Goal: Task Accomplishment & Management: Manage account settings

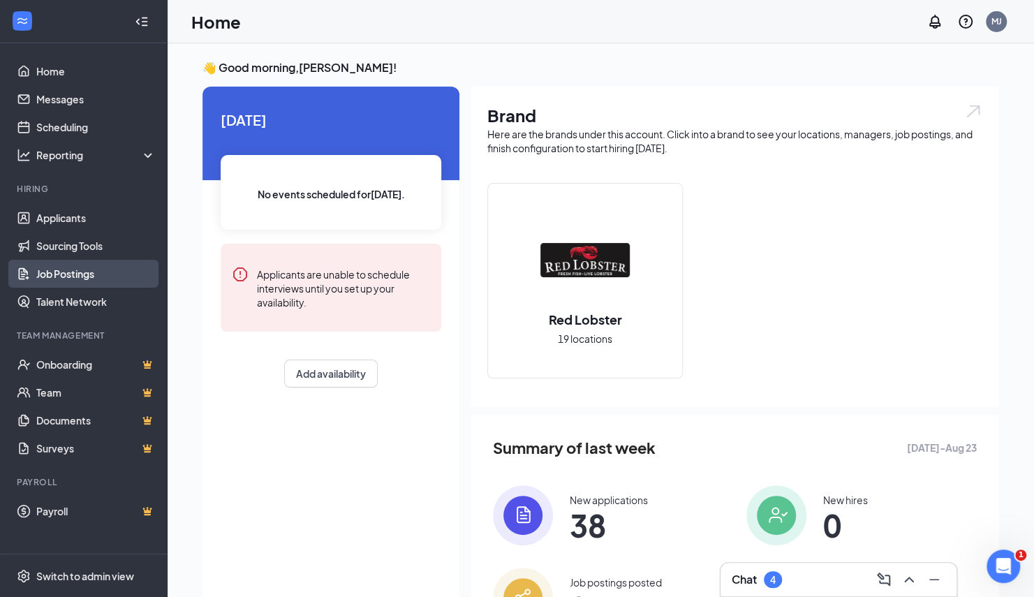
click at [82, 269] on link "Job Postings" at bounding box center [95, 274] width 119 height 28
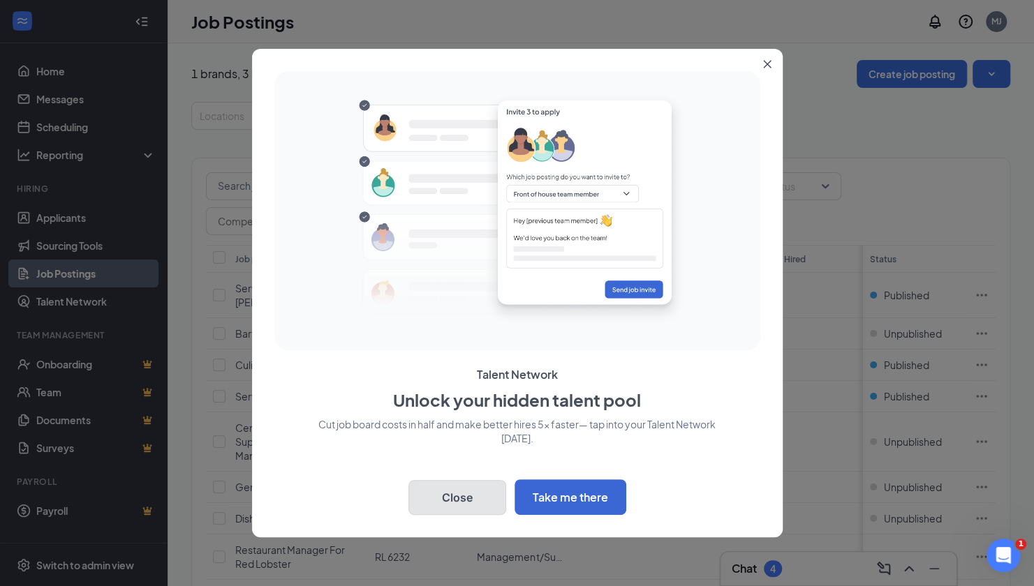
click at [471, 501] on button "Close" at bounding box center [457, 497] width 98 height 35
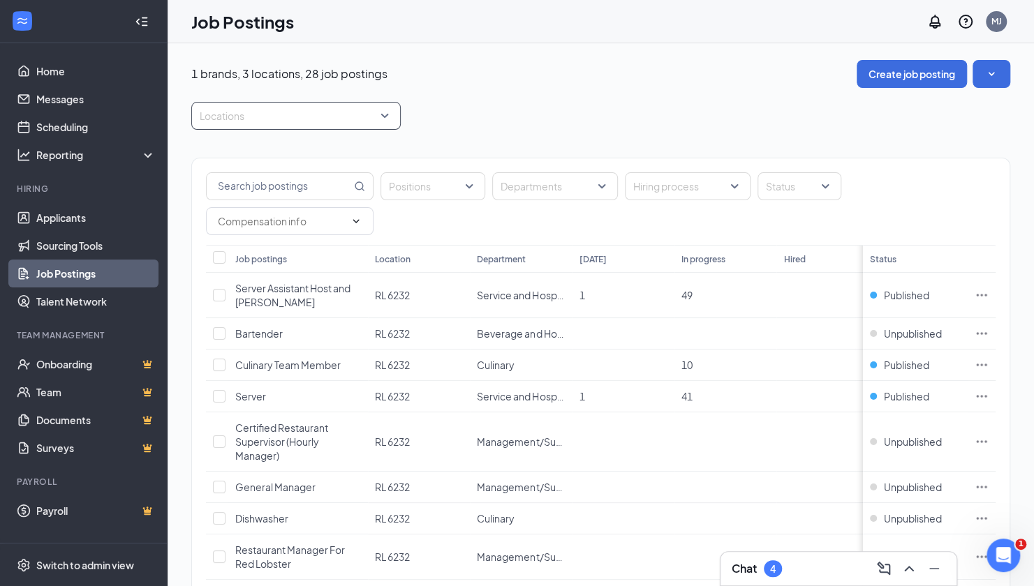
click at [385, 119] on div "Locations" at bounding box center [295, 116] width 209 height 28
click at [242, 222] on span "RL 6261" at bounding box center [239, 218] width 35 height 13
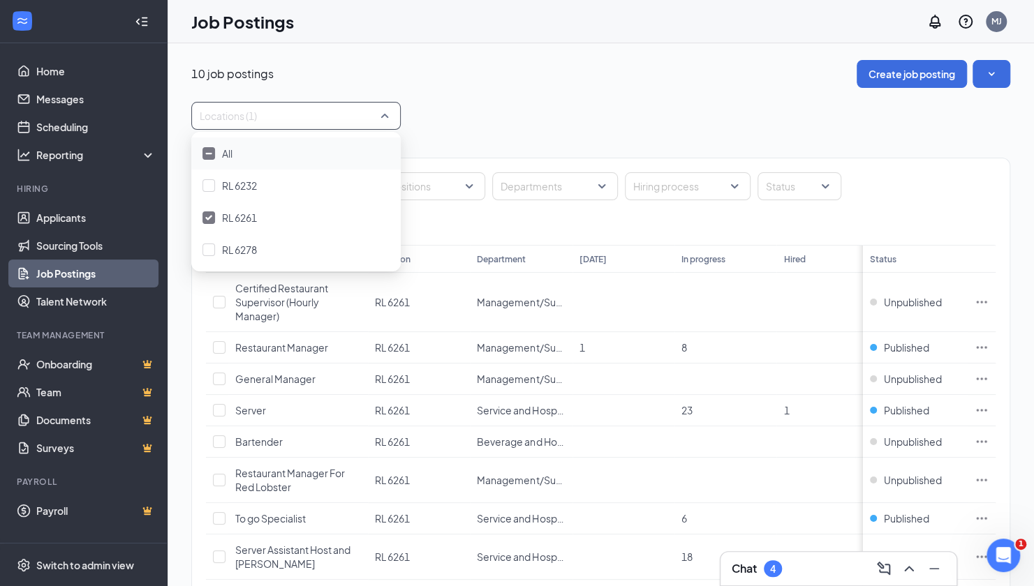
click at [540, 84] on div "10 job postings Create job posting" at bounding box center [600, 74] width 819 height 28
click at [293, 347] on span "Restaurant Manager" at bounding box center [281, 347] width 93 height 13
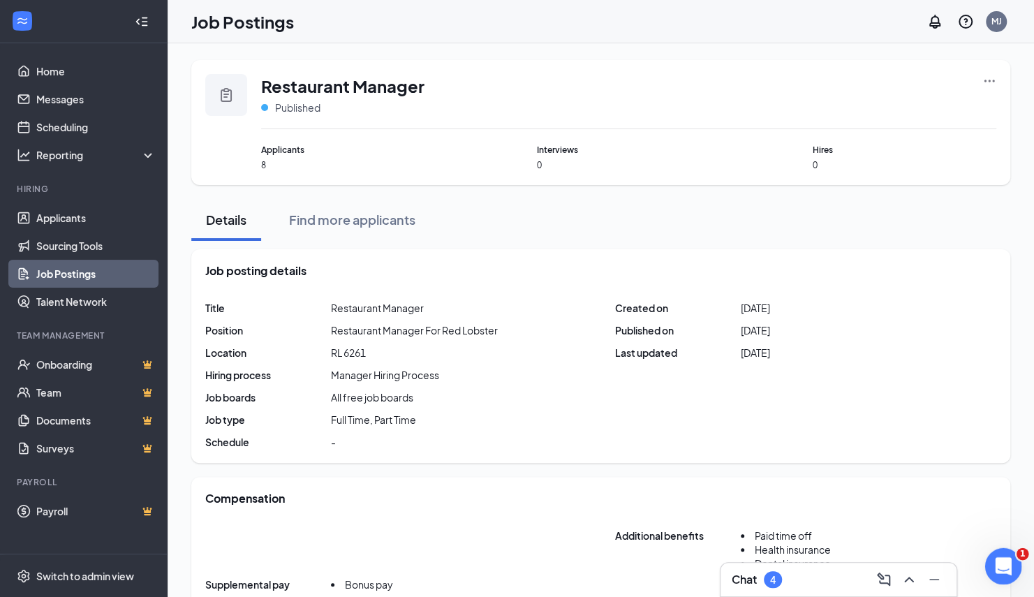
click at [998, 568] on icon "Open Intercom Messenger" at bounding box center [1001, 564] width 23 height 23
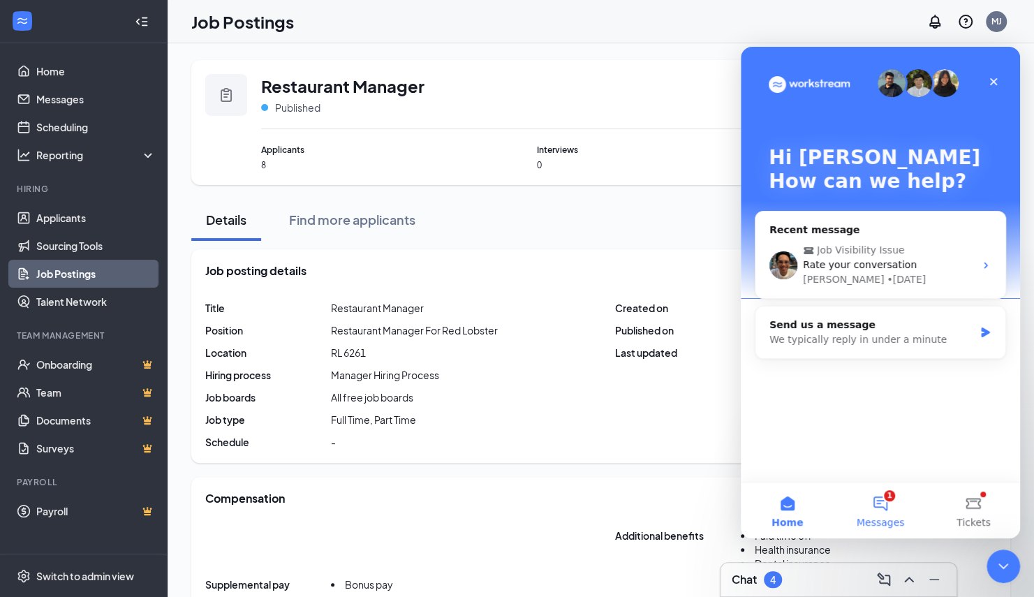
click at [877, 513] on button "1 Messages" at bounding box center [879, 510] width 93 height 56
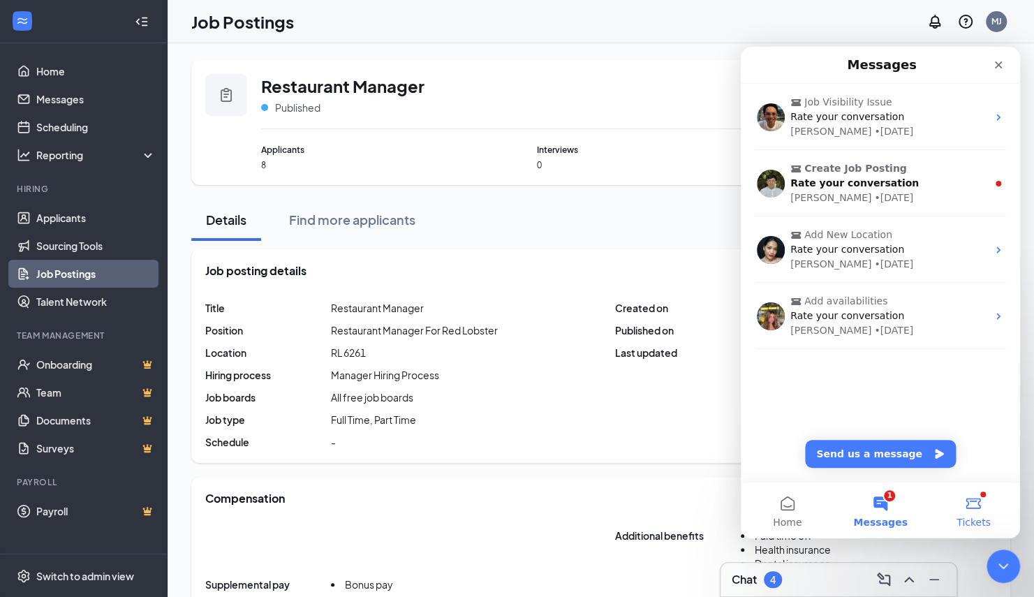
click at [975, 521] on span "Tickets" at bounding box center [973, 522] width 34 height 10
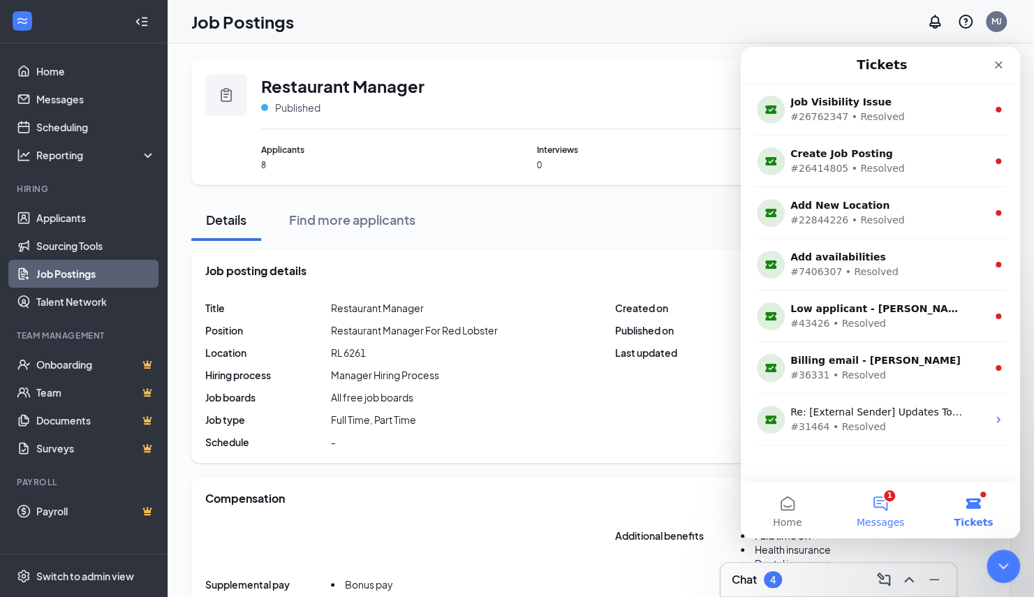
click at [873, 510] on button "1 Messages" at bounding box center [879, 510] width 93 height 56
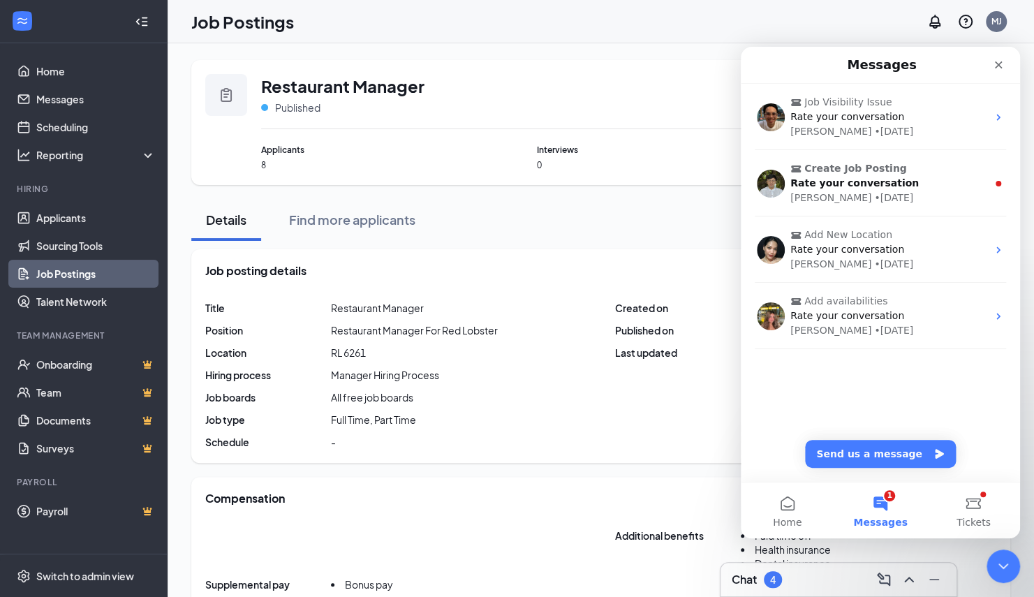
click at [540, 503] on div "Compensation" at bounding box center [600, 498] width 791 height 15
click at [996, 64] on icon "Close" at bounding box center [998, 64] width 11 height 11
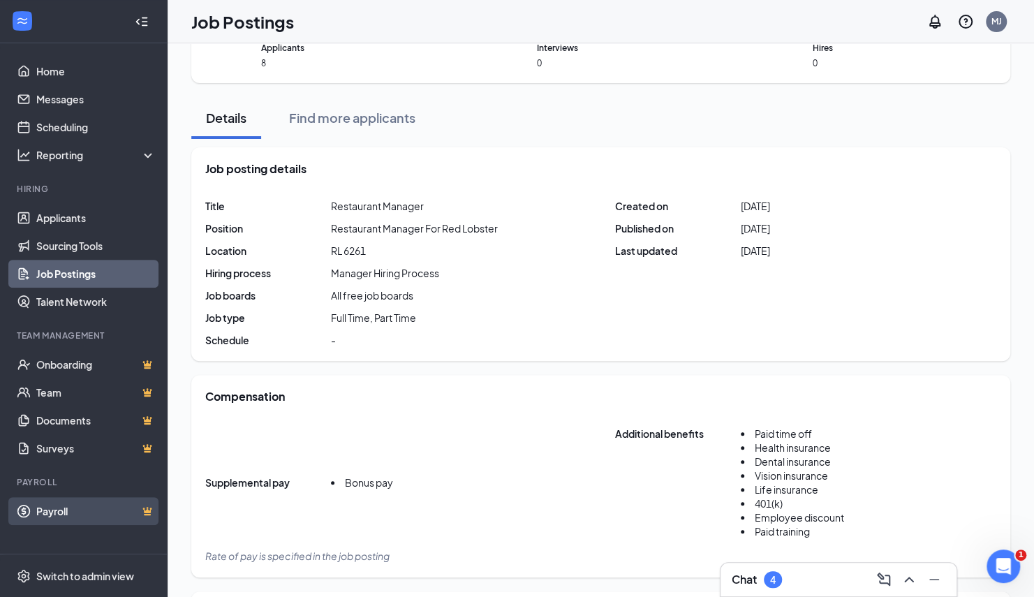
scroll to position [163, 0]
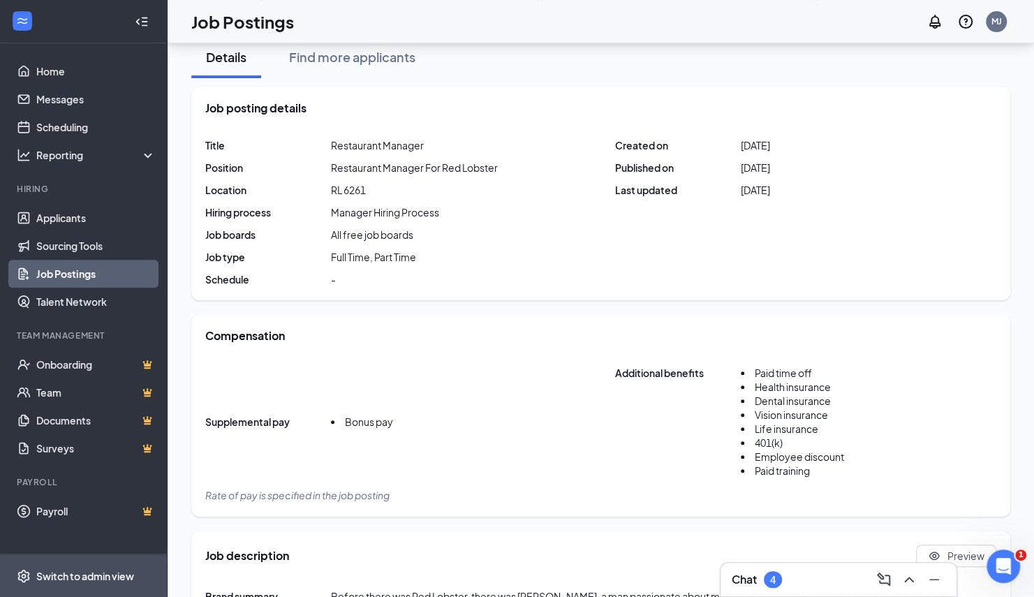
click at [54, 574] on div "Switch to admin view" at bounding box center [85, 576] width 98 height 14
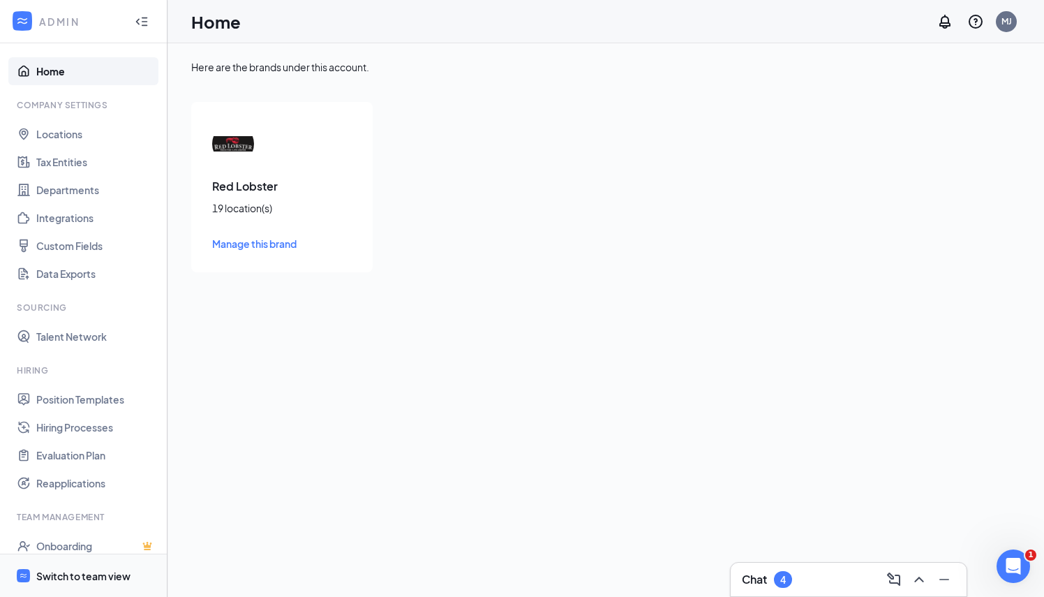
click at [50, 572] on div "Switch to team view" at bounding box center [83, 576] width 94 height 14
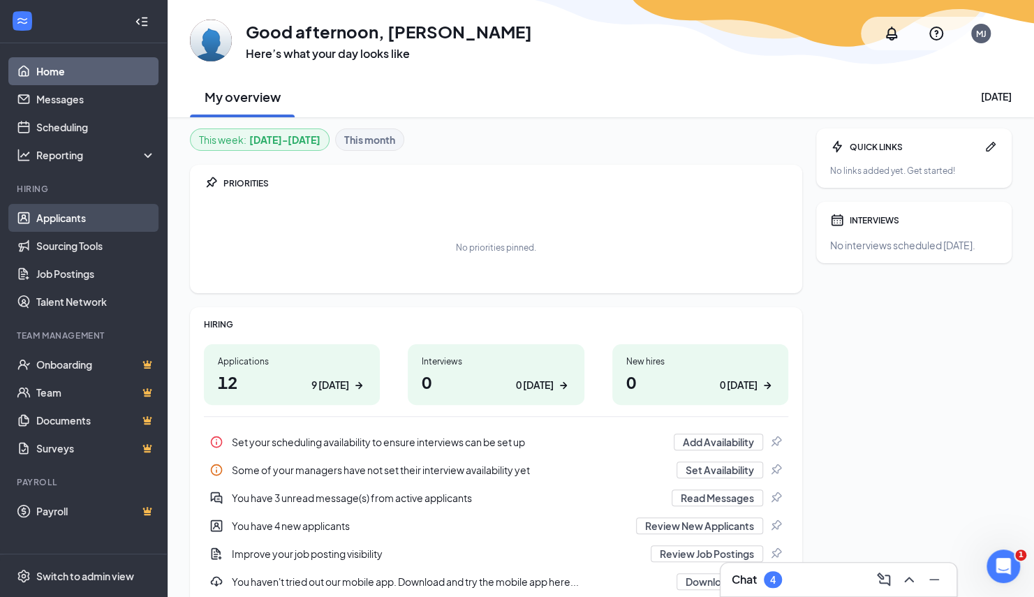
click at [61, 223] on link "Applicants" at bounding box center [95, 218] width 119 height 28
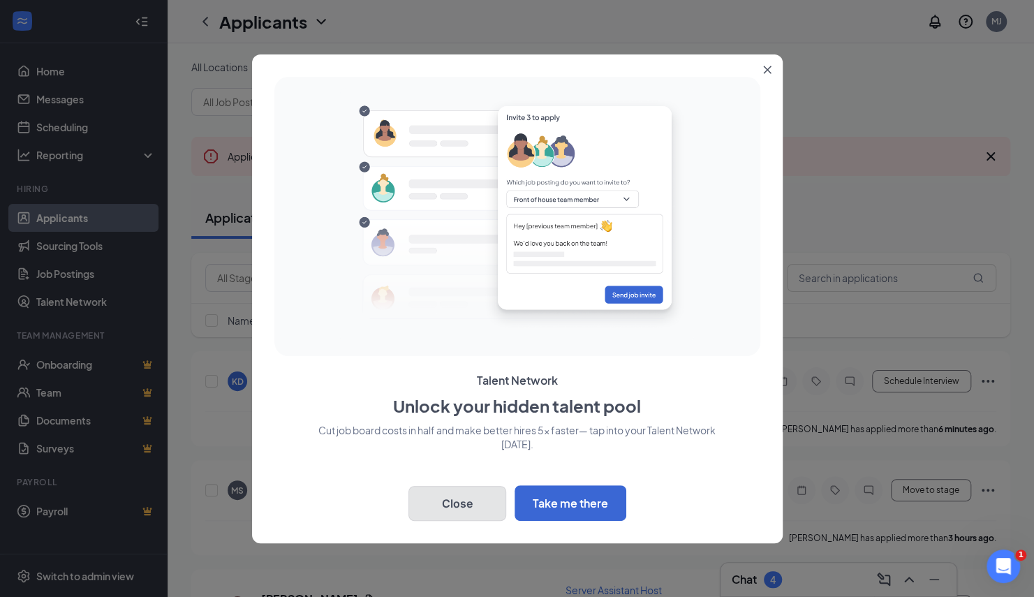
click at [477, 497] on button "Close" at bounding box center [457, 503] width 98 height 35
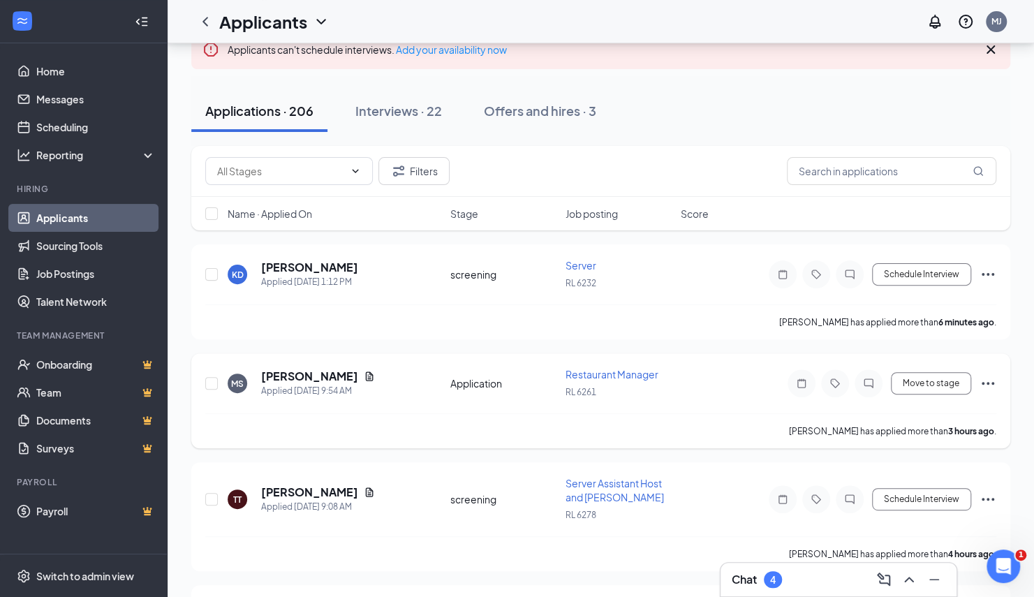
scroll to position [116, 0]
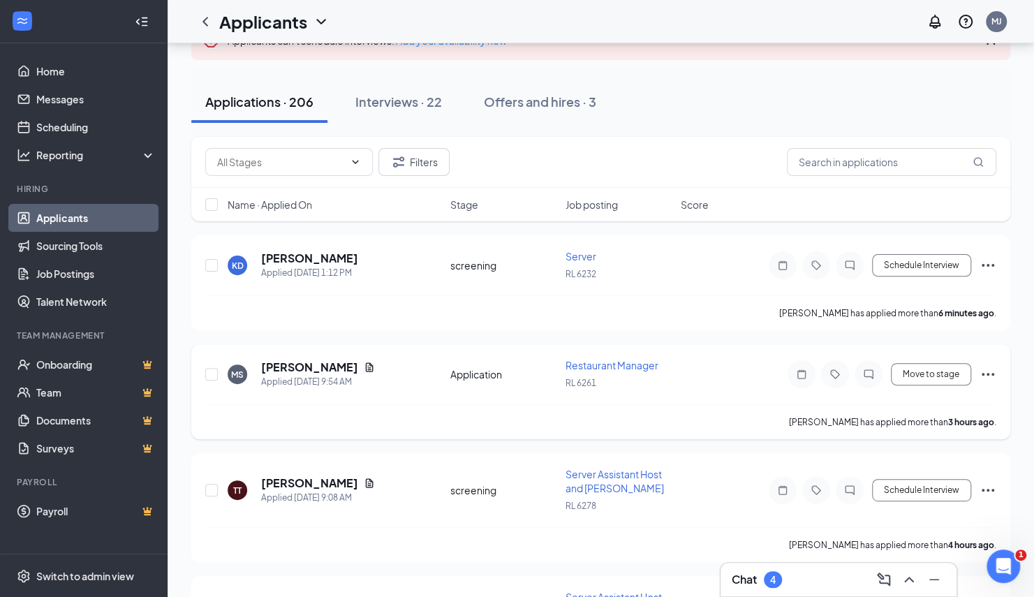
click at [993, 377] on icon "Ellipses" at bounding box center [987, 374] width 17 height 17
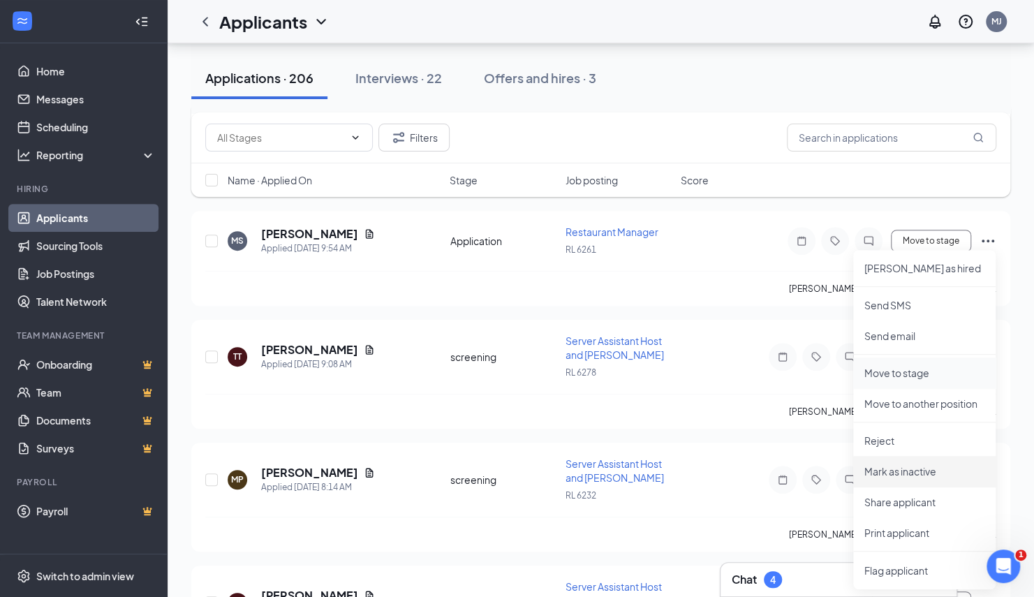
scroll to position [279, 0]
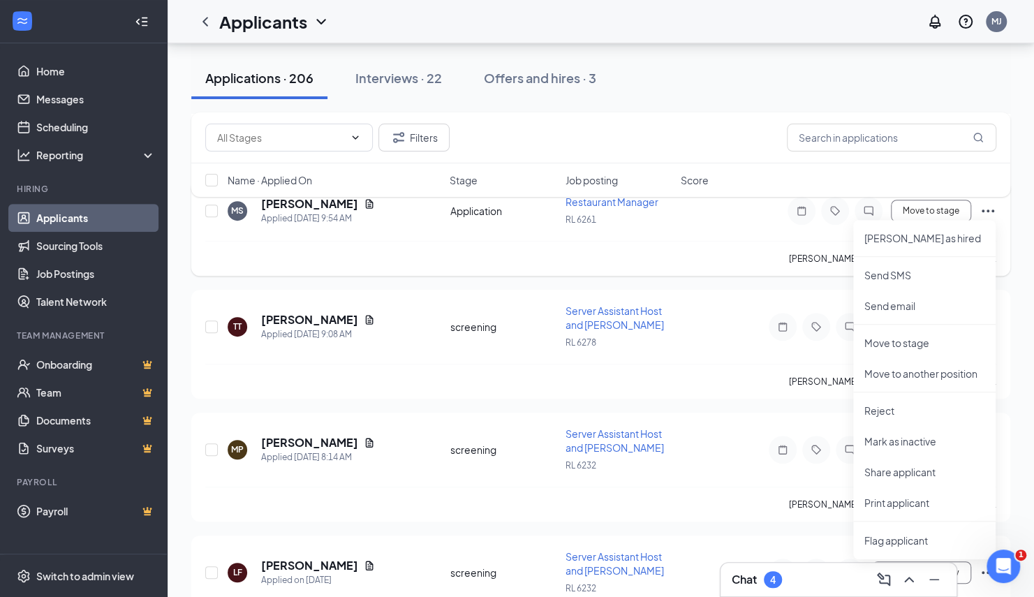
click at [712, 246] on div "[PERSON_NAME] has applied more than 3 hours ago ." at bounding box center [600, 258] width 791 height 35
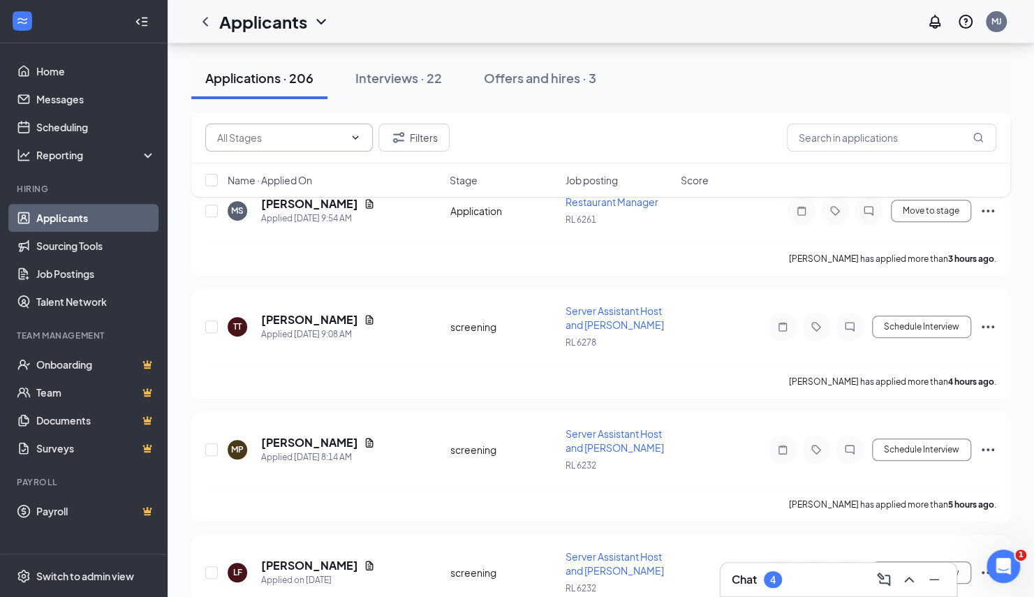
click at [357, 138] on icon "ChevronDown" at bounding box center [356, 136] width 6 height 3
click at [624, 120] on div "Filters" at bounding box center [600, 137] width 819 height 51
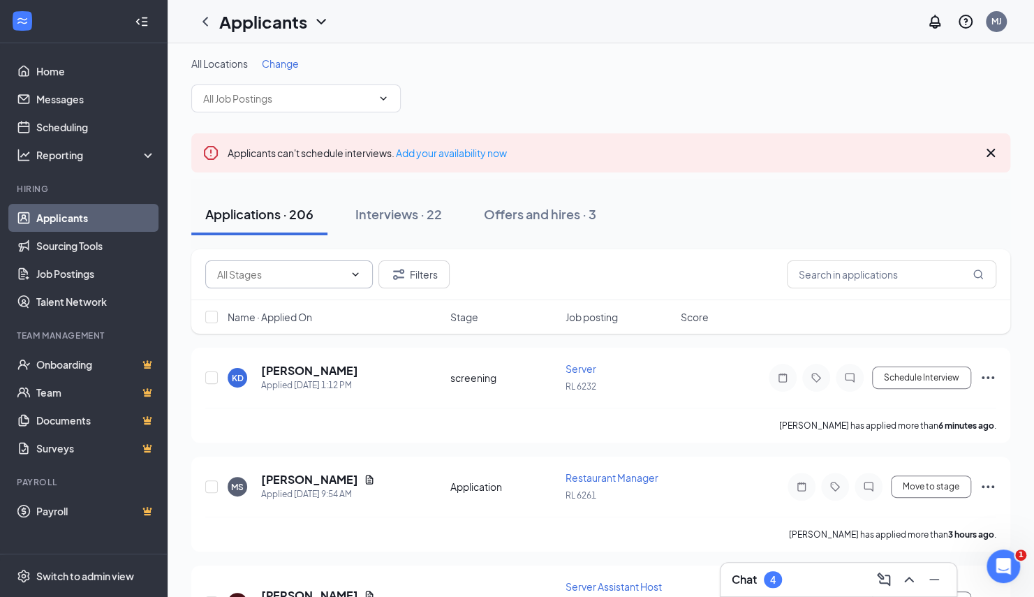
scroll to position [0, 0]
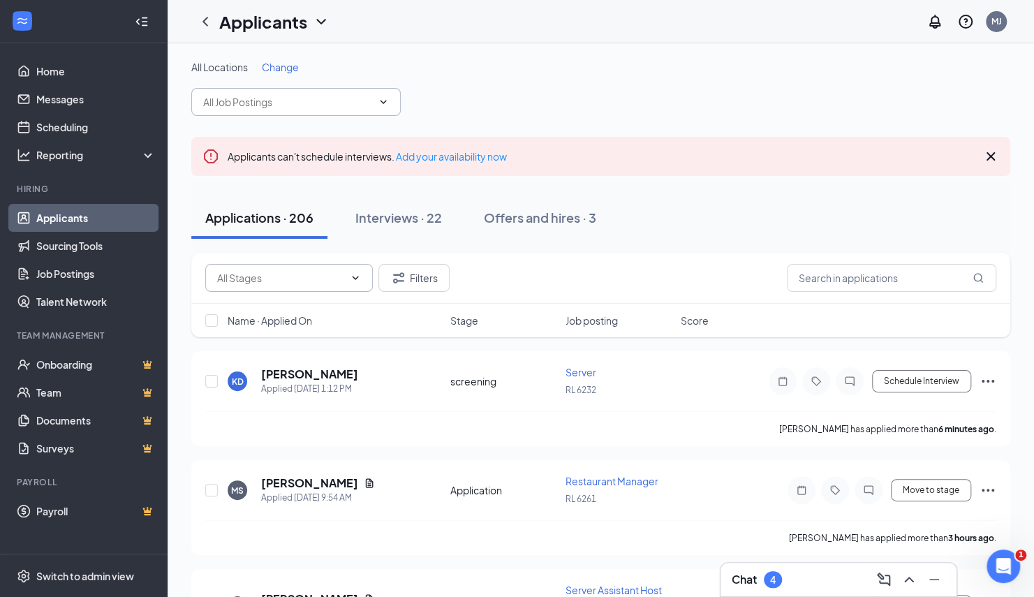
click at [386, 101] on icon "ChevronDown" at bounding box center [383, 101] width 6 height 3
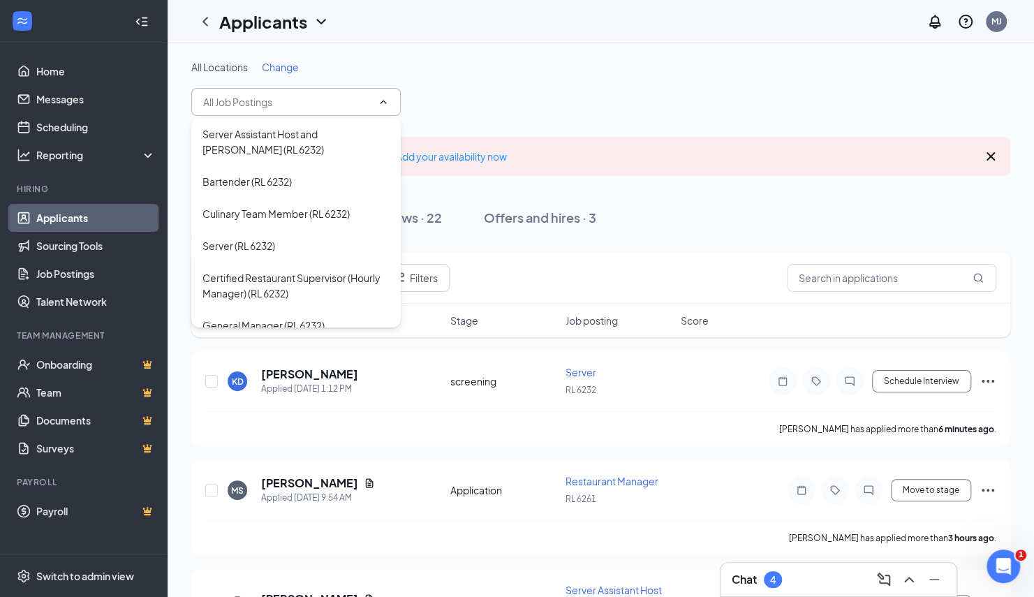
click at [278, 61] on span "Change" at bounding box center [280, 67] width 37 height 13
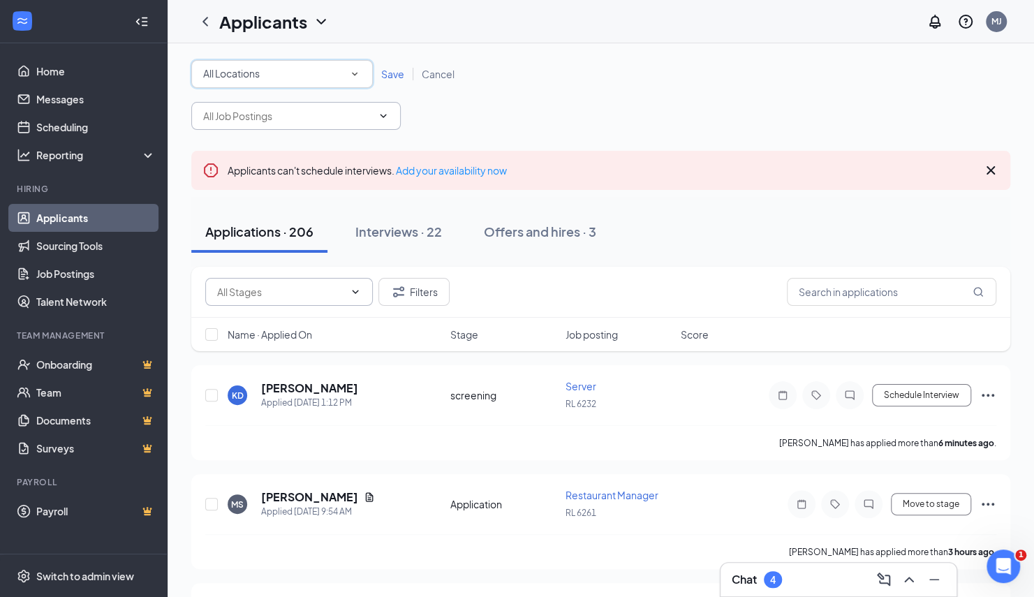
click at [340, 71] on div "All Locations" at bounding box center [282, 74] width 158 height 17
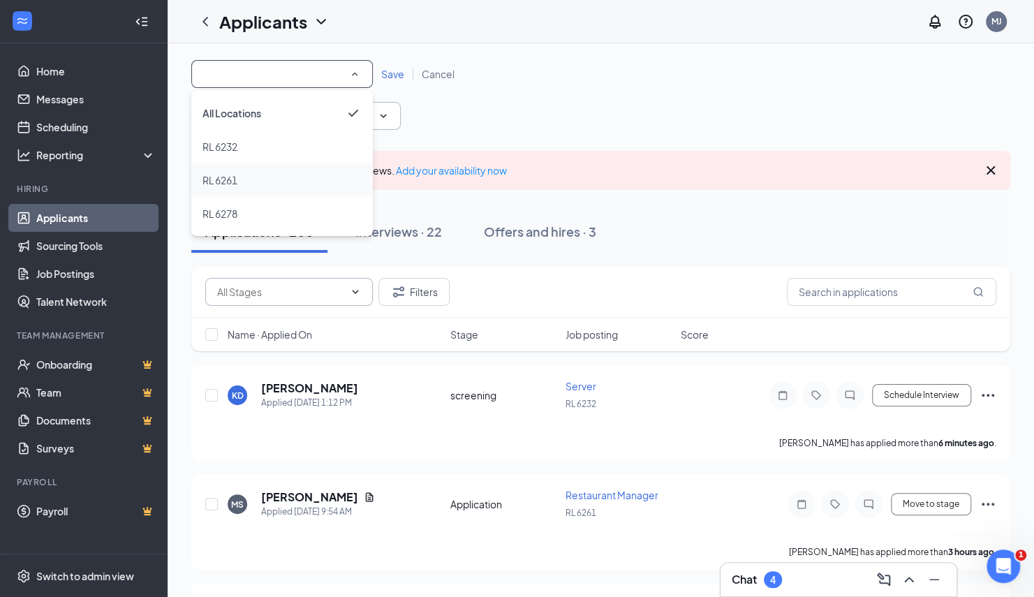
click at [236, 177] on span "RL 6261" at bounding box center [219, 180] width 35 height 13
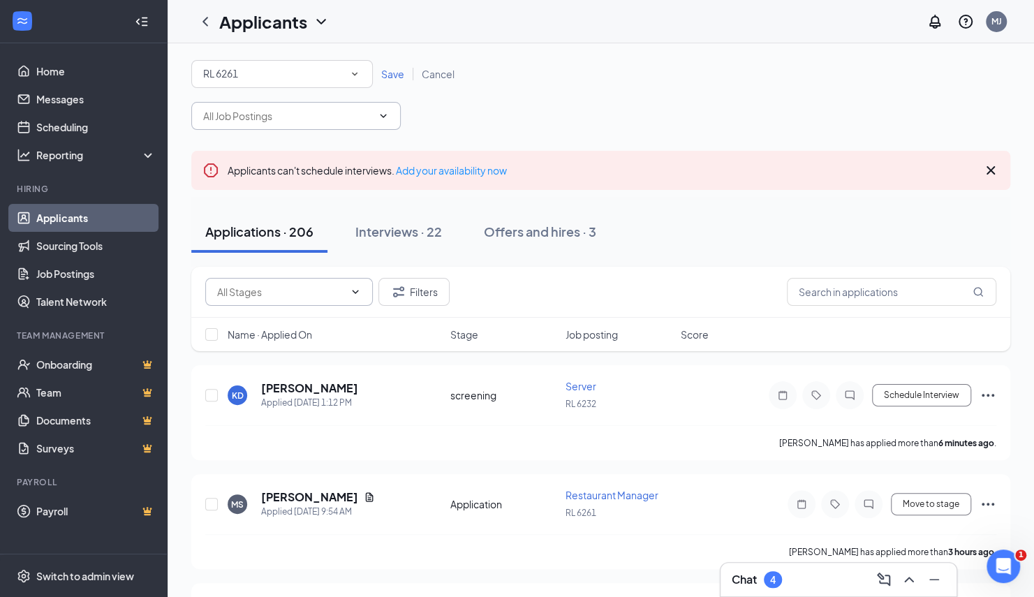
click at [392, 72] on span "Save" at bounding box center [392, 74] width 23 height 13
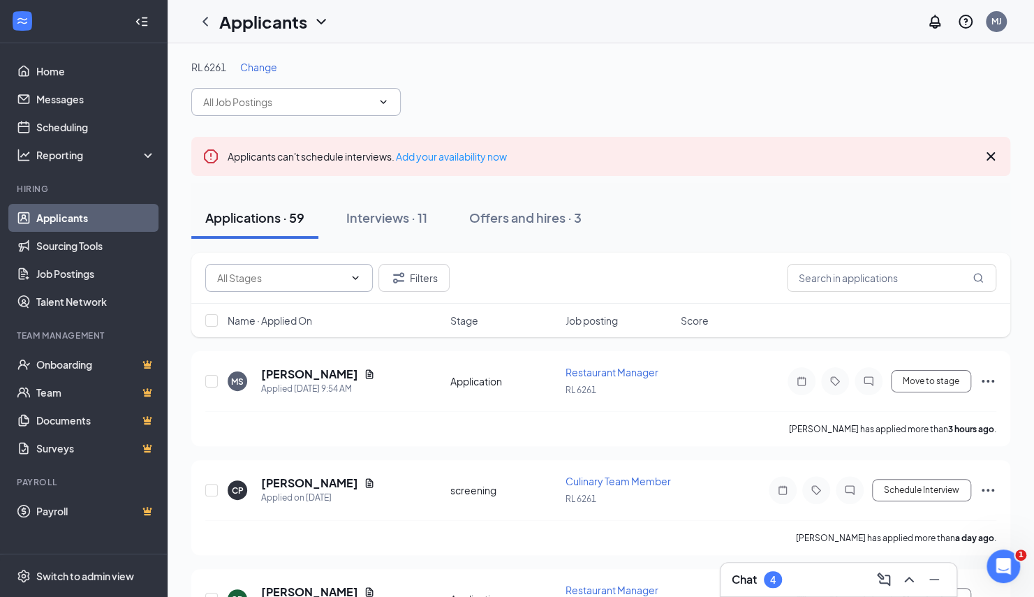
click at [348, 275] on span at bounding box center [354, 277] width 14 height 11
click at [352, 274] on icon "ChevronUp" at bounding box center [355, 277] width 11 height 11
click at [632, 272] on div "Filters" at bounding box center [600, 278] width 791 height 28
click at [426, 278] on button "Filters" at bounding box center [413, 278] width 71 height 28
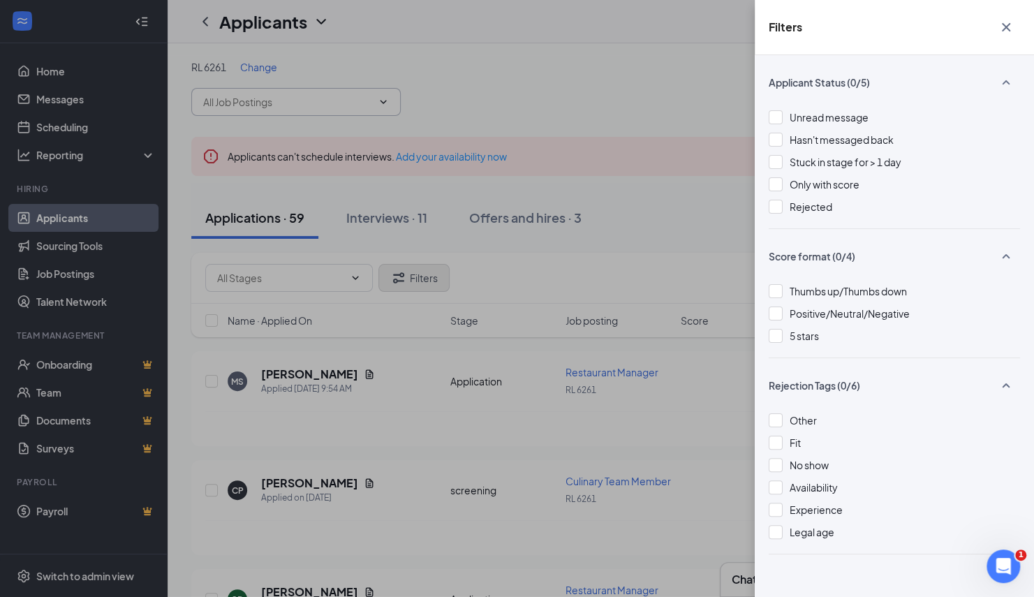
click at [426, 278] on div "Filters Applicant Status (0/5) Unread message Hasn't messaged back Stuck in sta…" at bounding box center [517, 298] width 1034 height 597
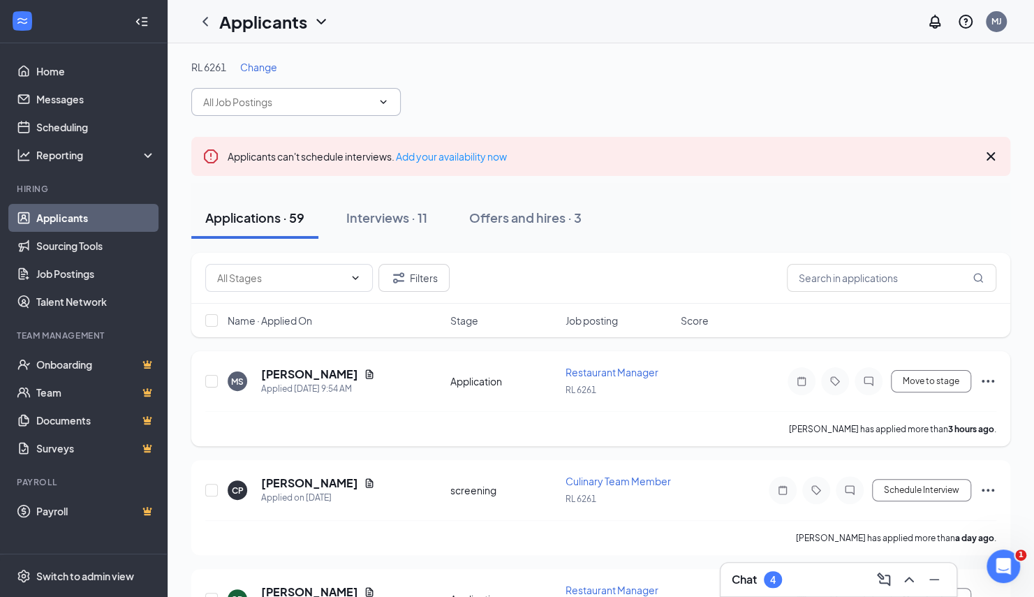
click at [518, 414] on div "[PERSON_NAME] has applied more than 3 hours ago ." at bounding box center [600, 428] width 791 height 35
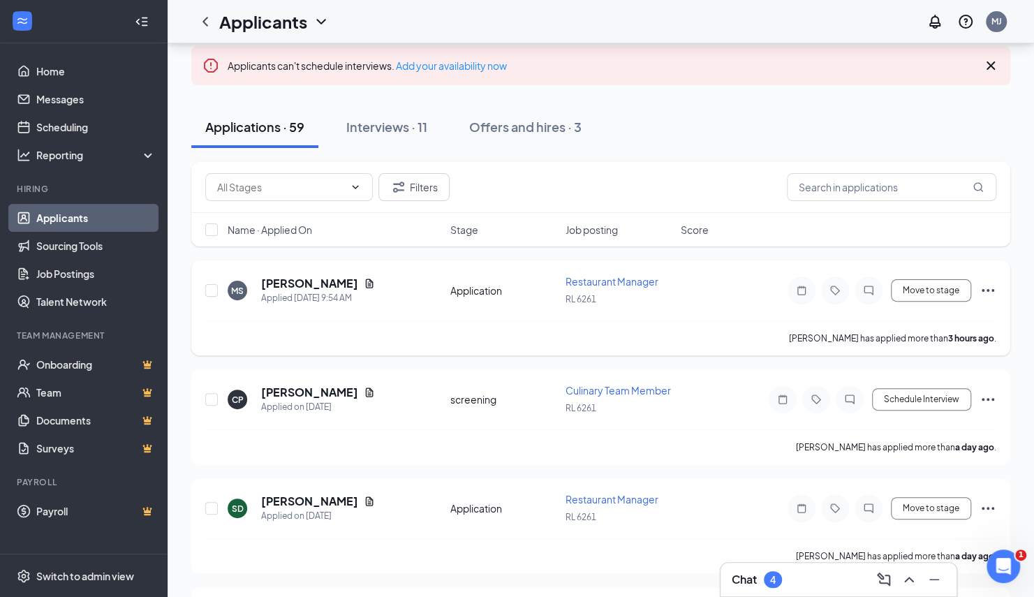
scroll to position [93, 0]
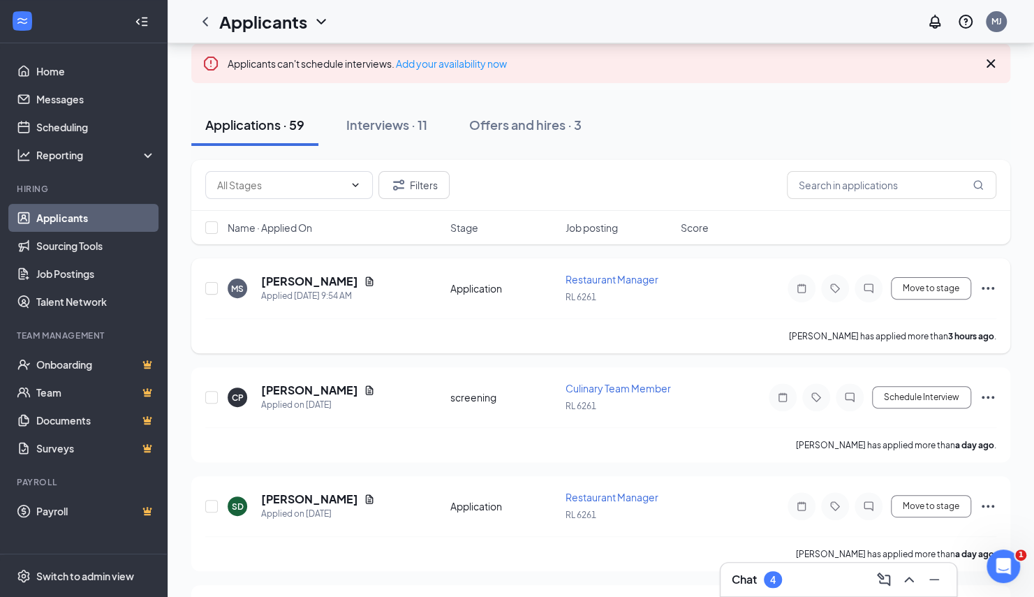
click at [987, 287] on icon "Ellipses" at bounding box center [987, 288] width 13 height 3
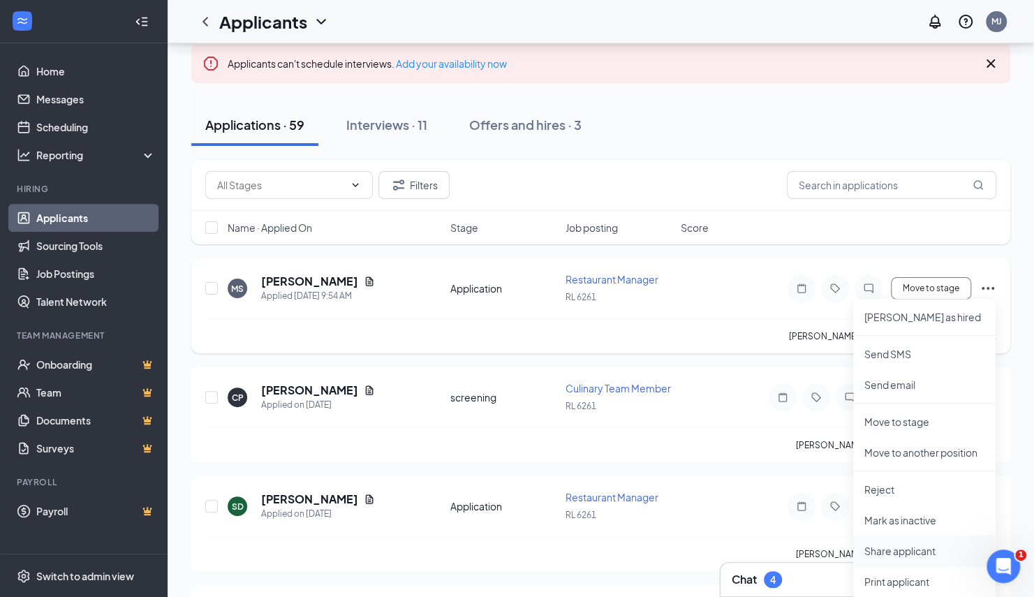
scroll to position [116, 0]
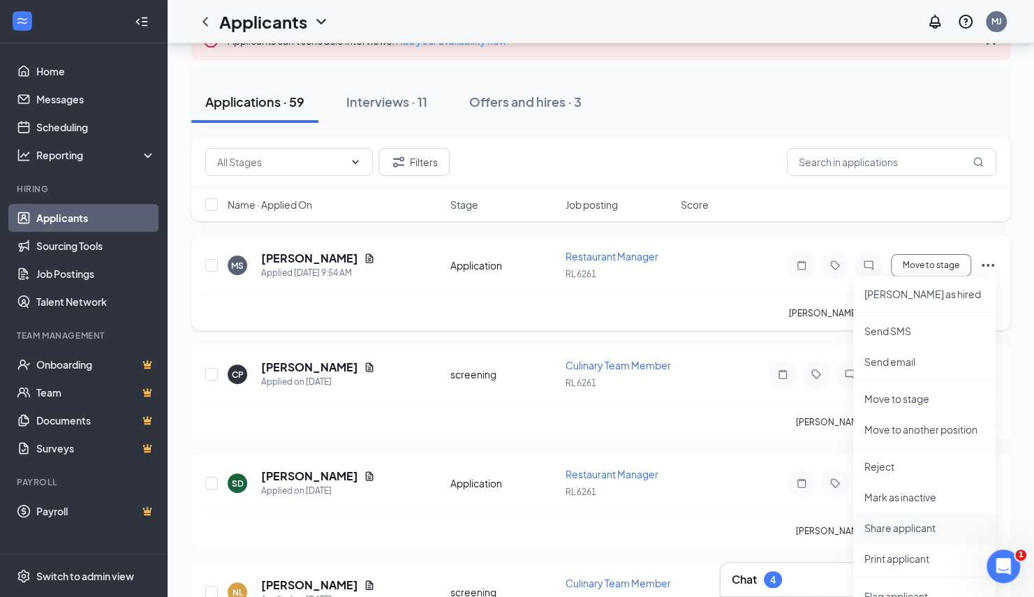
click at [906, 535] on li "Share applicant" at bounding box center [924, 527] width 142 height 31
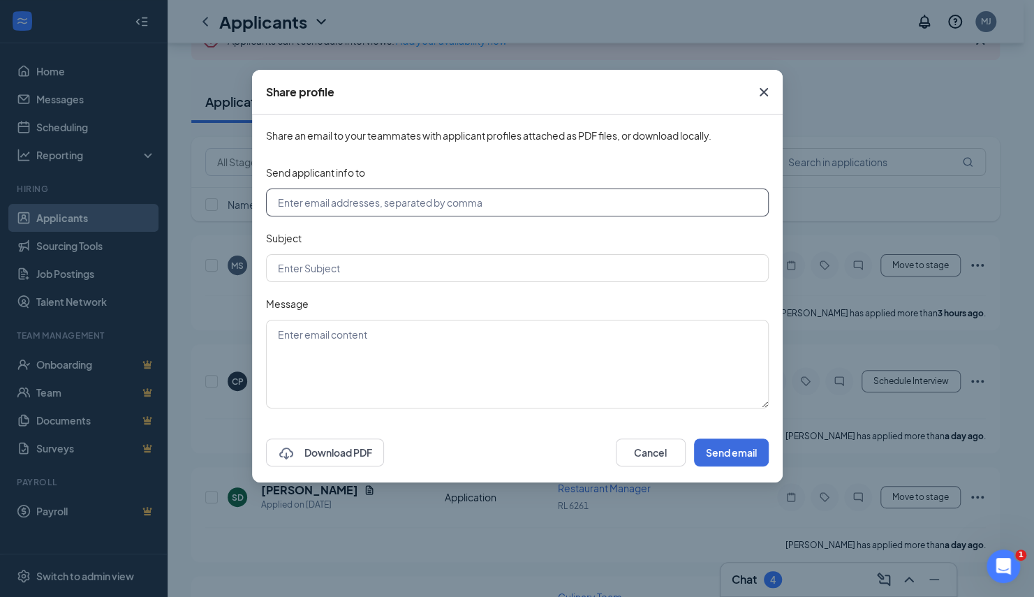
click at [480, 204] on input "text" at bounding box center [517, 202] width 503 height 28
type input "[EMAIL_ADDRESS][DOMAIN_NAME]"
click at [436, 276] on input "text" at bounding box center [517, 268] width 503 height 28
click at [762, 88] on icon "Cross" at bounding box center [763, 92] width 17 height 17
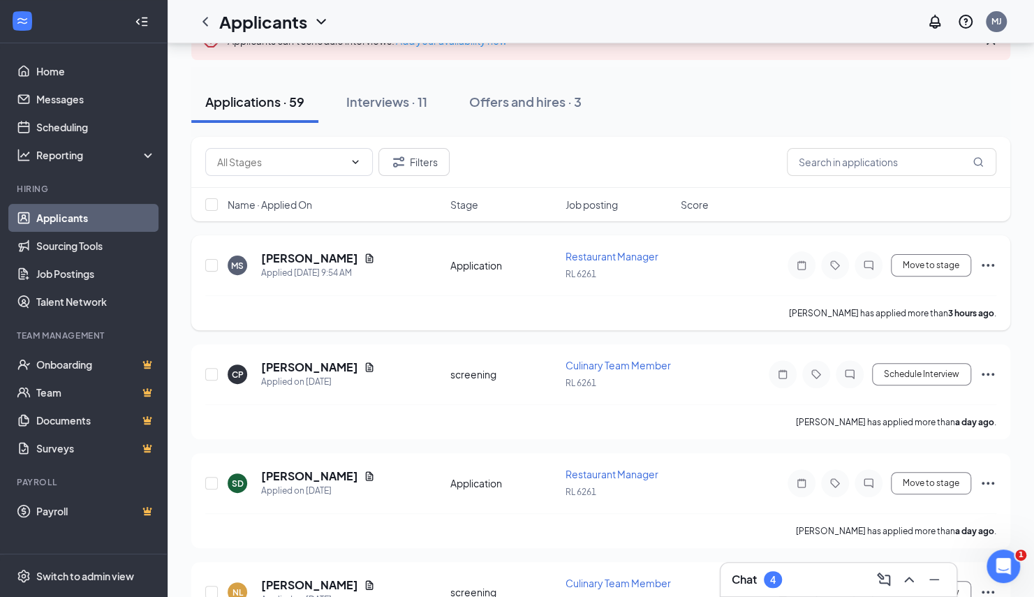
click at [623, 251] on span "Restaurant Manager" at bounding box center [611, 256] width 93 height 13
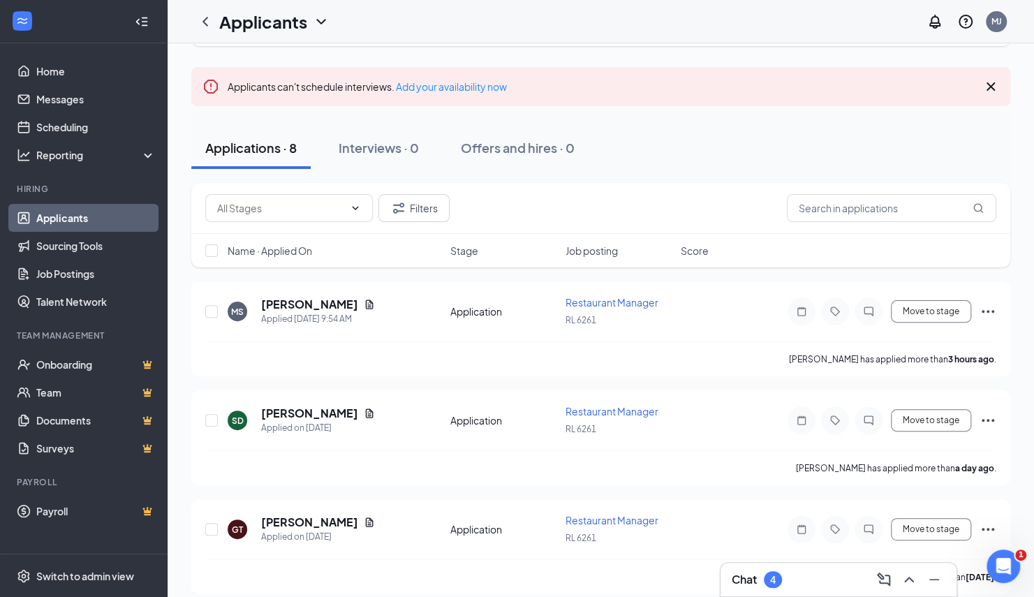
scroll to position [93, 0]
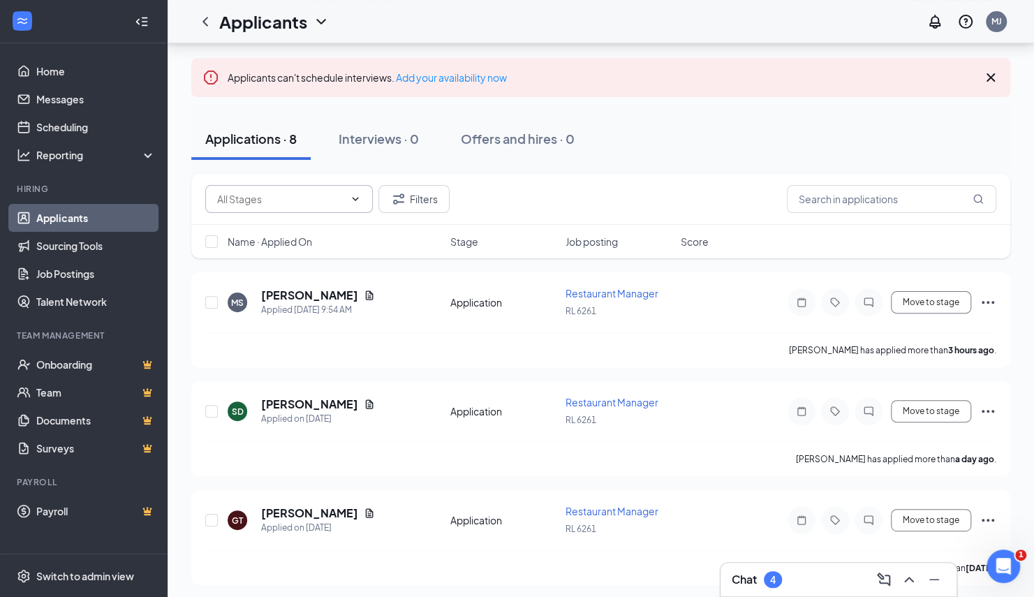
click at [356, 205] on icon "ChevronDown" at bounding box center [355, 198] width 11 height 11
click at [356, 205] on icon "ChevronUp" at bounding box center [355, 198] width 11 height 11
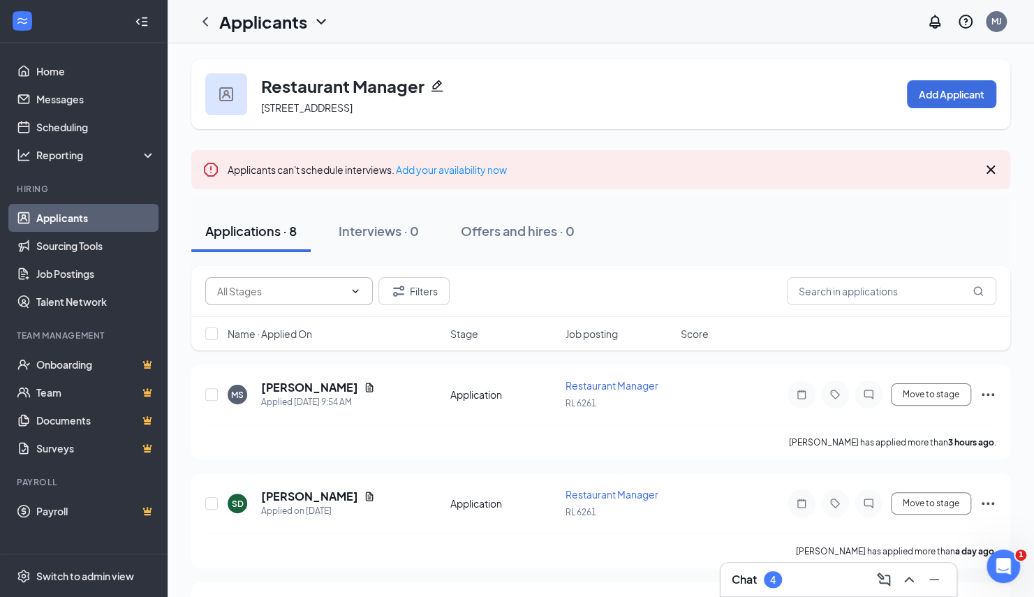
scroll to position [0, 0]
click at [439, 85] on icon "Pencil" at bounding box center [437, 87] width 12 height 12
click at [988, 179] on icon "Cross" at bounding box center [990, 170] width 17 height 17
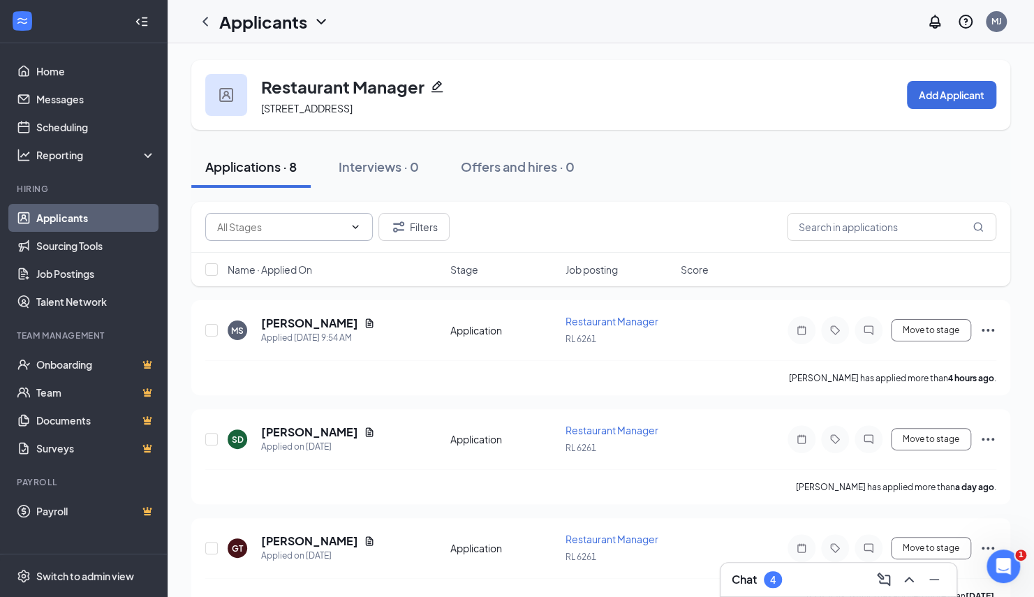
click at [319, 22] on icon "ChevronDown" at bounding box center [320, 22] width 9 height 6
click at [85, 275] on link "Job Postings" at bounding box center [95, 274] width 119 height 28
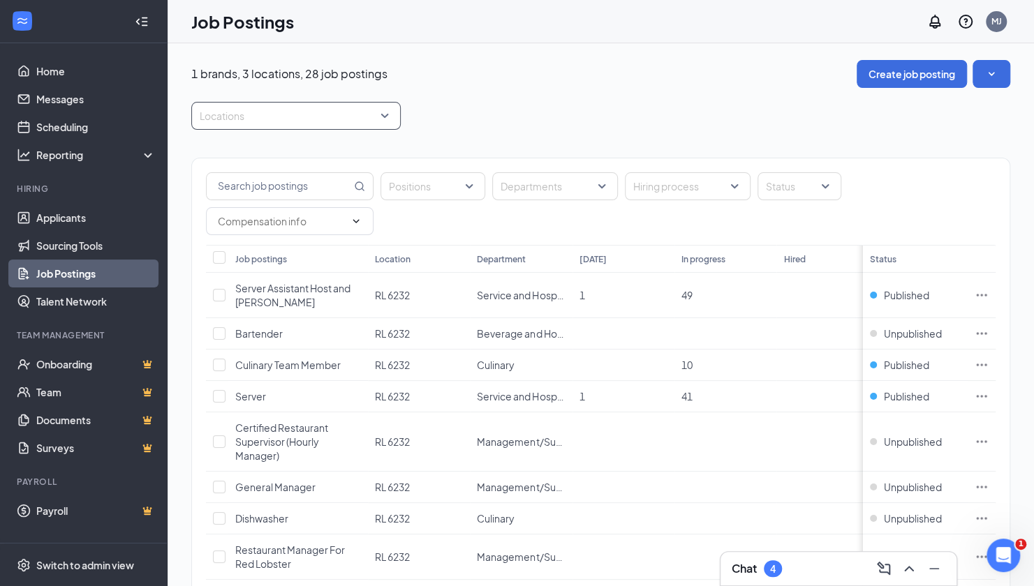
click at [390, 123] on div "Locations" at bounding box center [295, 116] width 209 height 28
click at [232, 219] on span "RL 6261" at bounding box center [239, 218] width 35 height 13
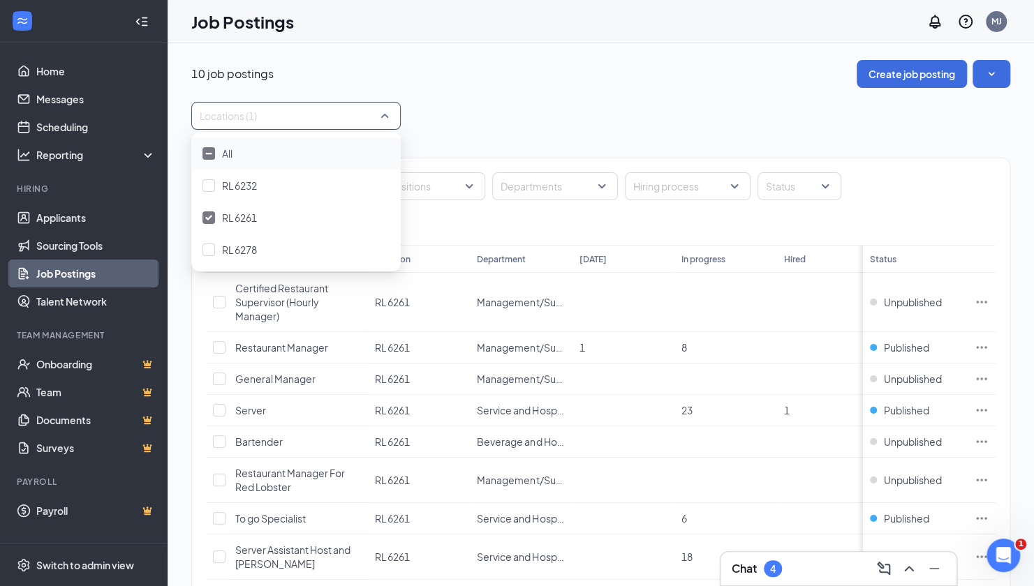
click at [584, 113] on div "Locations (1)" at bounding box center [600, 116] width 819 height 28
click at [289, 345] on span "Restaurant Manager" at bounding box center [281, 347] width 93 height 13
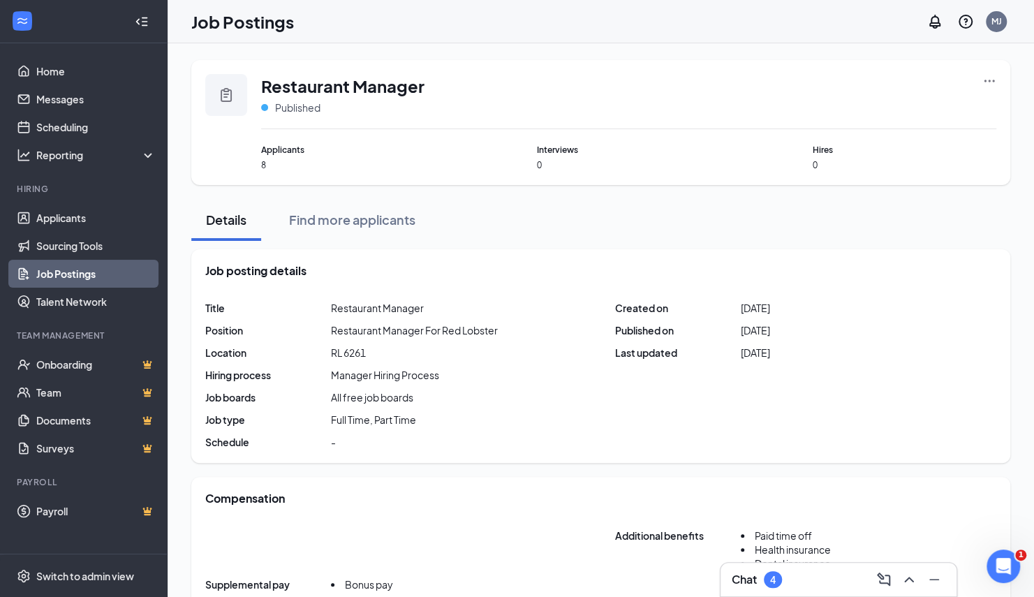
click at [989, 84] on icon "Ellipses" at bounding box center [989, 81] width 14 height 14
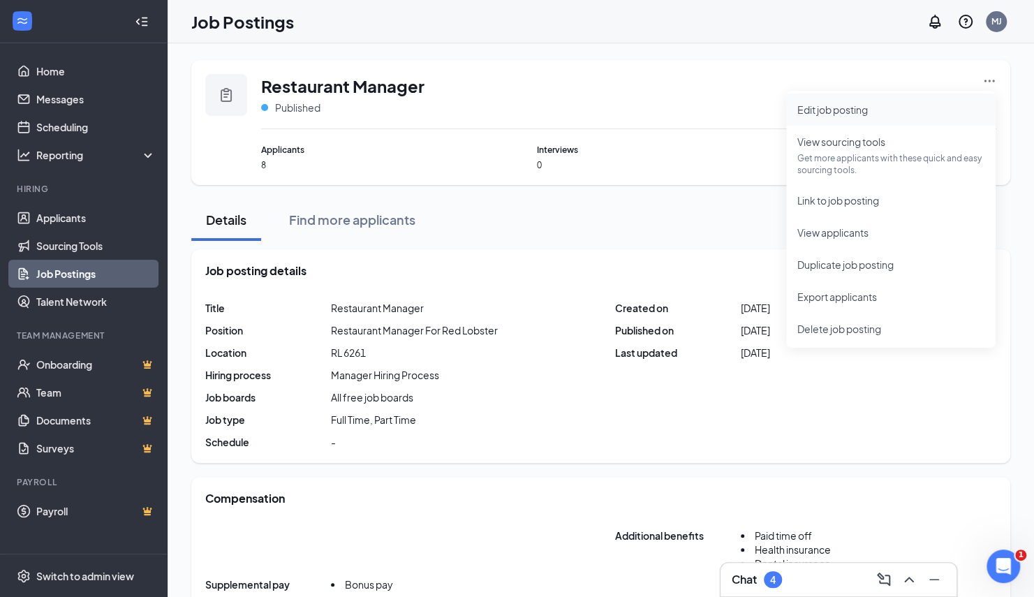
click at [889, 106] on span "Edit job posting" at bounding box center [890, 109] width 187 height 15
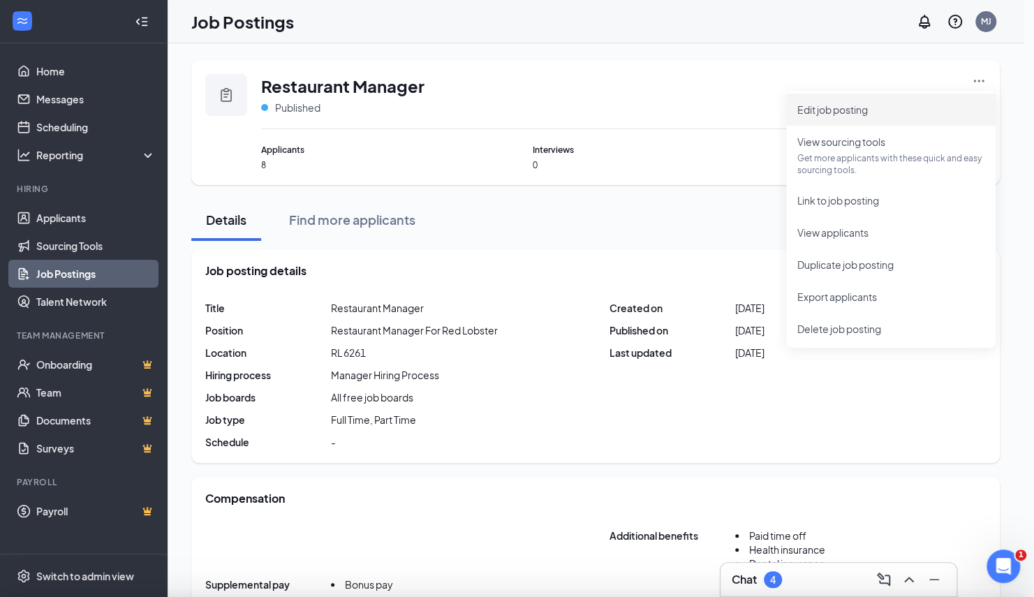
type input "Restaurant Manager"
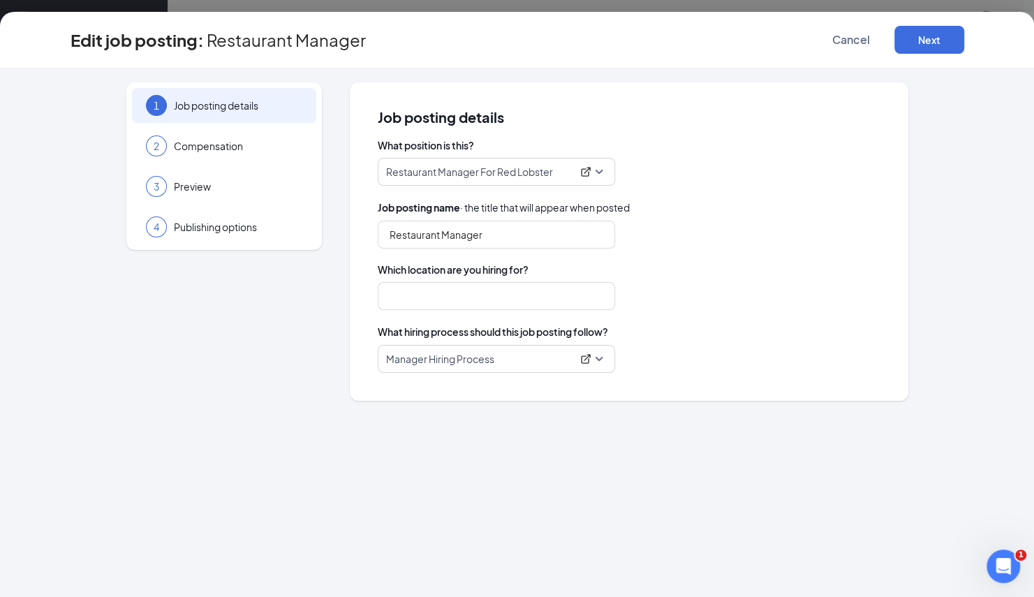
type input "RL 6261"
click at [208, 223] on span "Publishing options" at bounding box center [238, 227] width 128 height 14
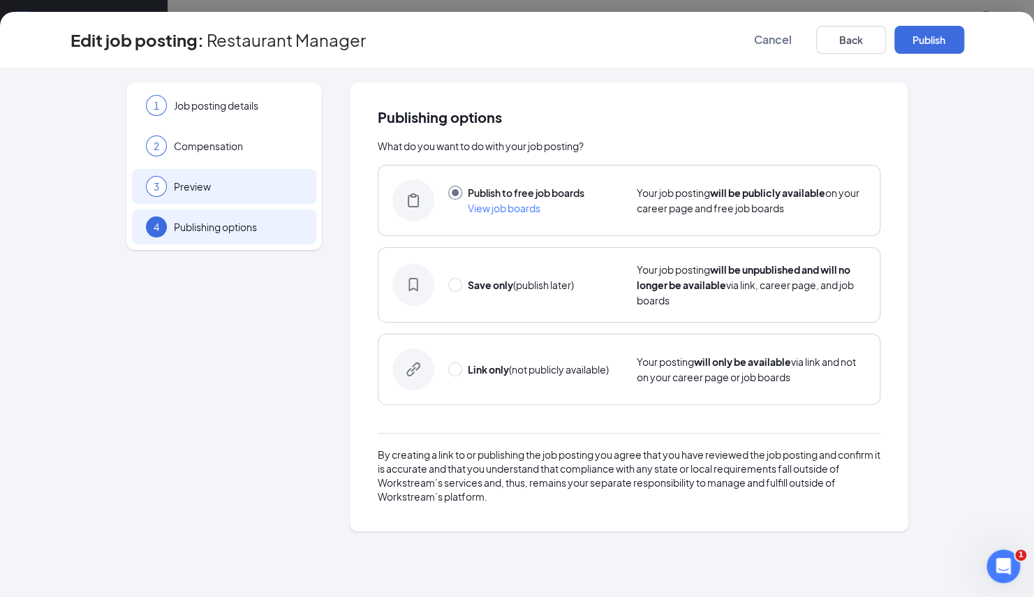
click at [217, 189] on span "Preview" at bounding box center [238, 186] width 128 height 14
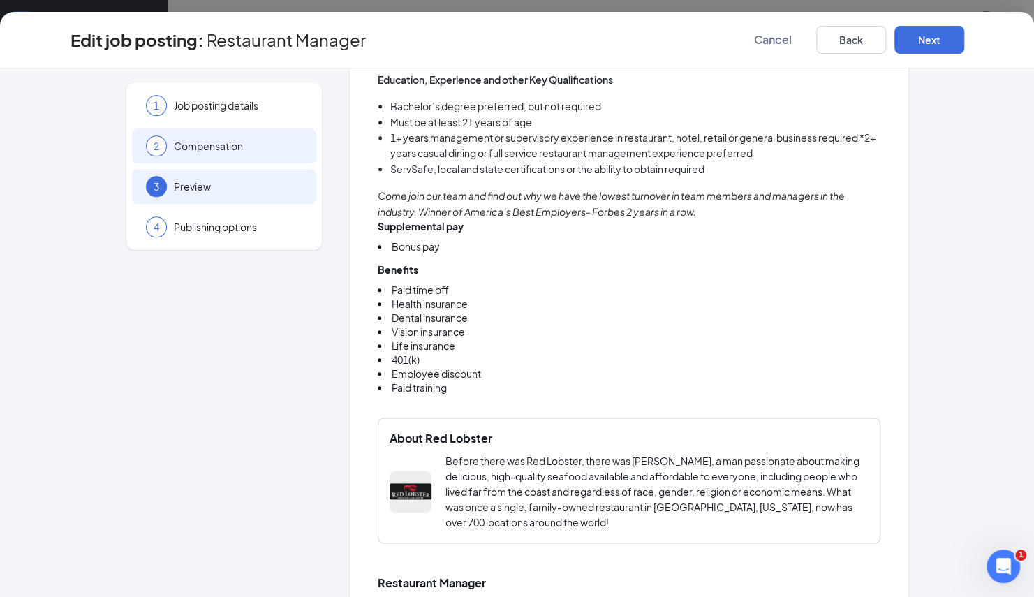
click at [218, 149] on span "Compensation" at bounding box center [238, 146] width 128 height 14
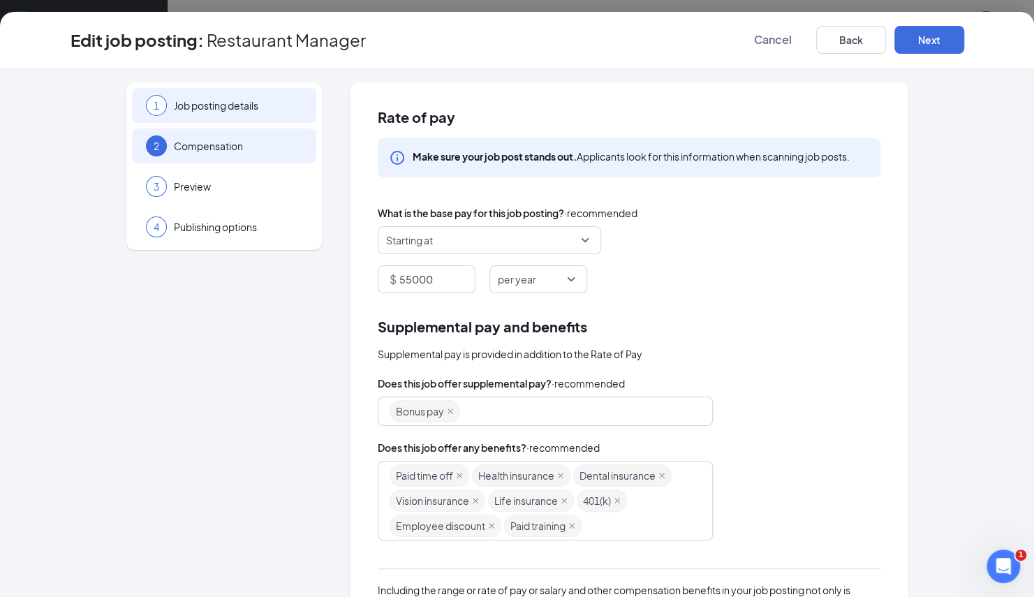
click at [215, 102] on span "Job posting details" at bounding box center [238, 105] width 128 height 14
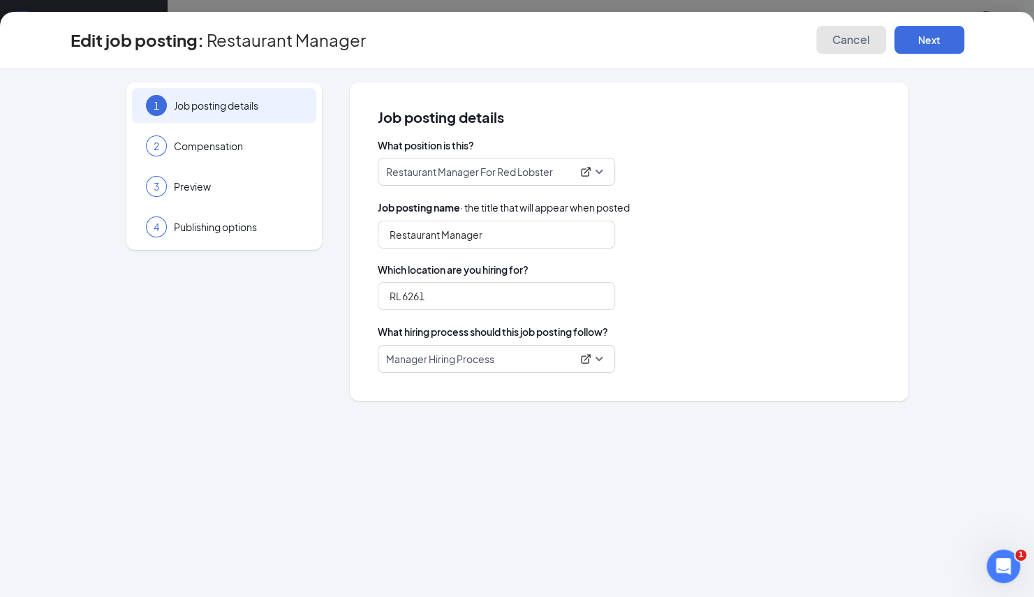
click at [853, 38] on span "Cancel" at bounding box center [851, 40] width 38 height 14
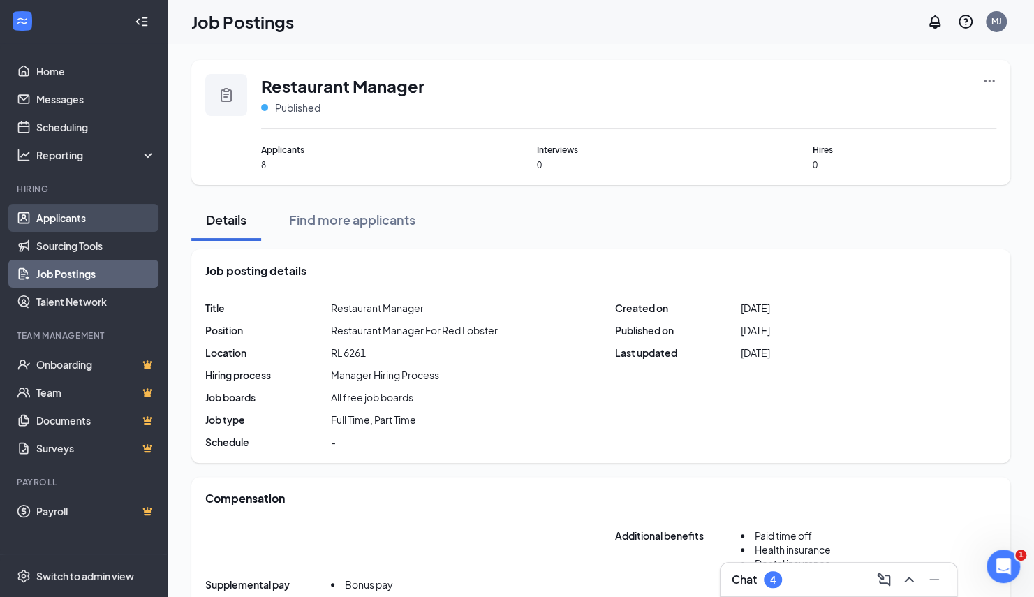
click at [88, 211] on link "Applicants" at bounding box center [95, 218] width 119 height 28
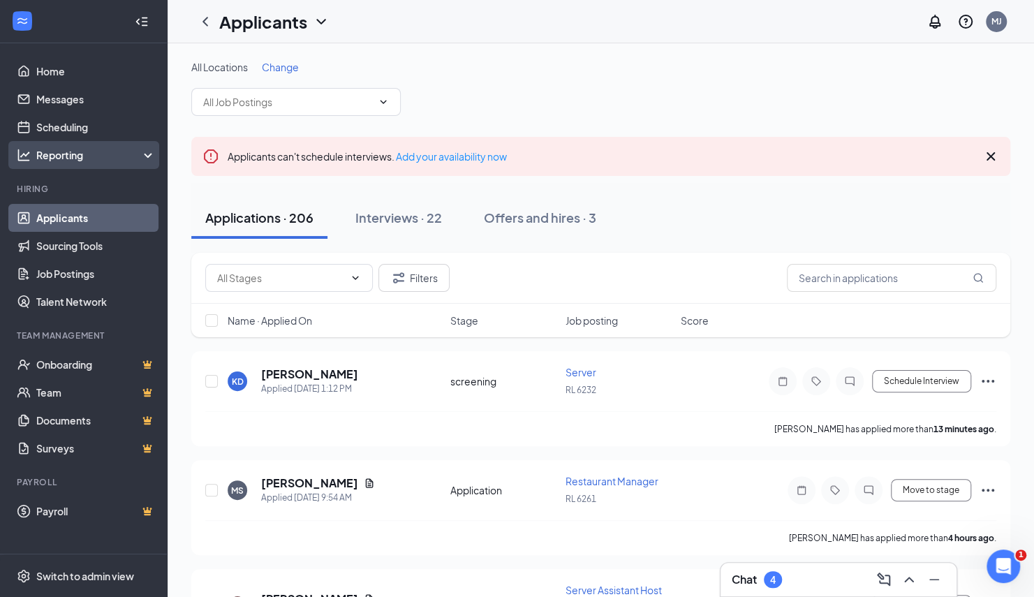
click at [144, 152] on div "Reporting" at bounding box center [96, 155] width 120 height 14
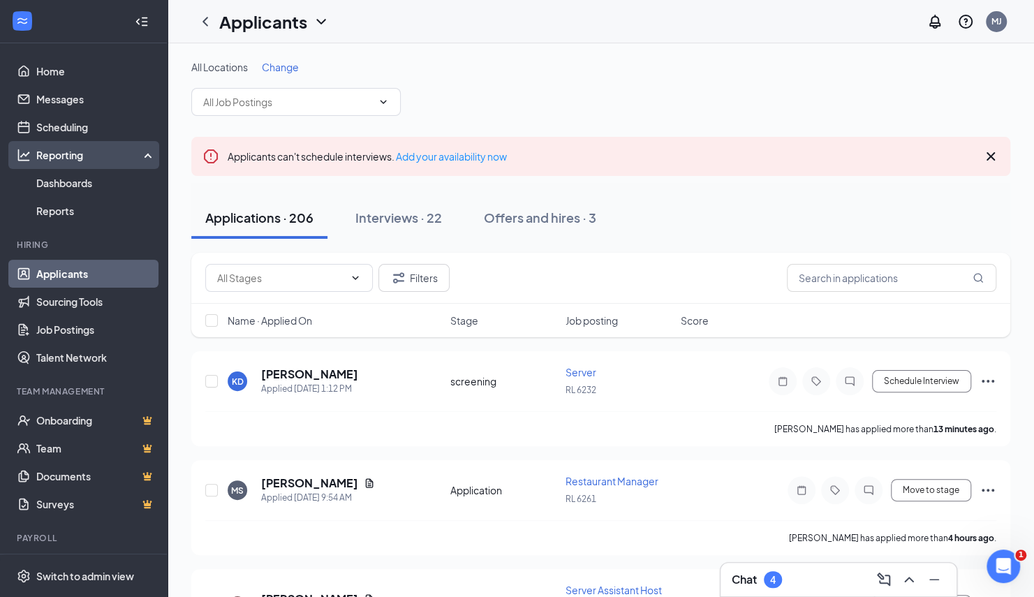
click at [144, 152] on div "Reporting" at bounding box center [96, 155] width 120 height 14
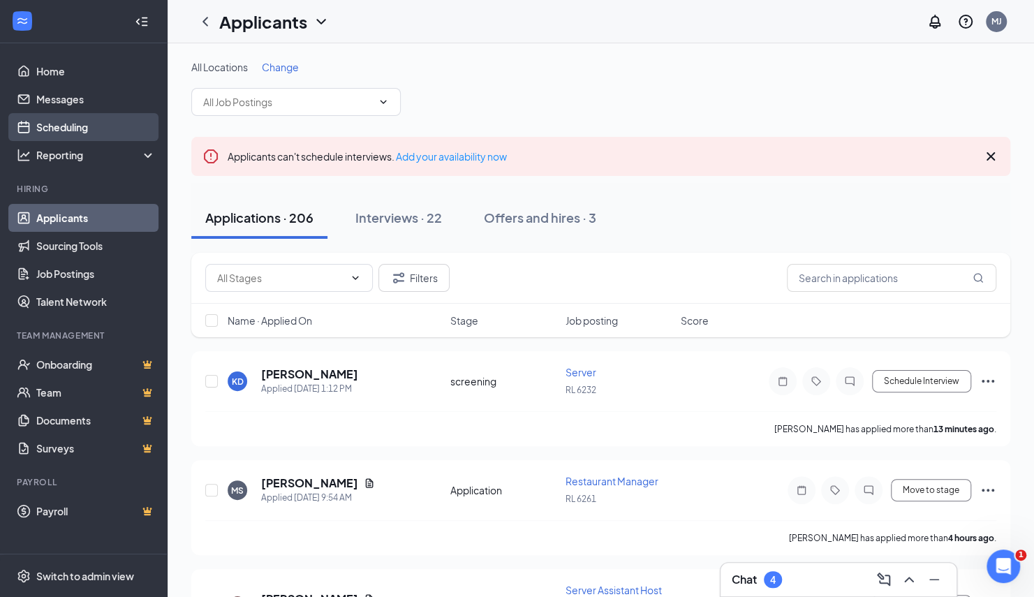
click at [83, 124] on link "Scheduling" at bounding box center [95, 127] width 119 height 28
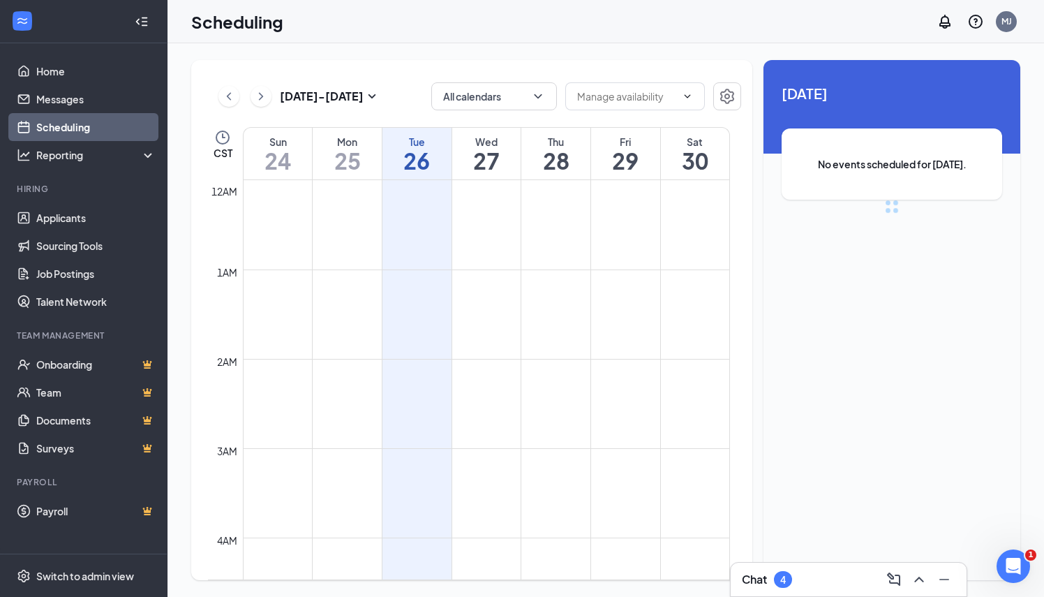
scroll to position [686, 0]
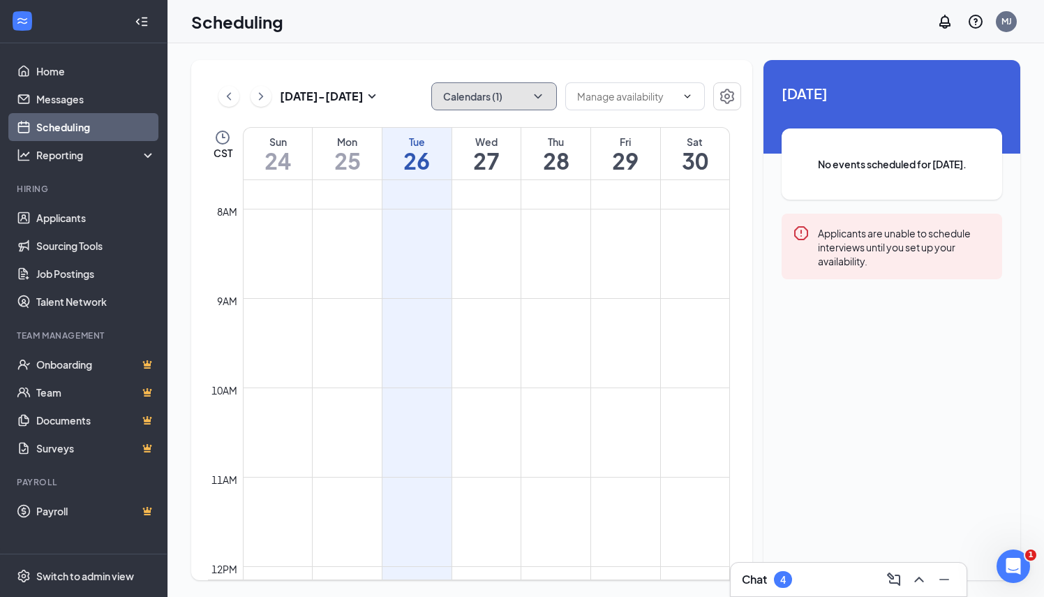
click at [544, 94] on icon "ChevronDown" at bounding box center [538, 96] width 14 height 14
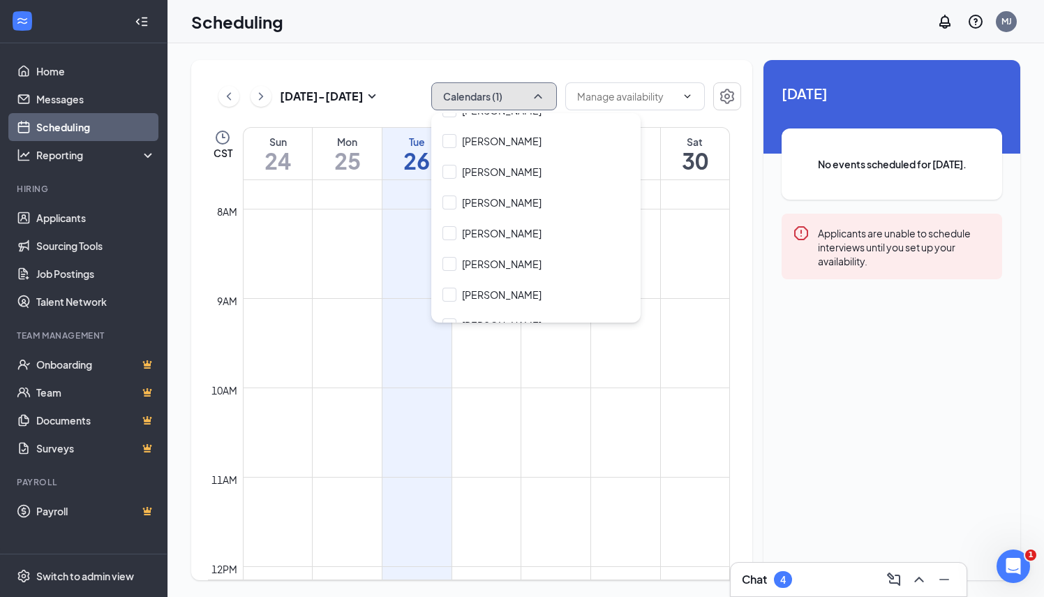
scroll to position [232, 0]
click at [473, 227] on input "[PERSON_NAME]" at bounding box center [492, 234] width 99 height 14
checkbox input "true"
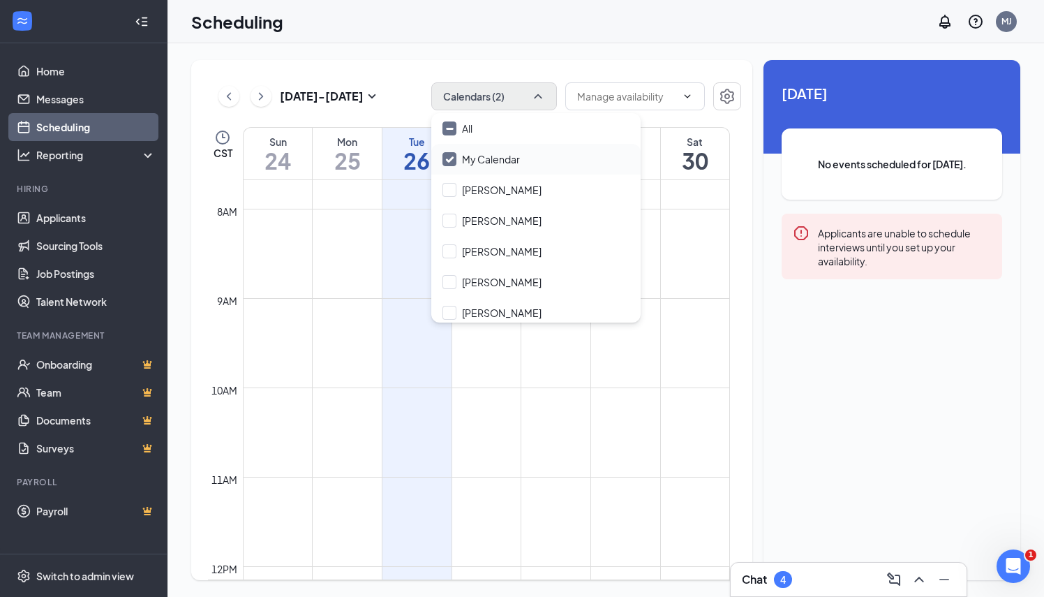
click at [451, 158] on input "My Calendar" at bounding box center [481, 159] width 77 height 14
checkbox input "false"
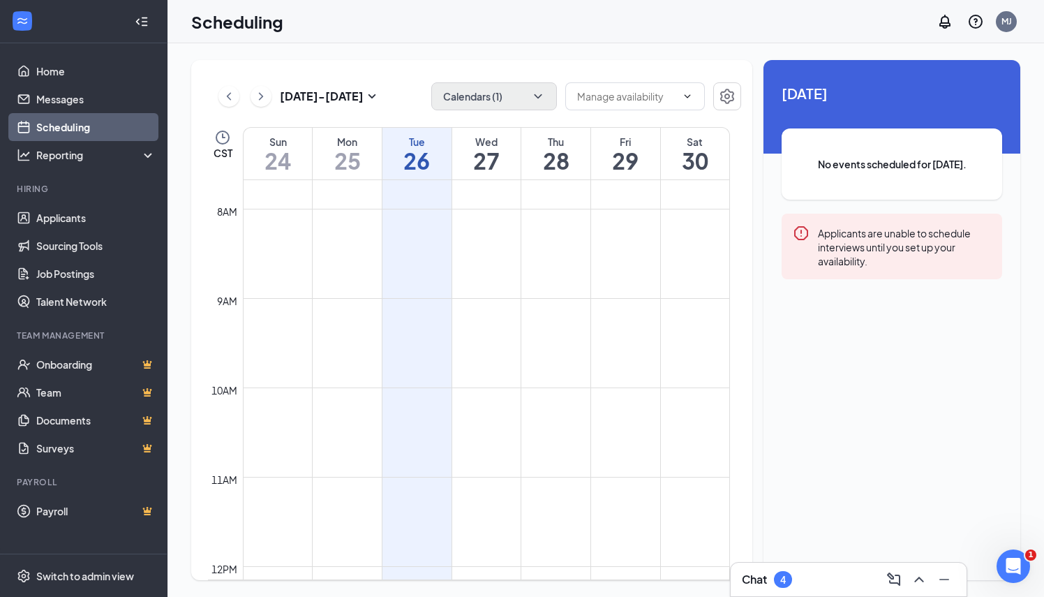
click at [591, 47] on div "[DATE] - [DATE] Calendars (1) CST Sun 24 Mon 25 Tue 26 Wed 27 Thu 28 Fri 29 Sat…" at bounding box center [606, 320] width 877 height 554
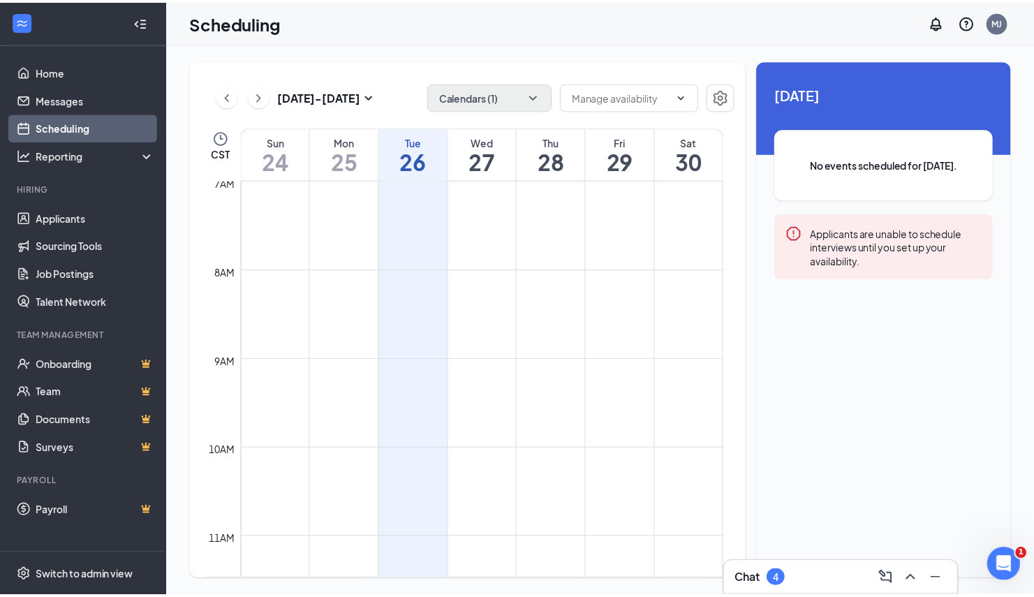
scroll to position [593, 0]
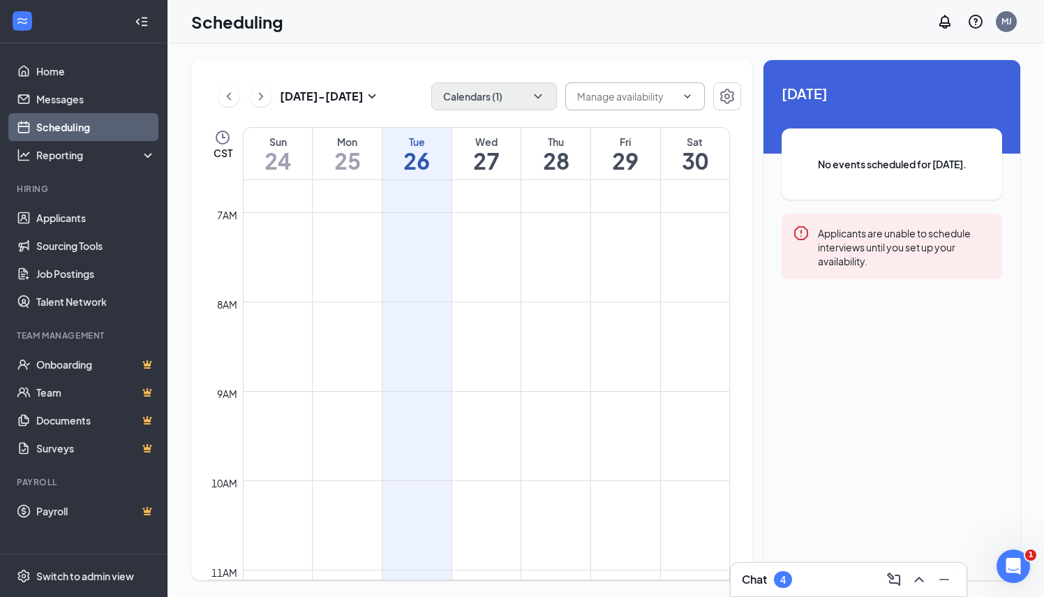
click at [693, 99] on span at bounding box center [635, 96] width 140 height 28
click at [727, 99] on icon "Settings" at bounding box center [727, 96] width 14 height 15
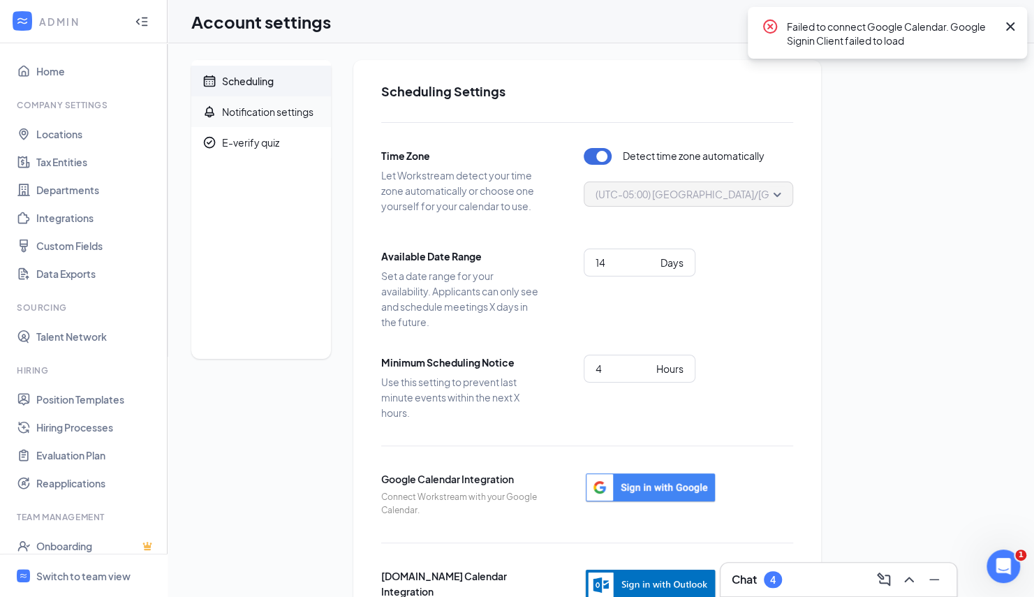
click at [280, 114] on div "Notification settings" at bounding box center [267, 112] width 91 height 14
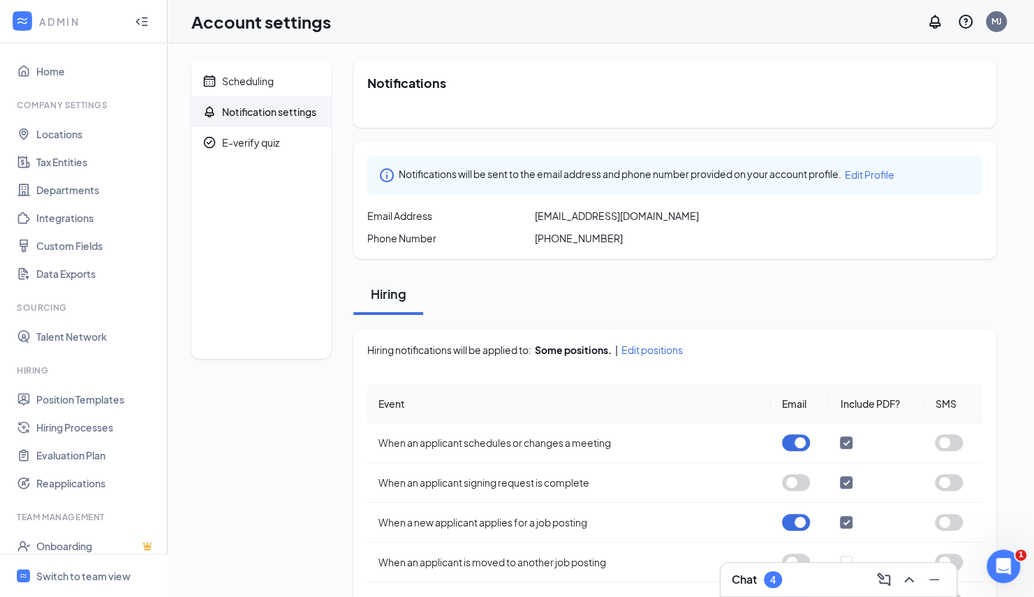
click at [297, 423] on div "Scheduling Notification settings E-verify quiz" at bounding box center [261, 447] width 140 height 775
click at [656, 345] on span "Edit positions" at bounding box center [651, 350] width 61 height 14
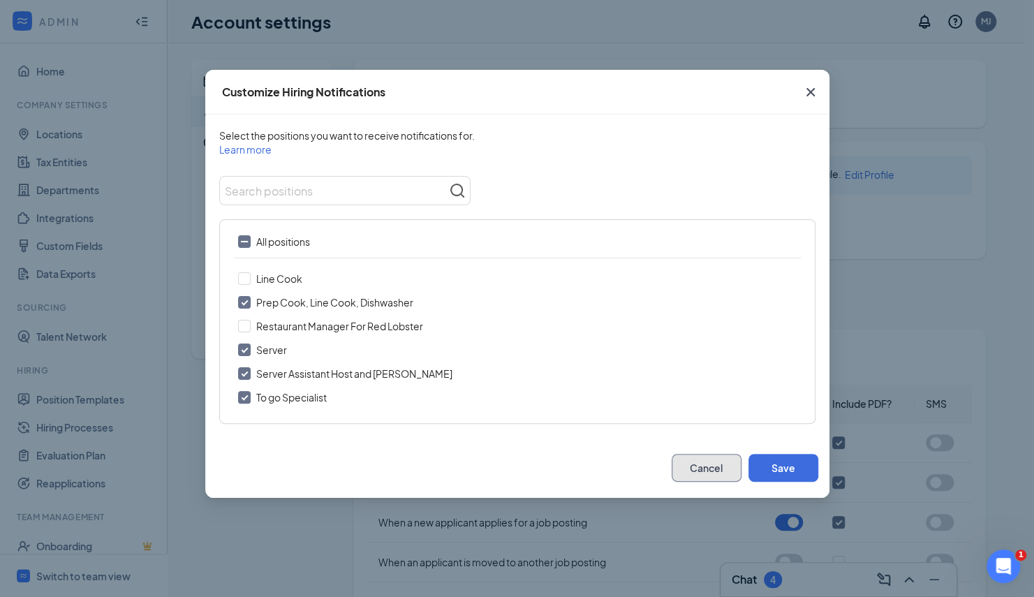
click at [702, 466] on button "Cancel" at bounding box center [707, 468] width 70 height 28
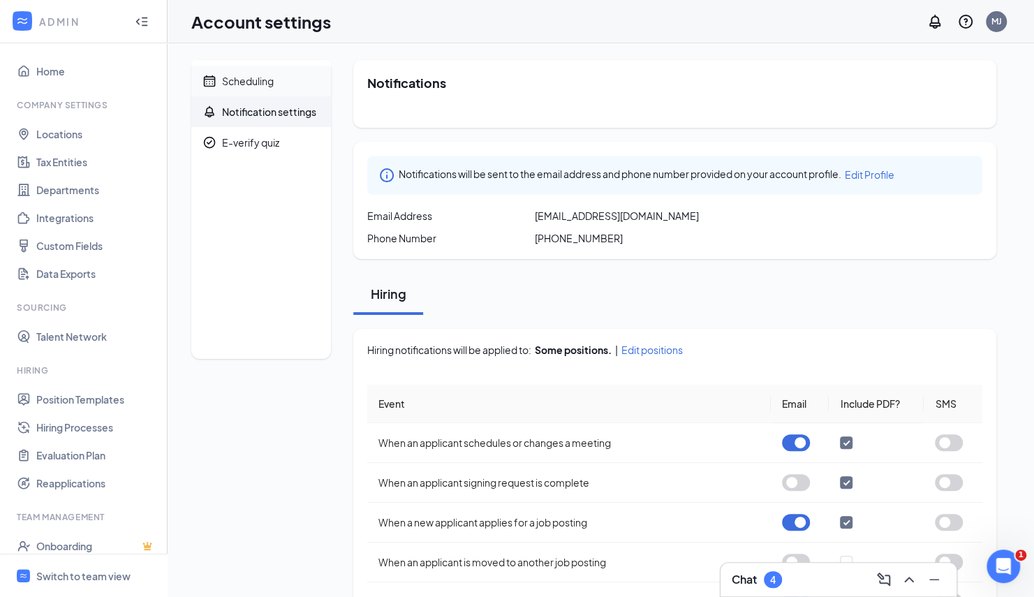
click at [257, 76] on div "Scheduling" at bounding box center [248, 81] width 52 height 14
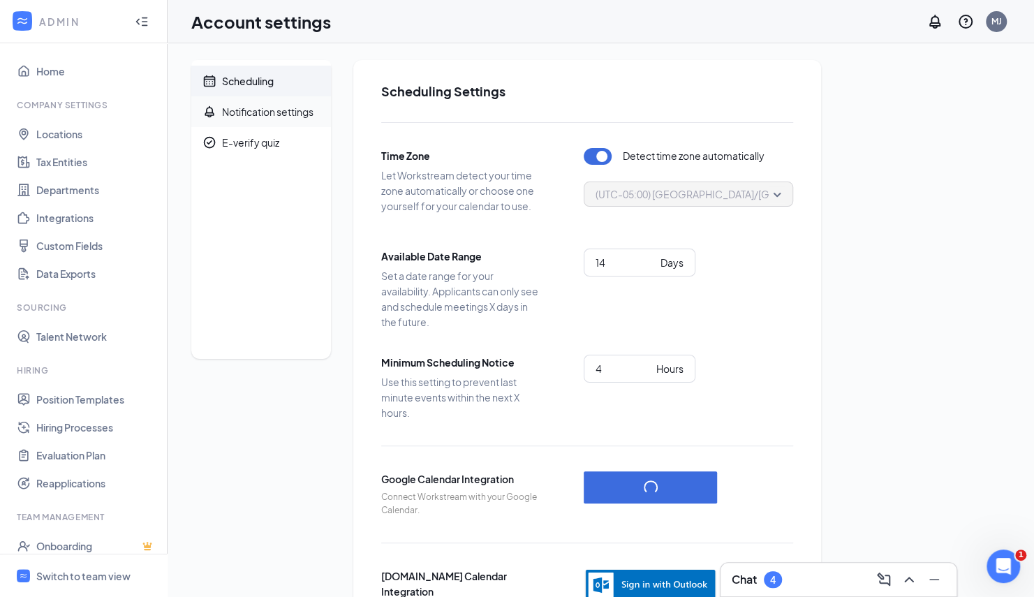
click at [274, 102] on span "Notification settings" at bounding box center [271, 111] width 98 height 31
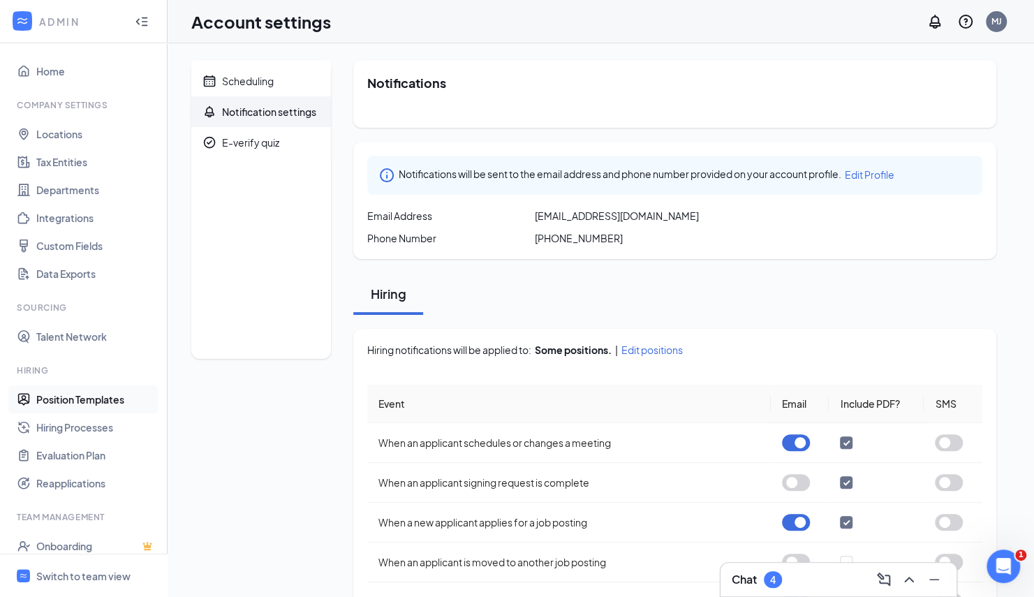
click at [87, 395] on link "Position Templates" at bounding box center [95, 399] width 119 height 28
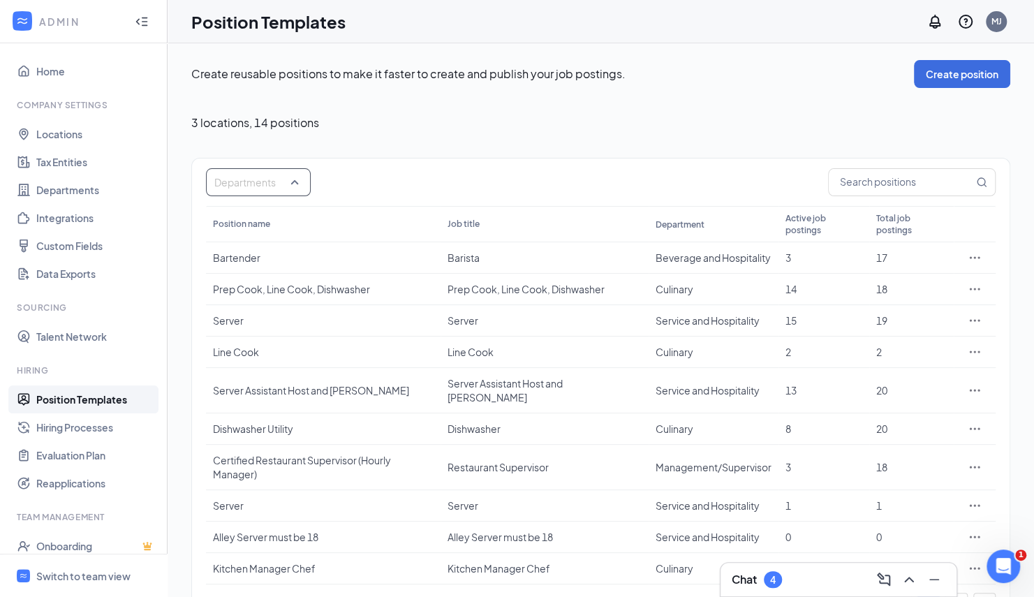
click at [290, 181] on div at bounding box center [251, 182] width 84 height 22
click at [266, 286] on span "Management/Supervisor" at bounding box center [294, 284] width 116 height 13
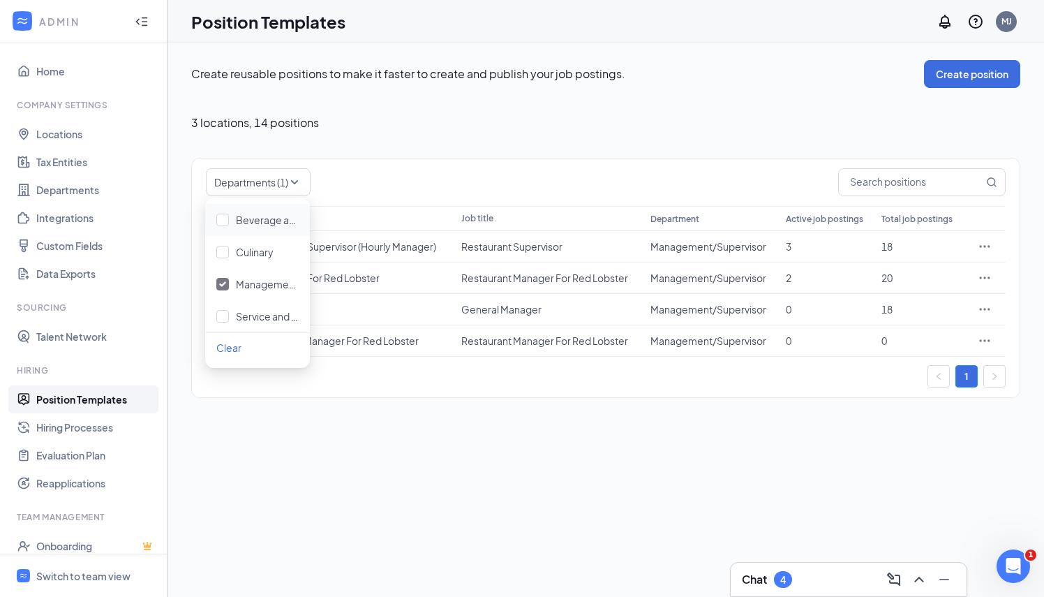
click at [515, 117] on div "3 locations , 14 positions" at bounding box center [605, 123] width 829 height 14
click at [988, 278] on icon "Ellipses" at bounding box center [985, 278] width 14 height 14
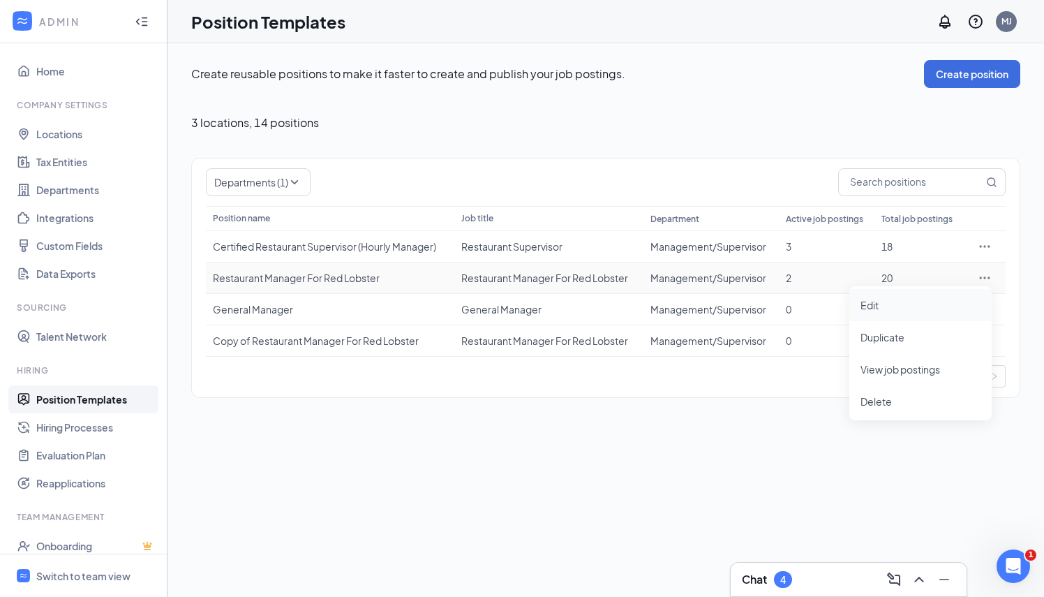
click at [937, 299] on span "Edit" at bounding box center [921, 304] width 120 height 15
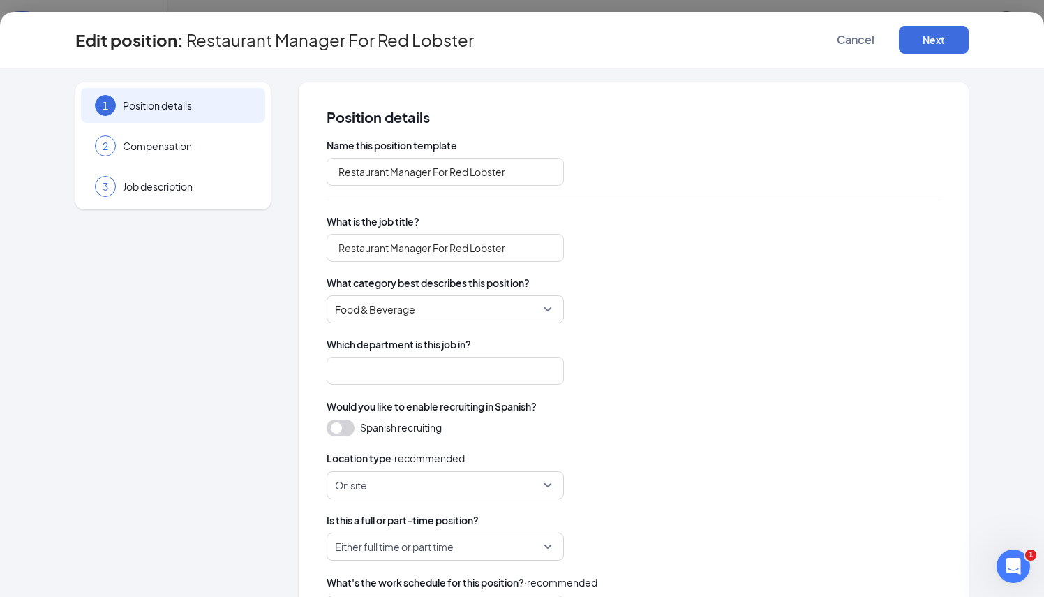
type input "Management/Supervisor"
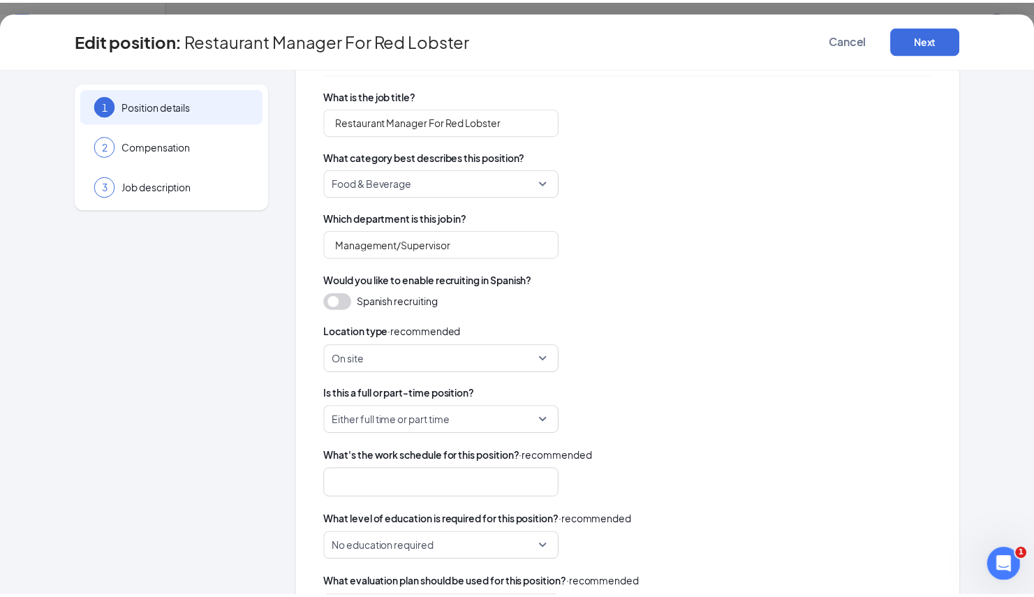
scroll to position [73, 0]
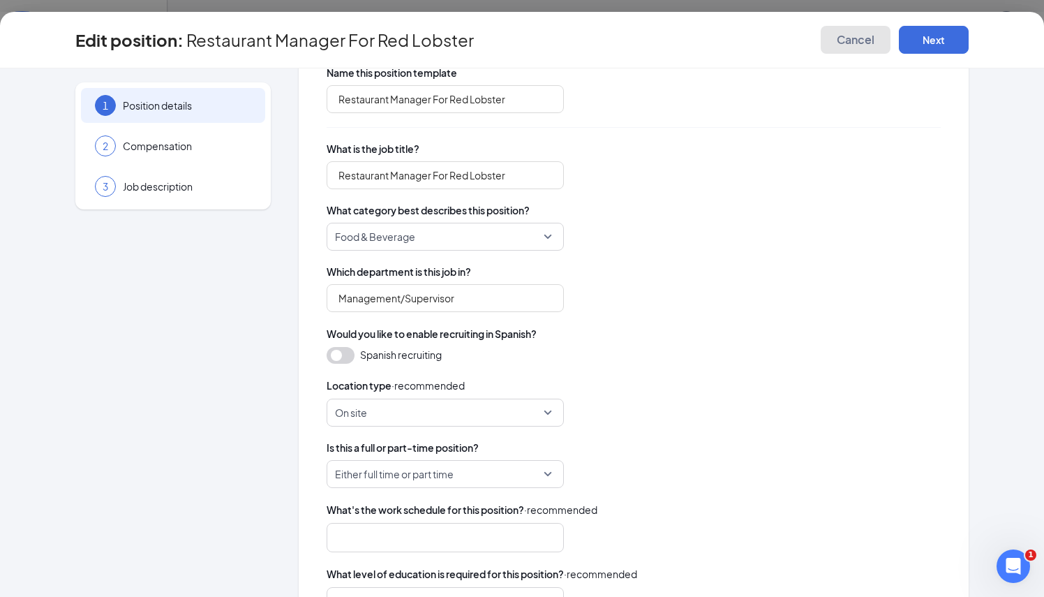
click at [848, 45] on span "Cancel" at bounding box center [856, 40] width 38 height 14
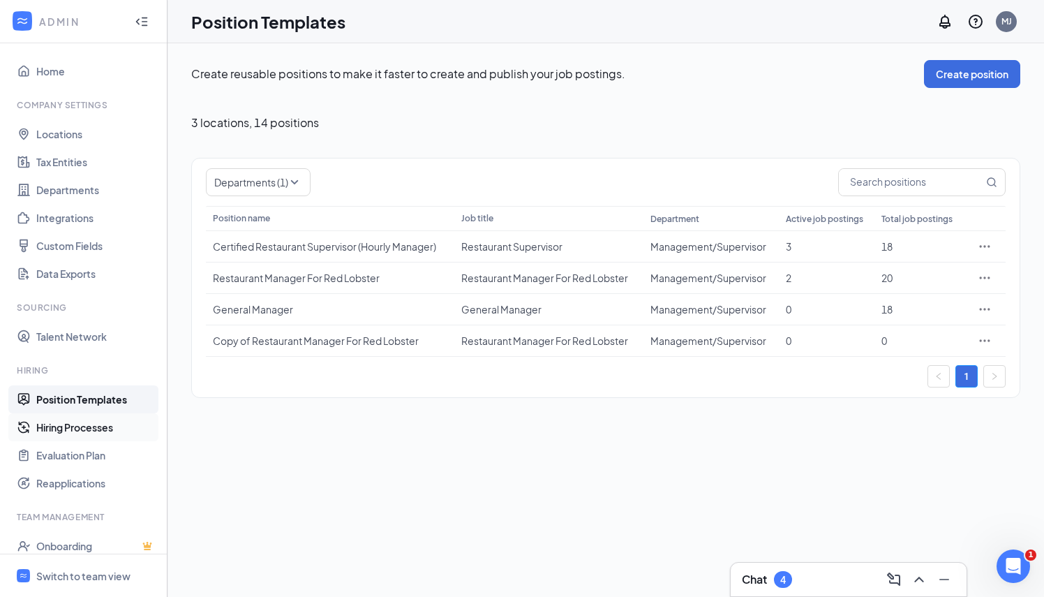
click at [80, 422] on link "Hiring Processes" at bounding box center [95, 427] width 119 height 28
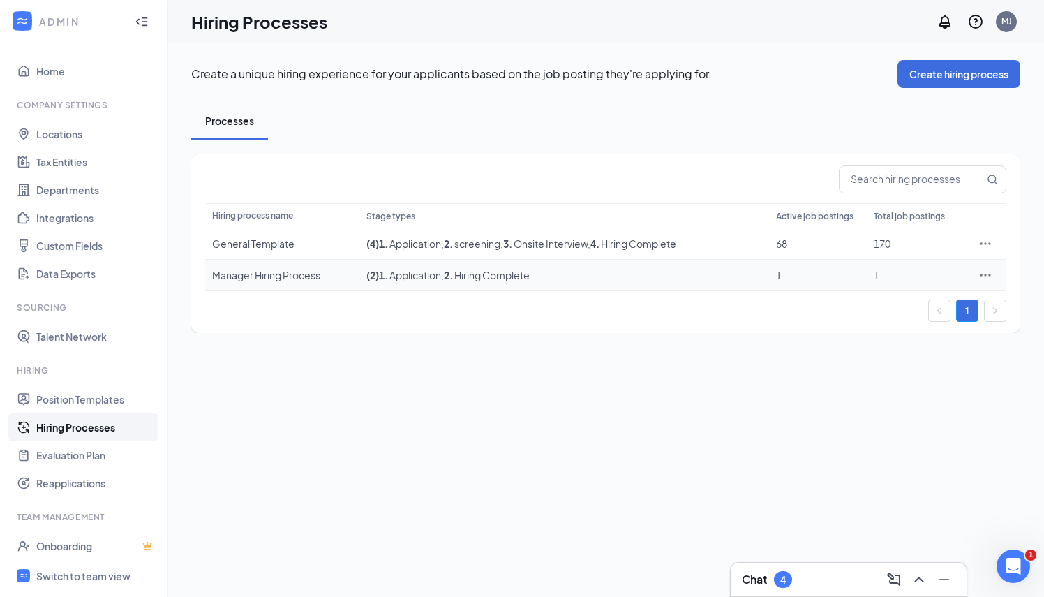
click at [985, 272] on icon "Ellipses" at bounding box center [986, 275] width 14 height 14
click at [910, 301] on span "Edit" at bounding box center [921, 302] width 120 height 15
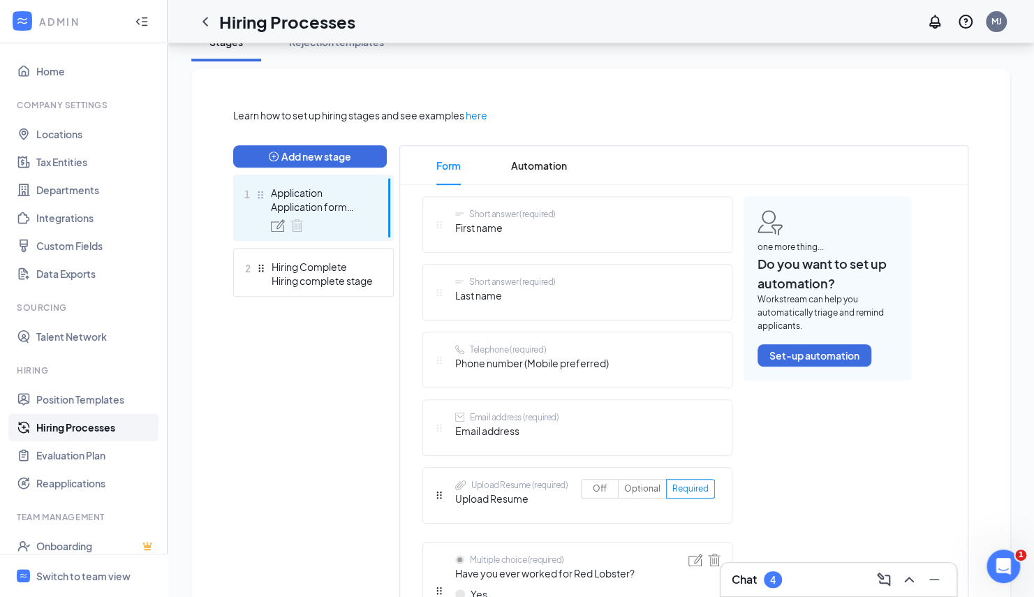
scroll to position [279, 0]
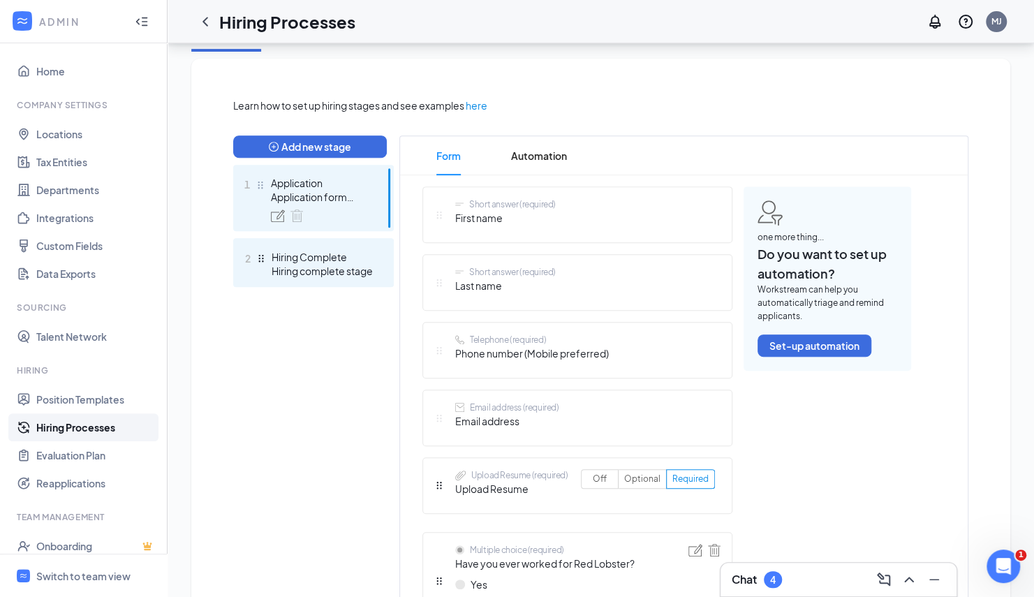
click at [316, 261] on div "Hiring Complete" at bounding box center [323, 257] width 102 height 14
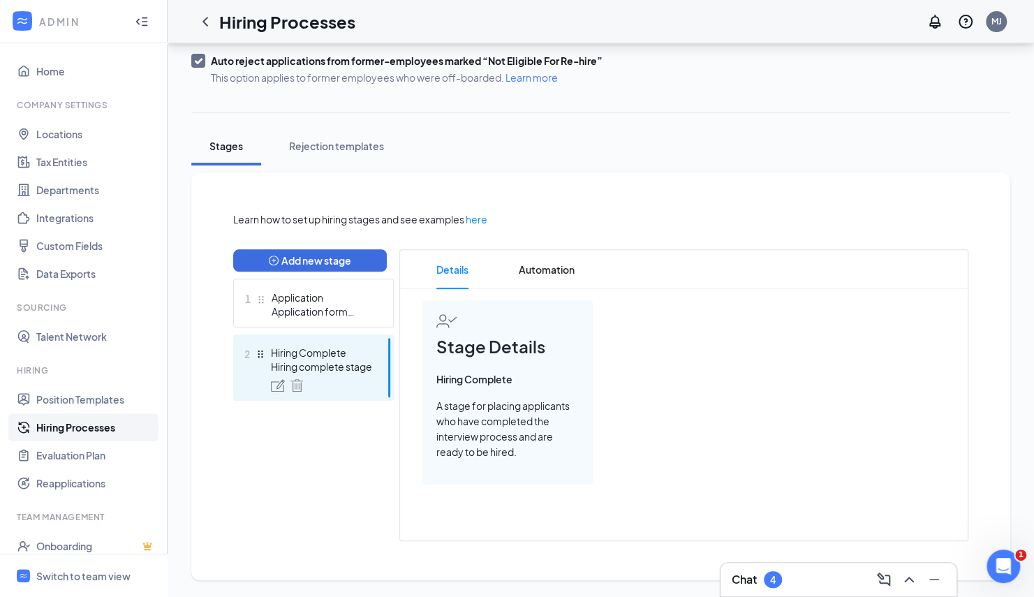
scroll to position [165, 0]
click at [294, 287] on div "1 Application Application form stage" at bounding box center [313, 303] width 161 height 49
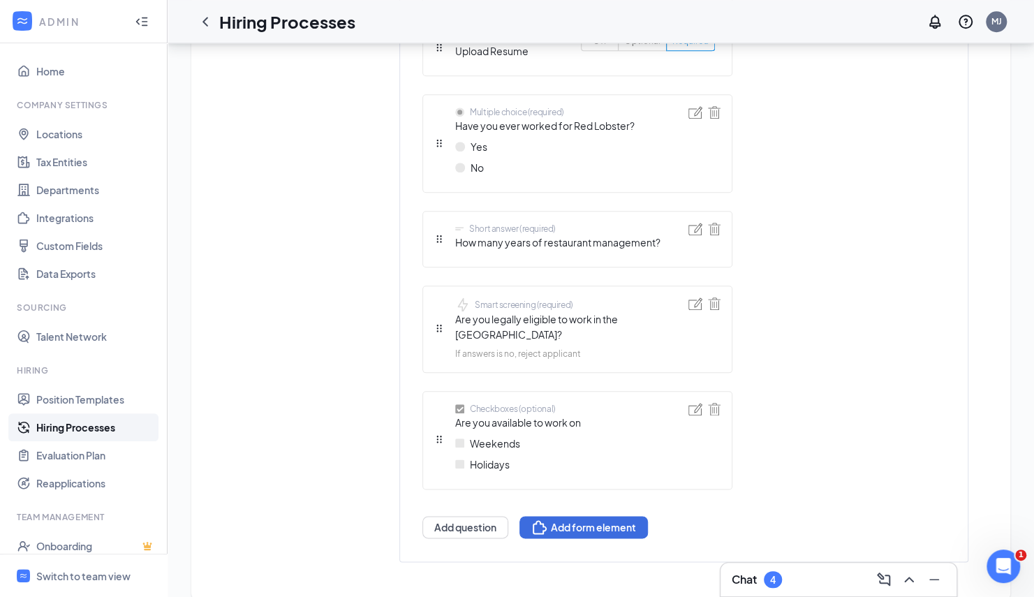
scroll to position [718, 0]
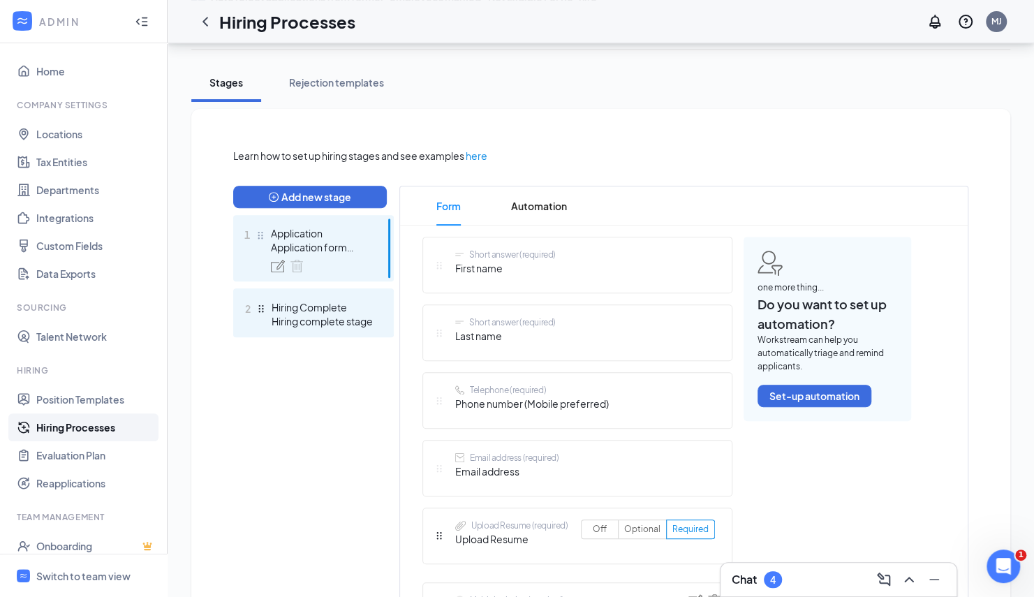
click at [318, 331] on div "2 Hiring Complete Hiring complete stage" at bounding box center [313, 312] width 161 height 49
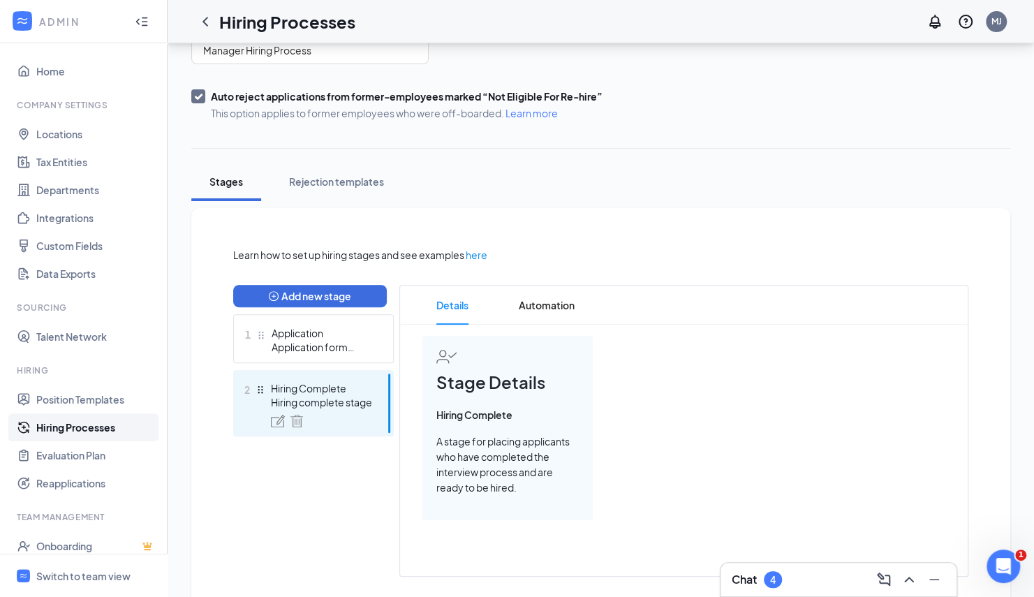
scroll to position [165, 0]
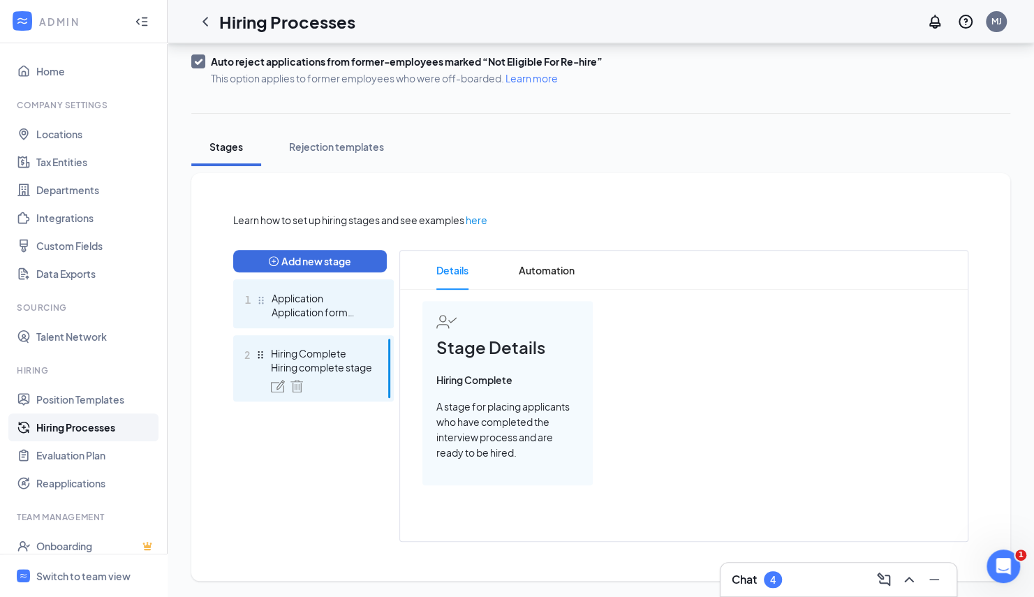
click at [315, 314] on div "Application form stage" at bounding box center [323, 312] width 102 height 14
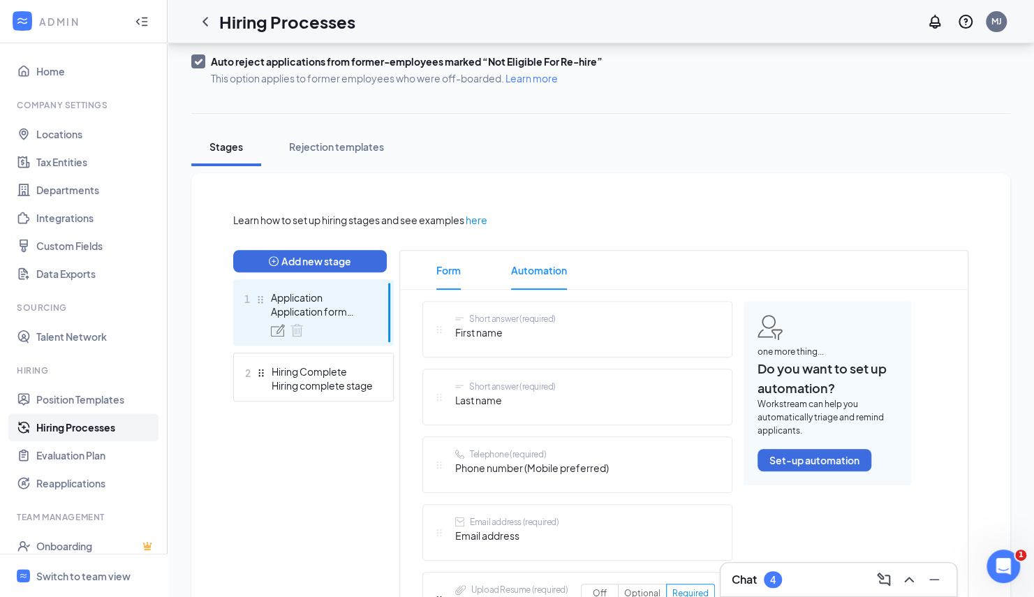
click at [541, 269] on span "Automation" at bounding box center [539, 270] width 56 height 39
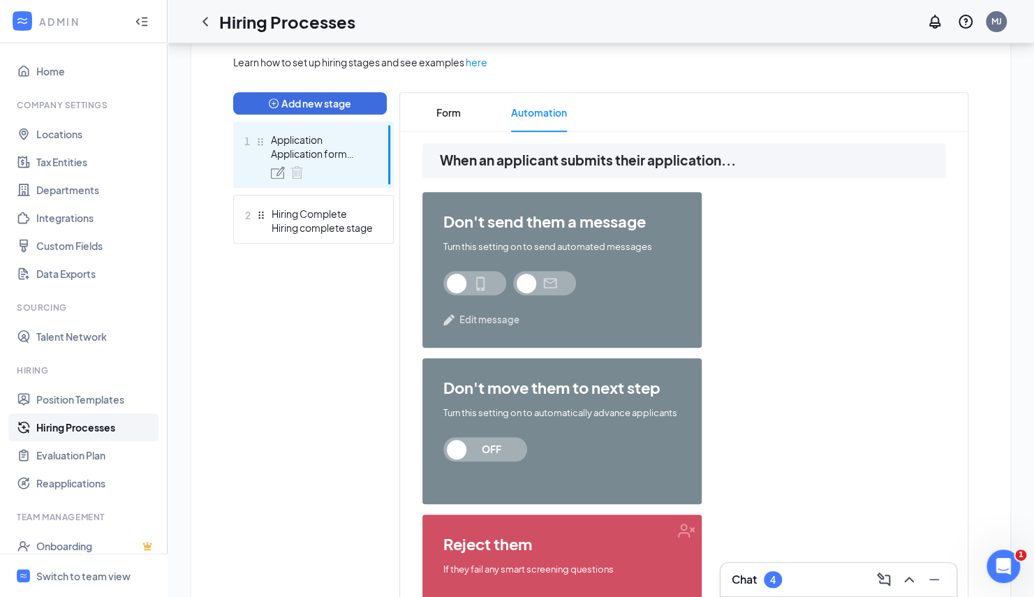
scroll to position [288, 0]
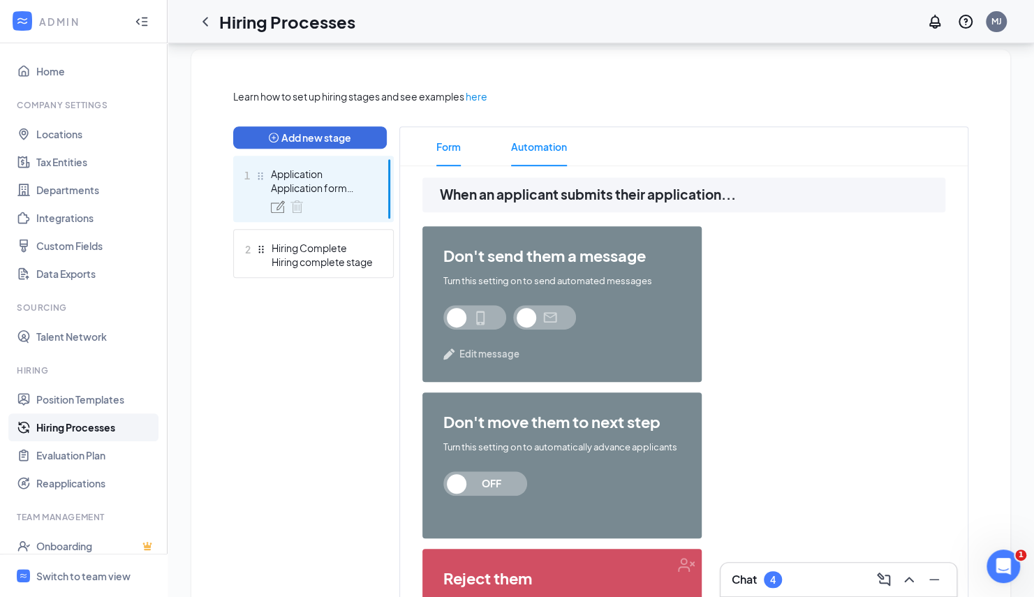
click at [461, 149] on li "Form" at bounding box center [448, 146] width 52 height 39
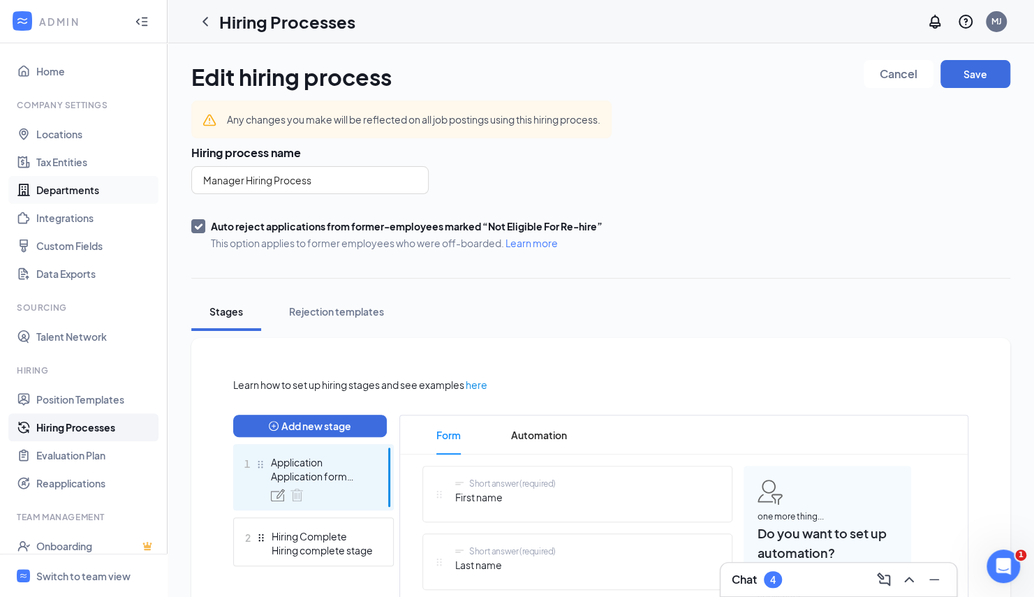
click at [96, 191] on link "Departments" at bounding box center [95, 190] width 119 height 28
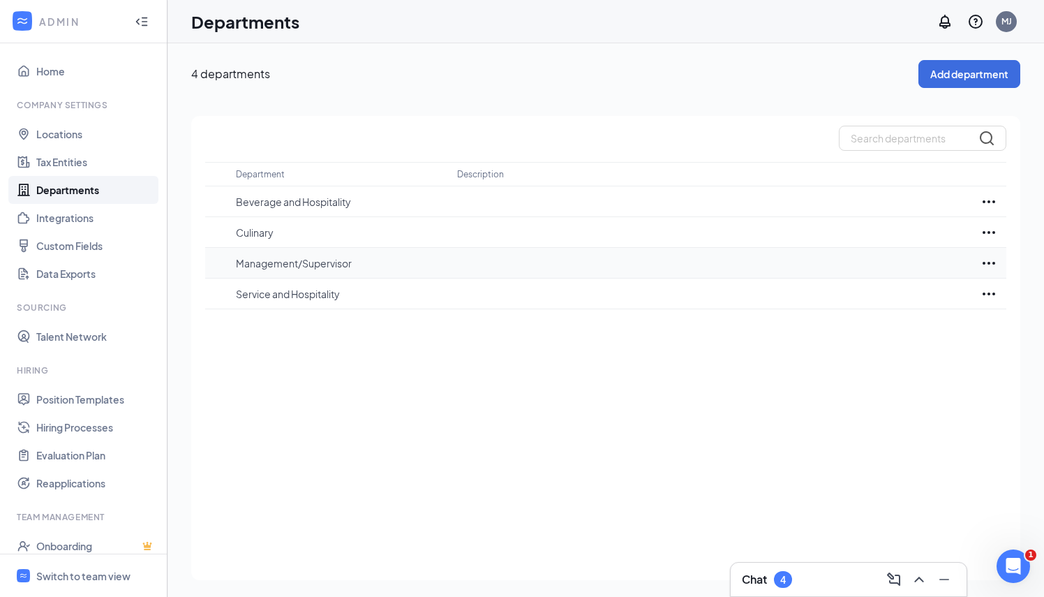
click at [985, 263] on icon "Ellipses" at bounding box center [989, 263] width 17 height 17
click at [914, 300] on p "Edit" at bounding box center [926, 305] width 117 height 14
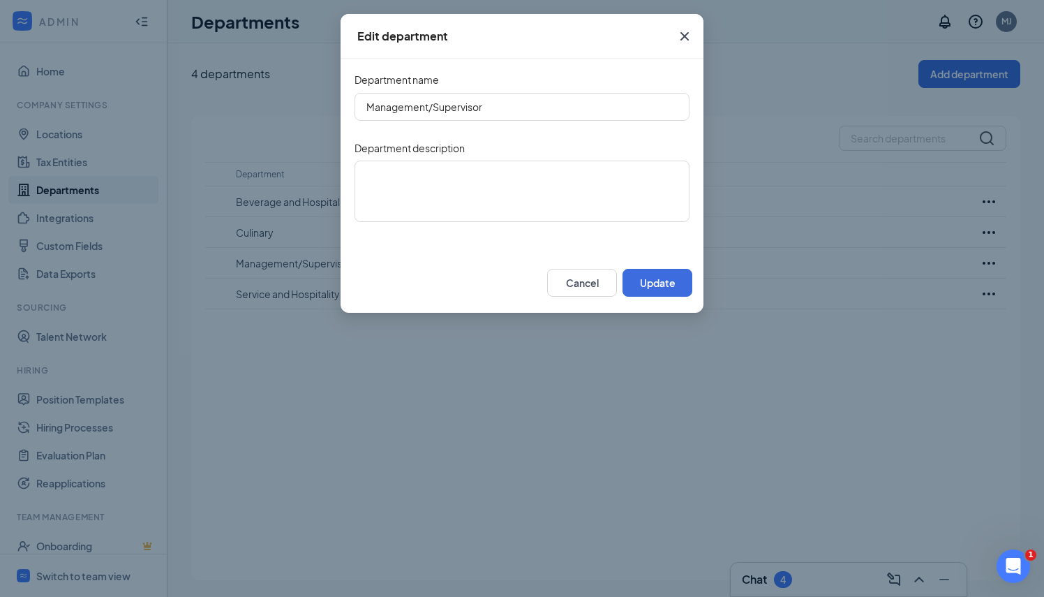
click at [683, 40] on icon "Cross" at bounding box center [684, 36] width 17 height 17
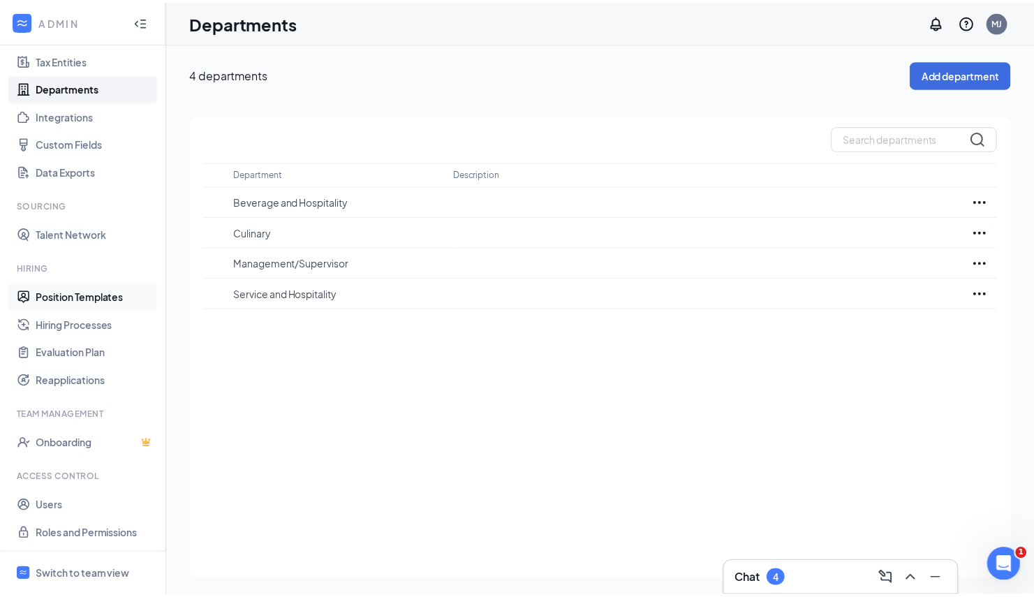
scroll to position [102, 0]
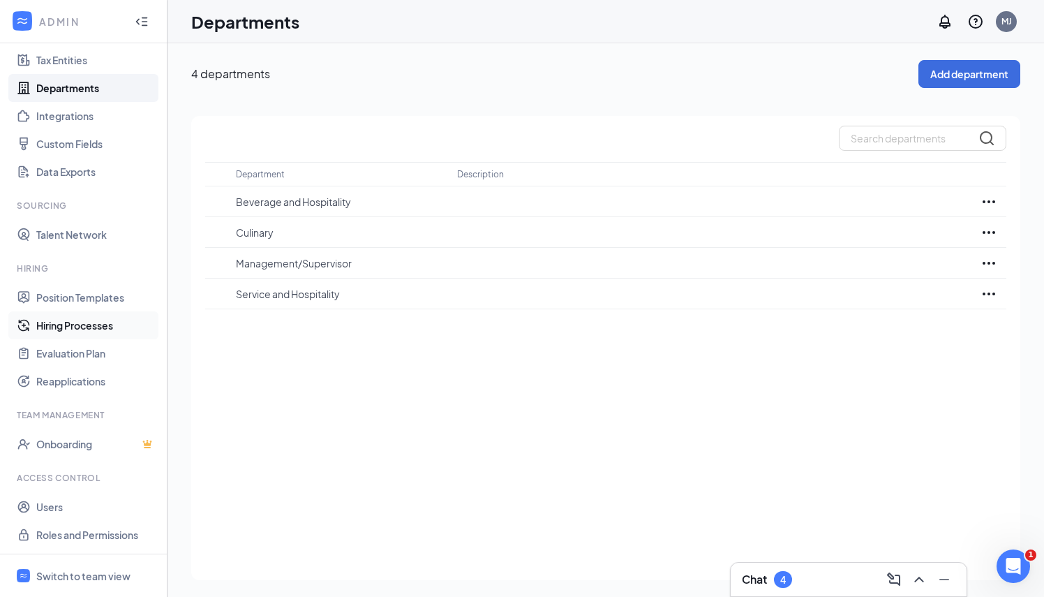
click at [83, 326] on link "Hiring Processes" at bounding box center [95, 325] width 119 height 28
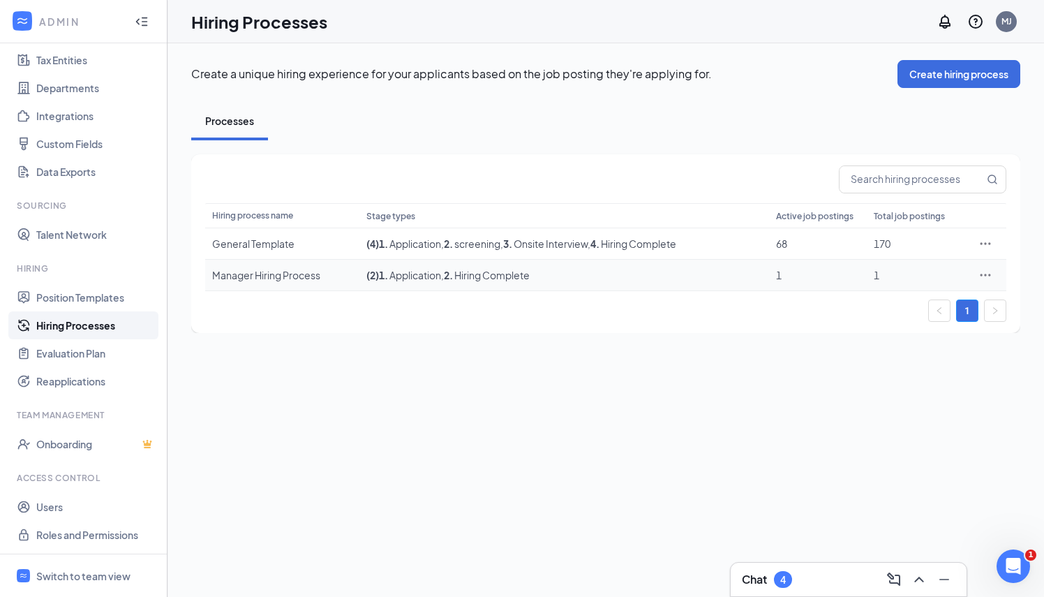
click at [286, 278] on div "Manager Hiring Process" at bounding box center [282, 275] width 140 height 14
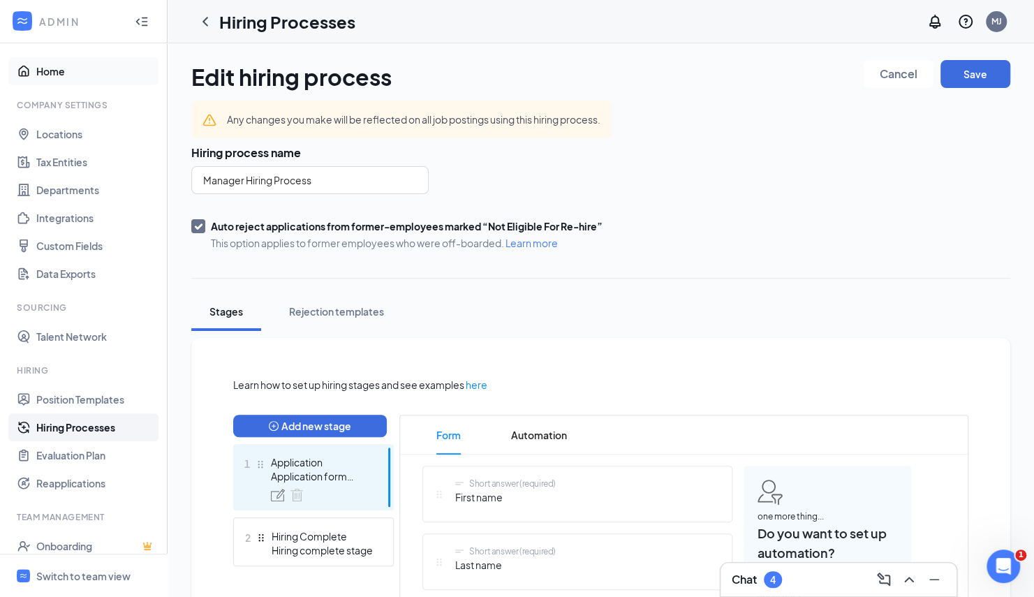
click at [95, 66] on link "Home" at bounding box center [95, 71] width 119 height 28
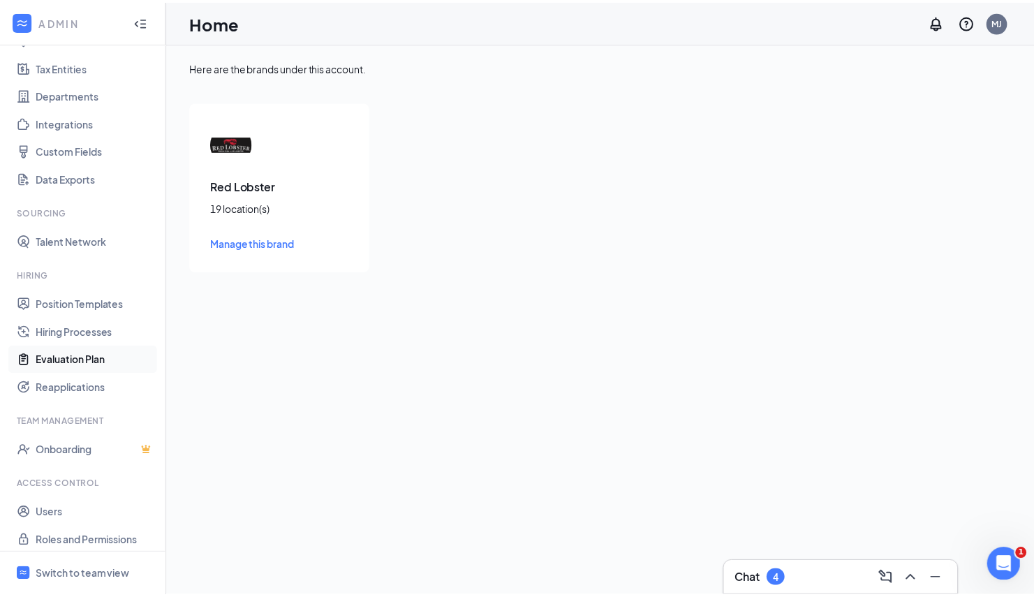
scroll to position [102, 0]
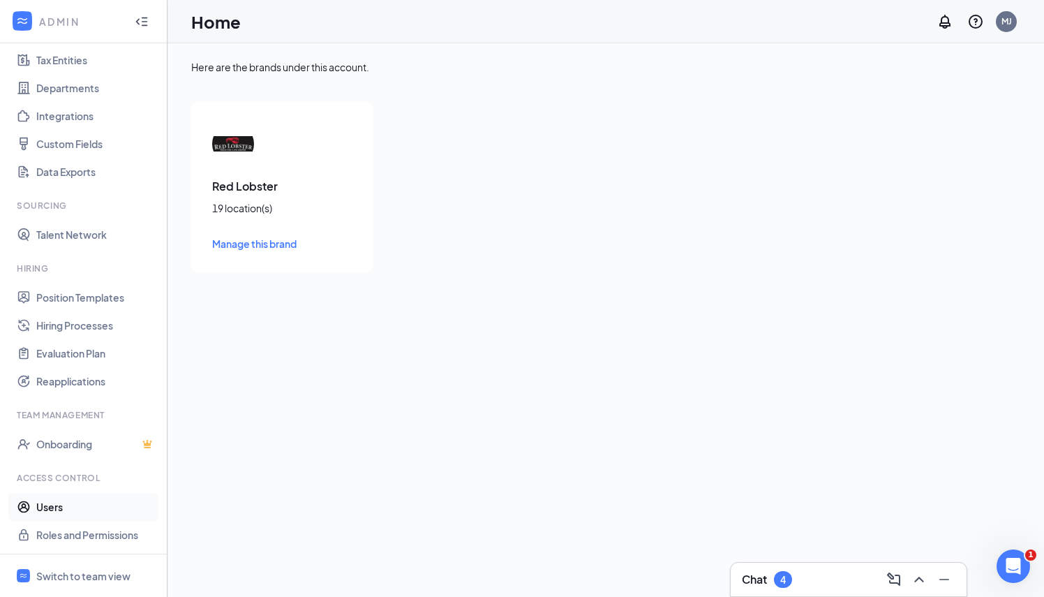
click at [81, 507] on link "Users" at bounding box center [95, 507] width 119 height 28
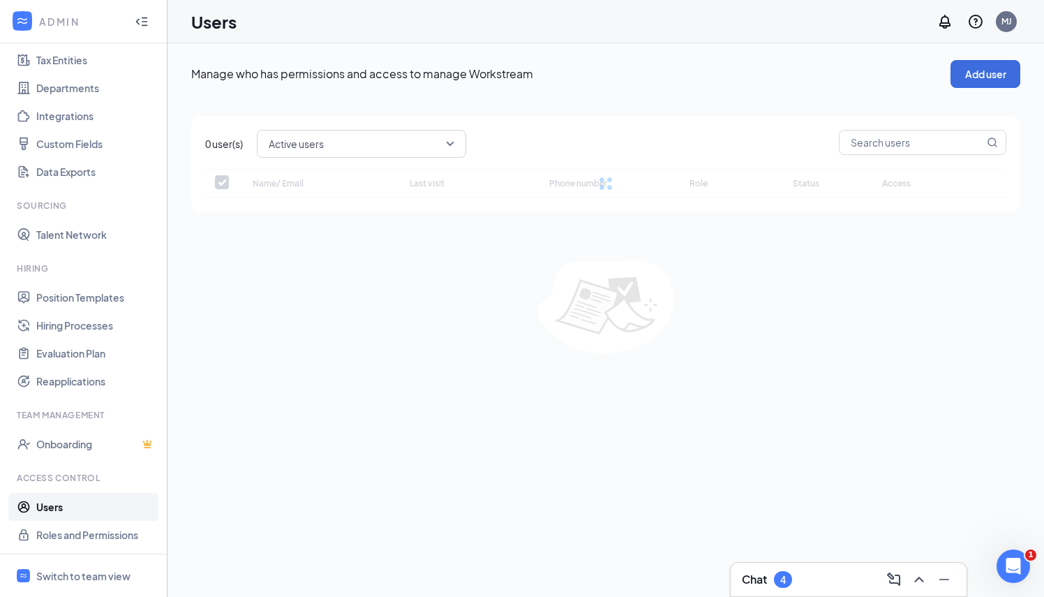
checkbox input "false"
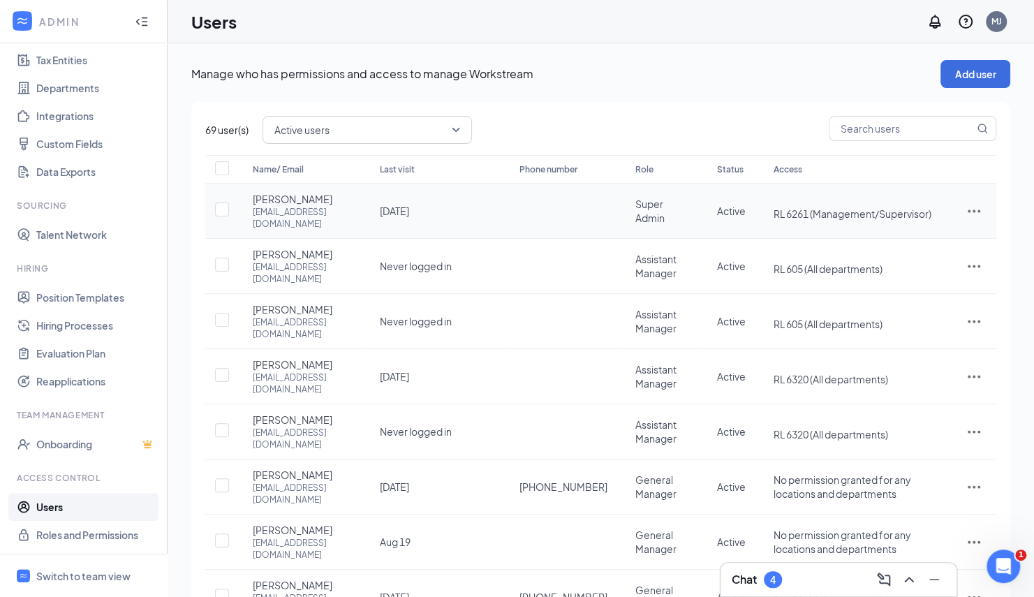
click at [977, 212] on icon "ActionsIcon" at bounding box center [974, 211] width 13 height 3
click at [937, 242] on span "Edit user" at bounding box center [927, 242] width 87 height 15
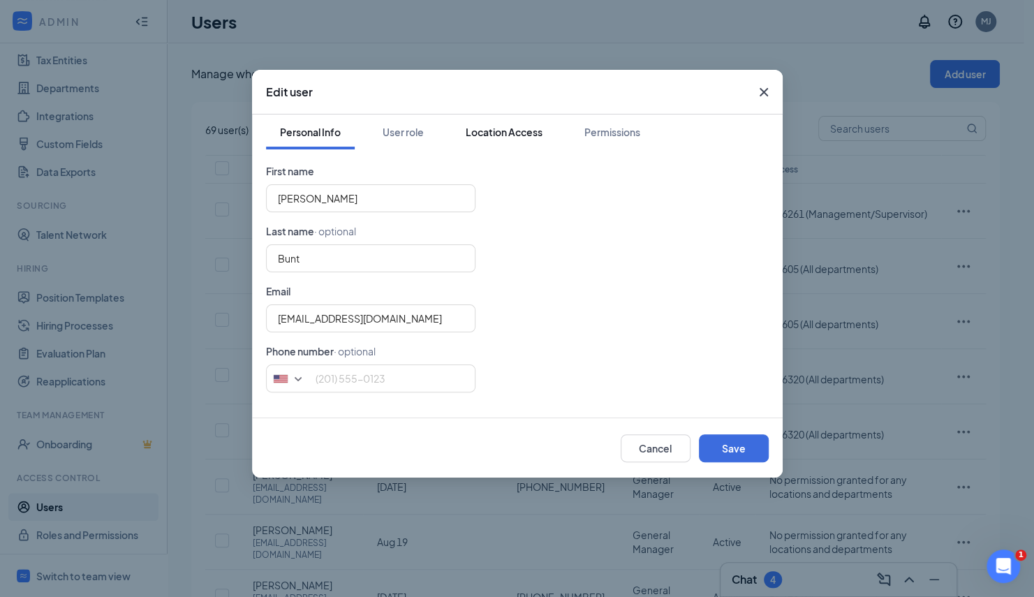
click at [480, 131] on div "Location Access" at bounding box center [504, 132] width 77 height 14
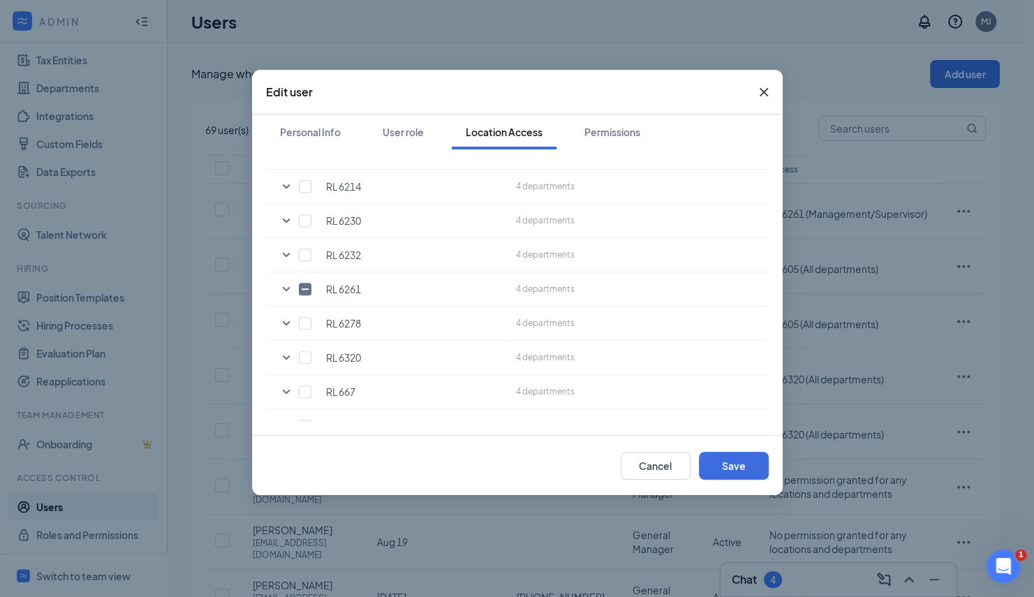
scroll to position [490, 0]
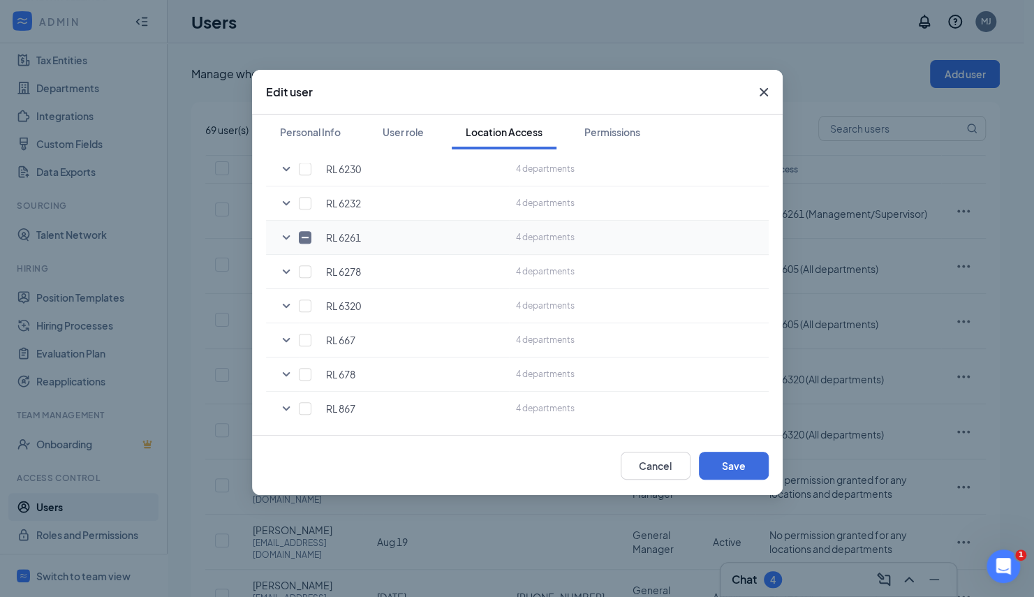
click at [287, 239] on icon "SmallChevronDown" at bounding box center [286, 237] width 17 height 17
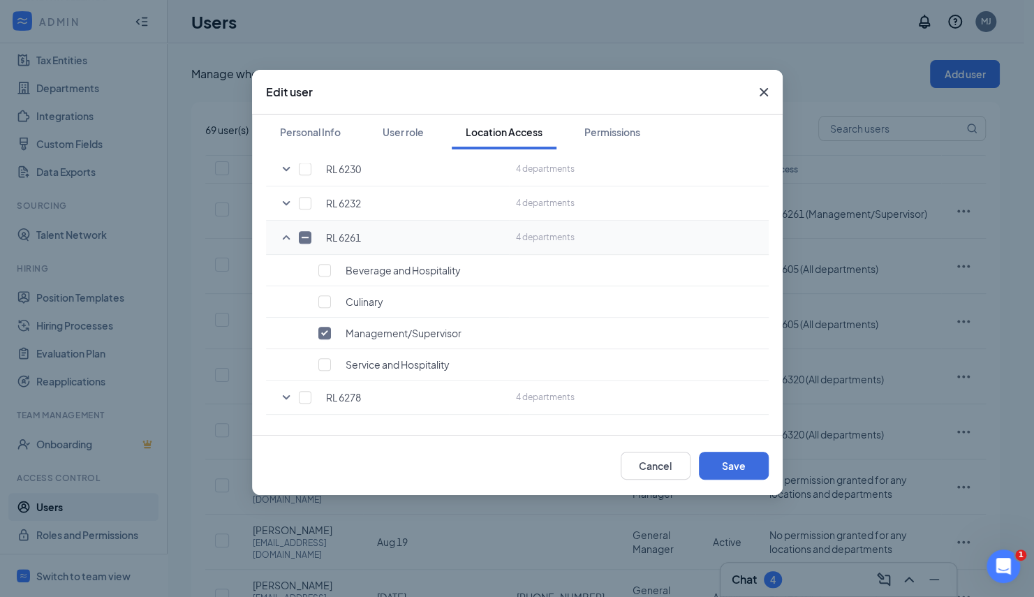
click at [287, 239] on icon "SmallChevronUp" at bounding box center [286, 237] width 17 height 17
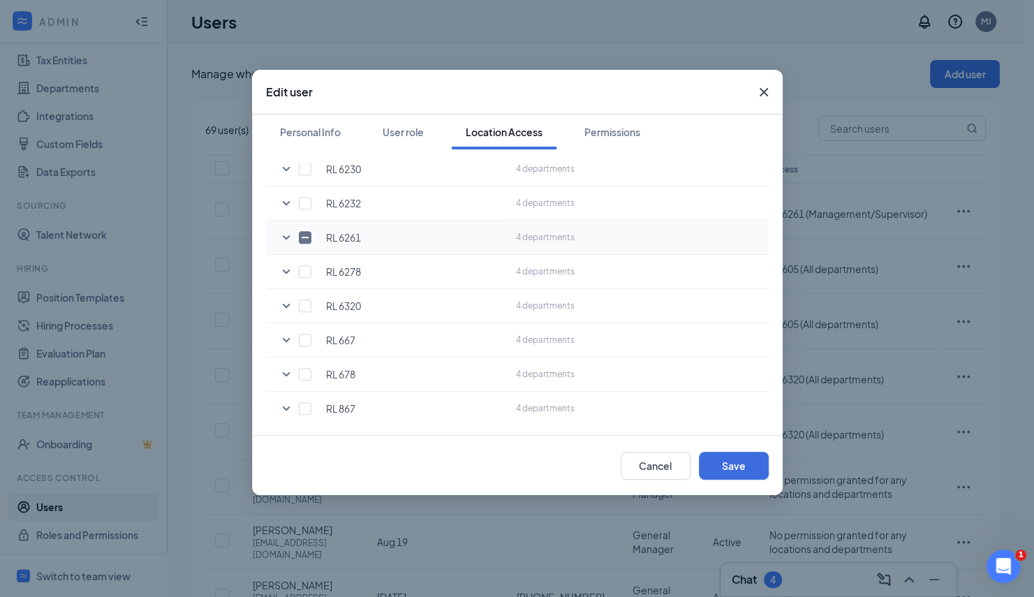
click at [289, 233] on icon "SmallChevronDown" at bounding box center [286, 237] width 17 height 17
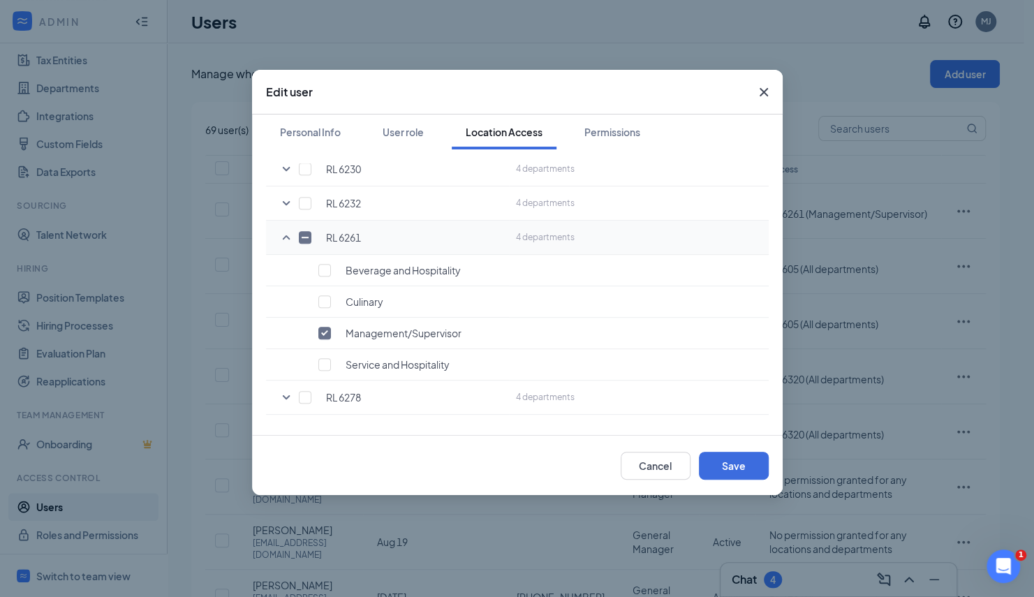
click at [289, 233] on icon "SmallChevronUp" at bounding box center [286, 237] width 17 height 17
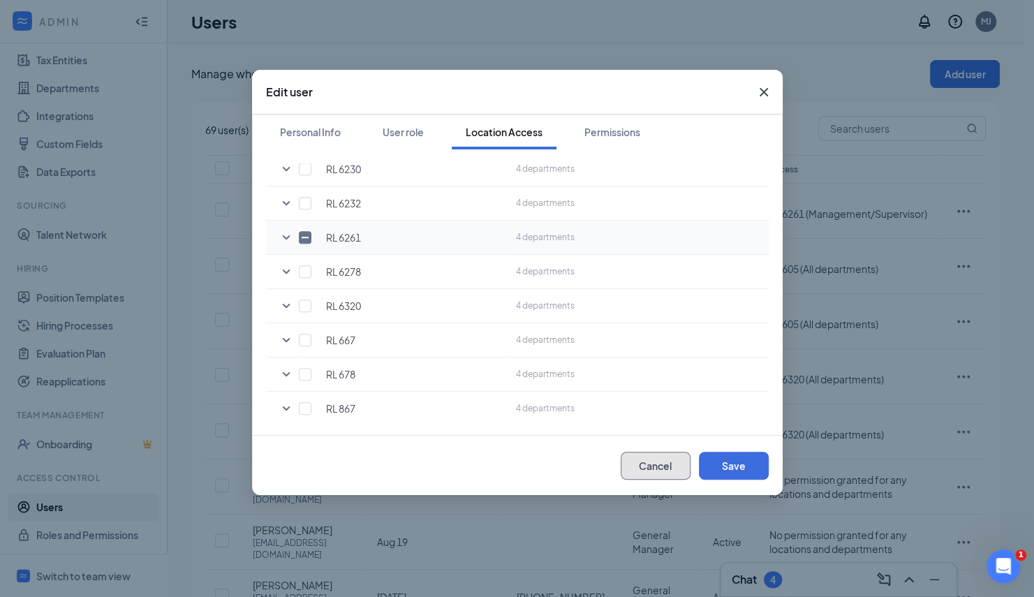
click at [660, 475] on button "Cancel" at bounding box center [656, 466] width 70 height 28
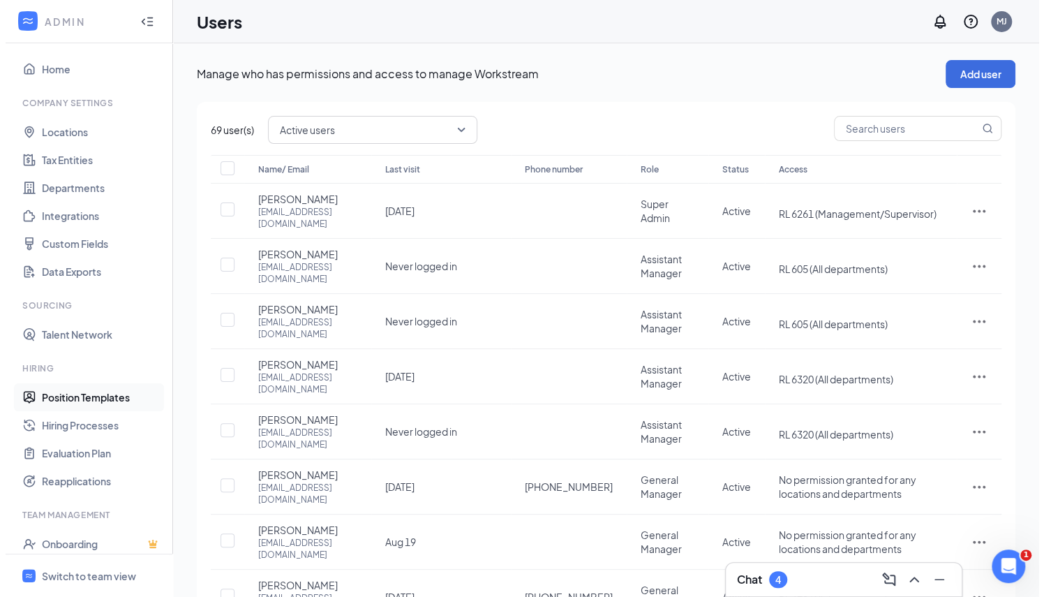
scroll to position [0, 0]
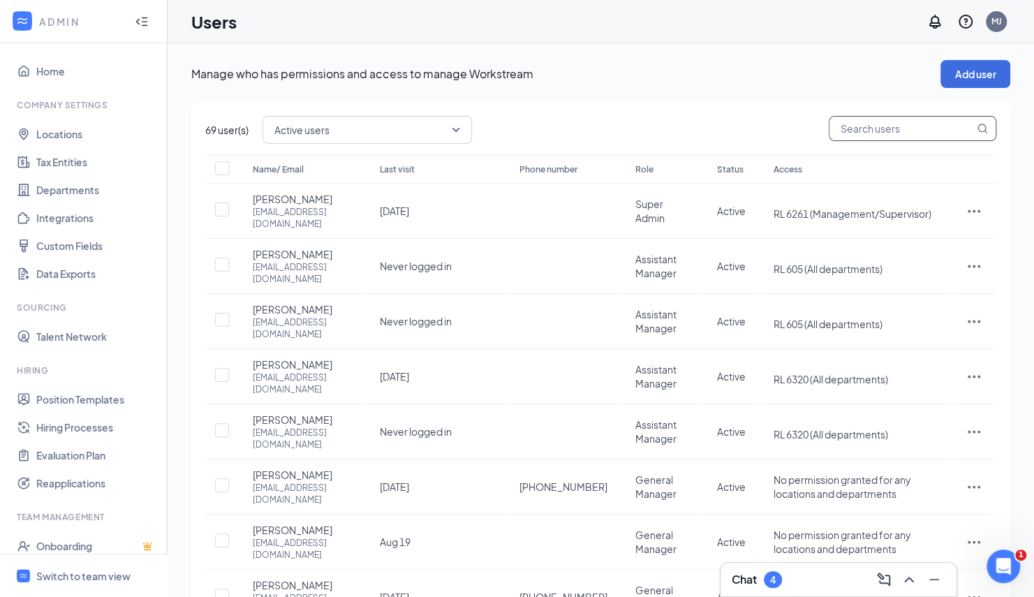
click at [919, 129] on input "text" at bounding box center [901, 129] width 144 height 24
type input "[PERSON_NAME]"
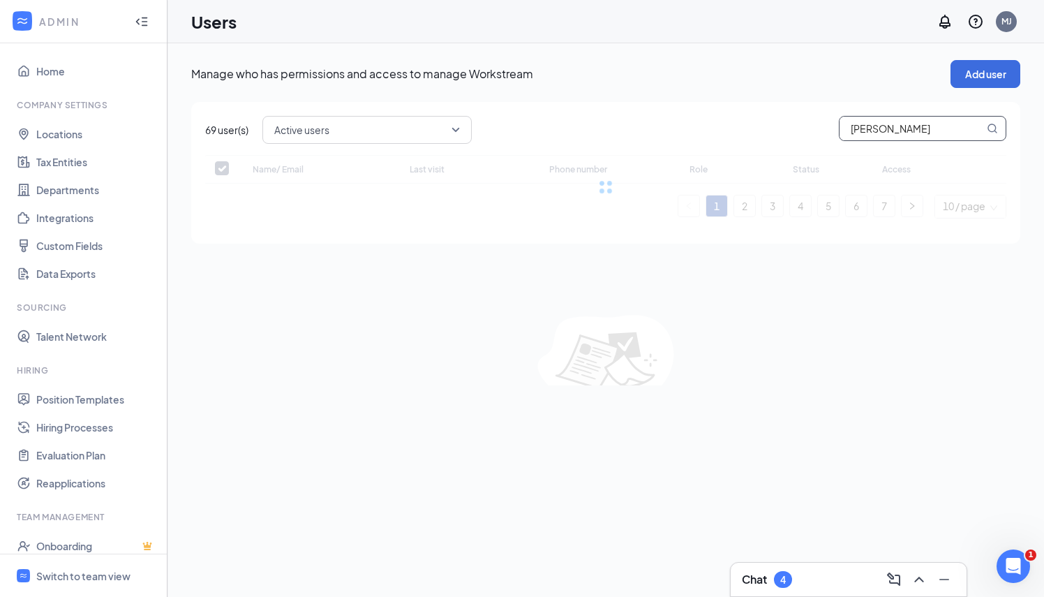
checkbox input "false"
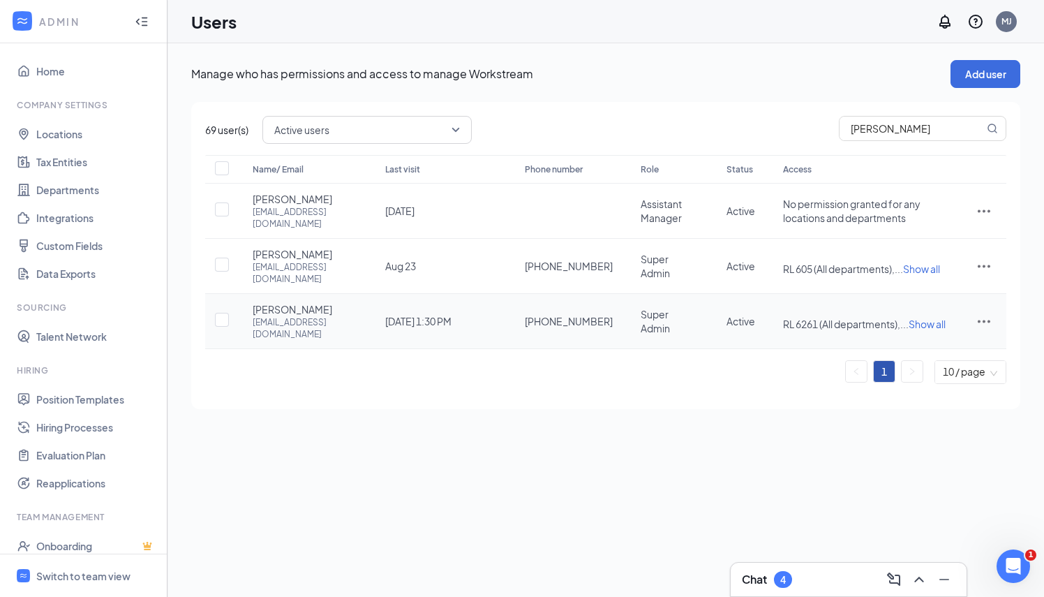
click at [991, 313] on icon "ActionsIcon" at bounding box center [984, 321] width 17 height 17
click at [926, 322] on span "Edit user" at bounding box center [914, 325] width 40 height 13
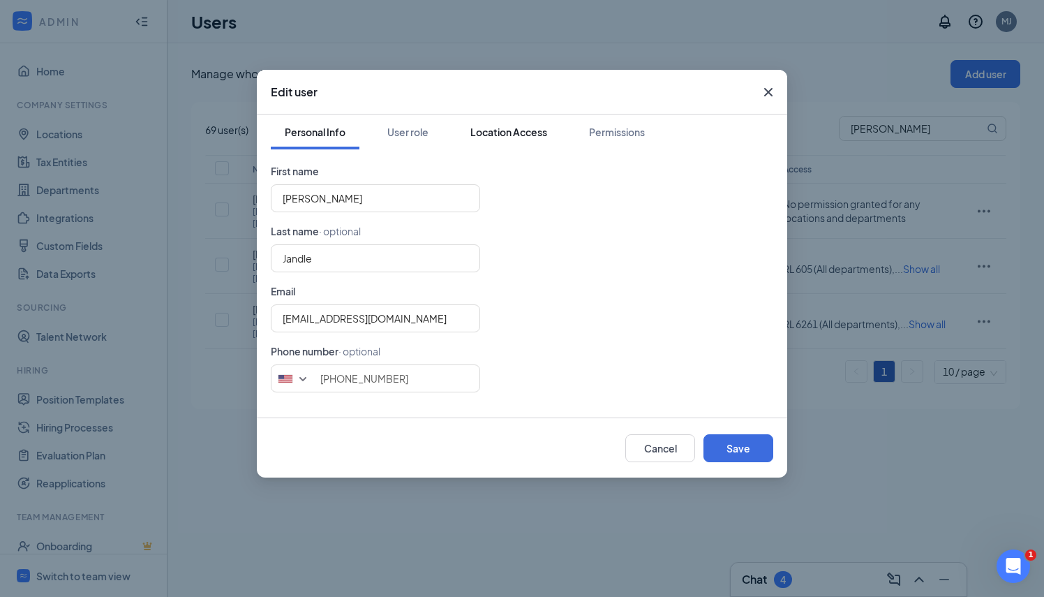
click at [518, 130] on div "Location Access" at bounding box center [508, 132] width 77 height 14
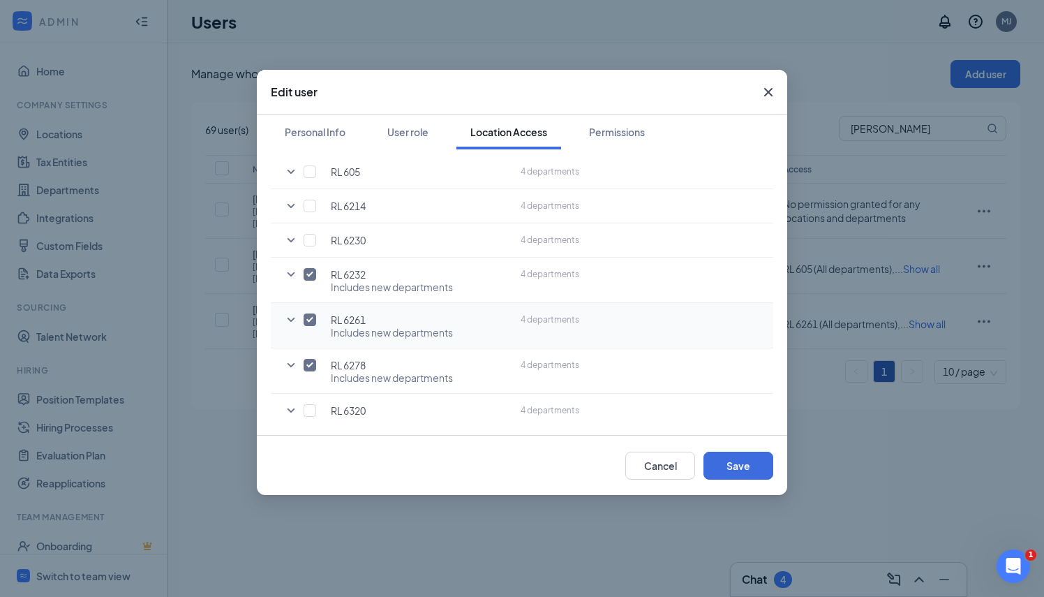
scroll to position [465, 0]
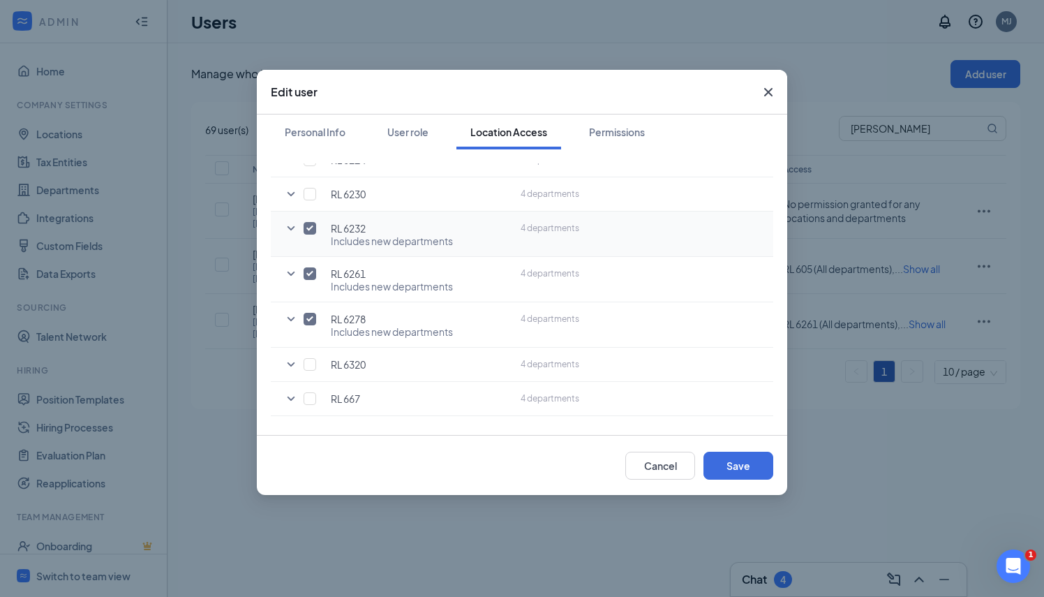
click at [290, 226] on icon "SmallChevronDown" at bounding box center [292, 228] width 8 height 4
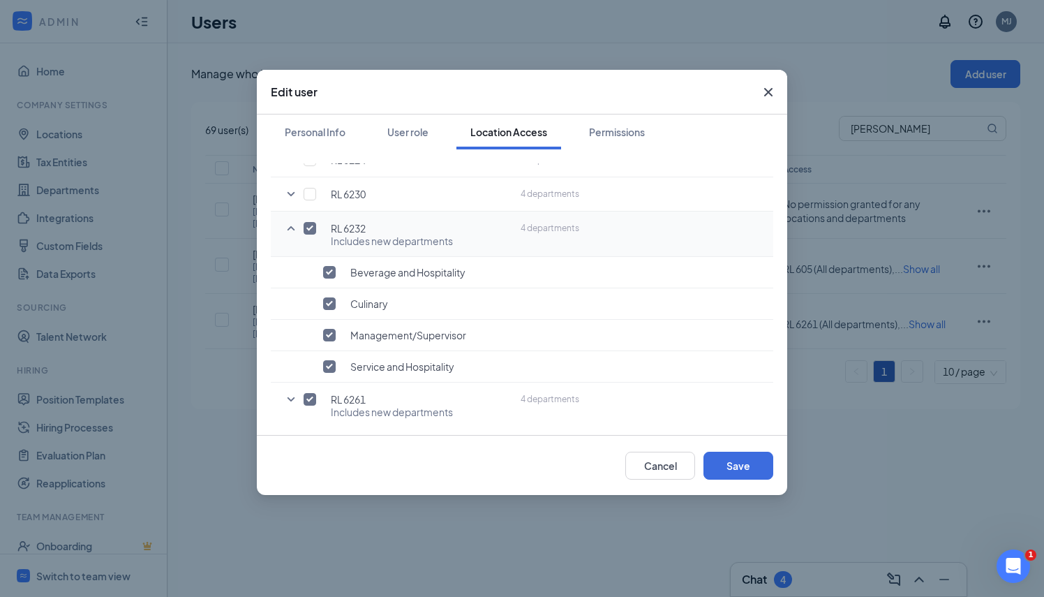
click at [290, 225] on icon "SmallChevronUp" at bounding box center [291, 228] width 17 height 17
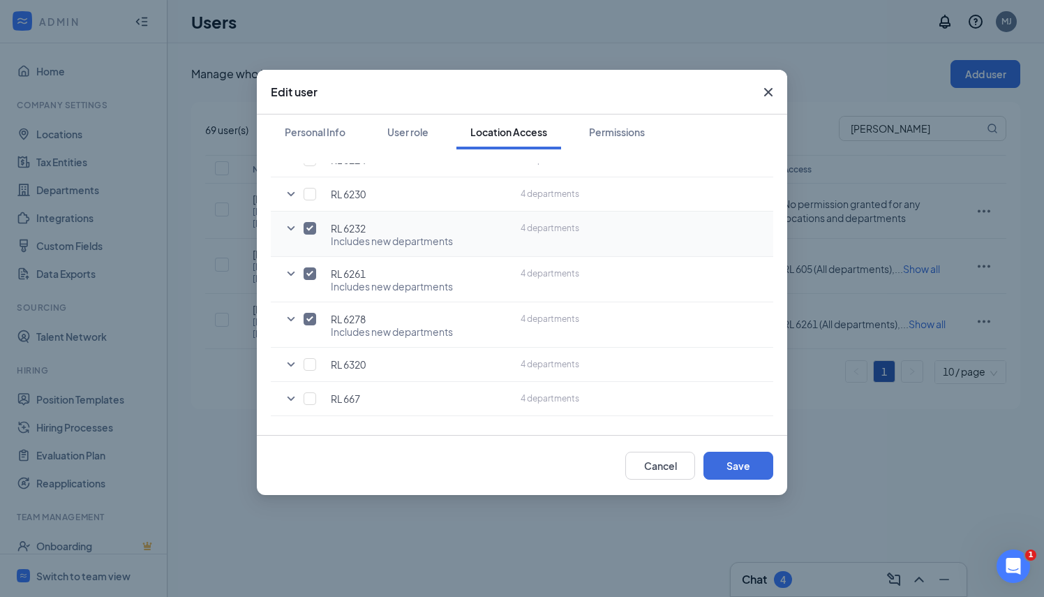
click at [655, 479] on div "Cancel Save" at bounding box center [522, 465] width 531 height 60
click at [665, 464] on button "Cancel" at bounding box center [660, 466] width 70 height 28
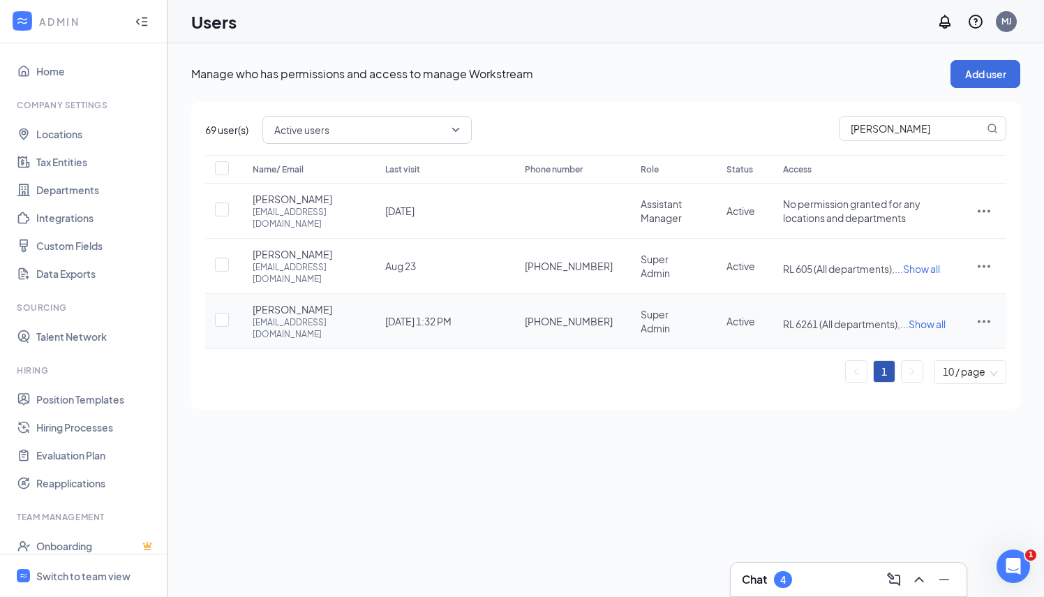
click at [988, 320] on icon "ActionsIcon" at bounding box center [984, 321] width 13 height 3
click at [762, 393] on div "Manage who has permissions and access to manage Workstream Add user 69 user(s) …" at bounding box center [606, 234] width 877 height 383
click at [982, 313] on icon "ActionsIcon" at bounding box center [984, 321] width 17 height 17
click at [935, 325] on span "Edit user" at bounding box center [937, 325] width 87 height 15
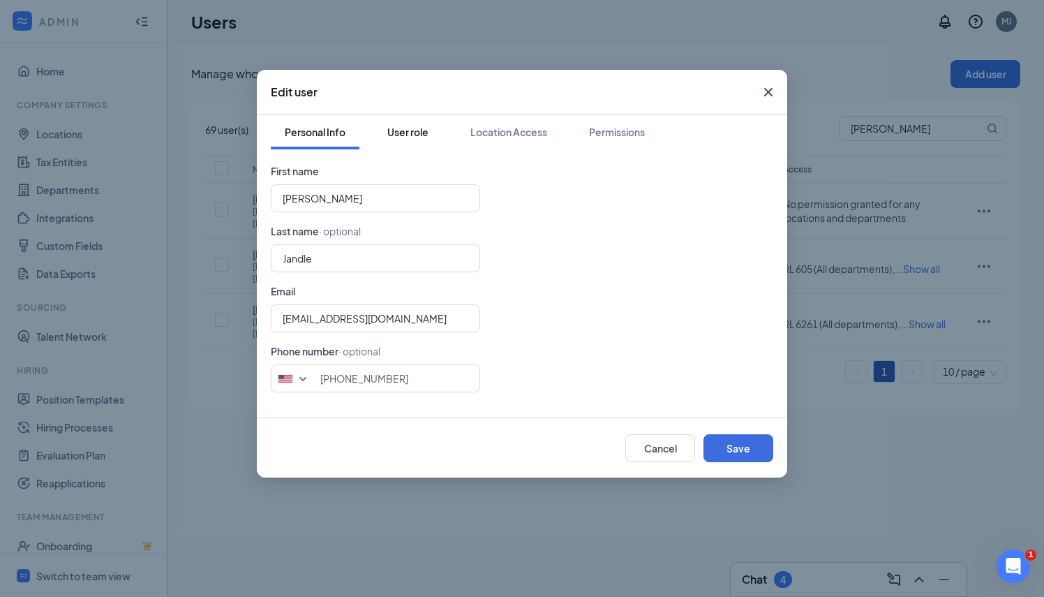
click at [429, 142] on button "User role" at bounding box center [407, 131] width 69 height 35
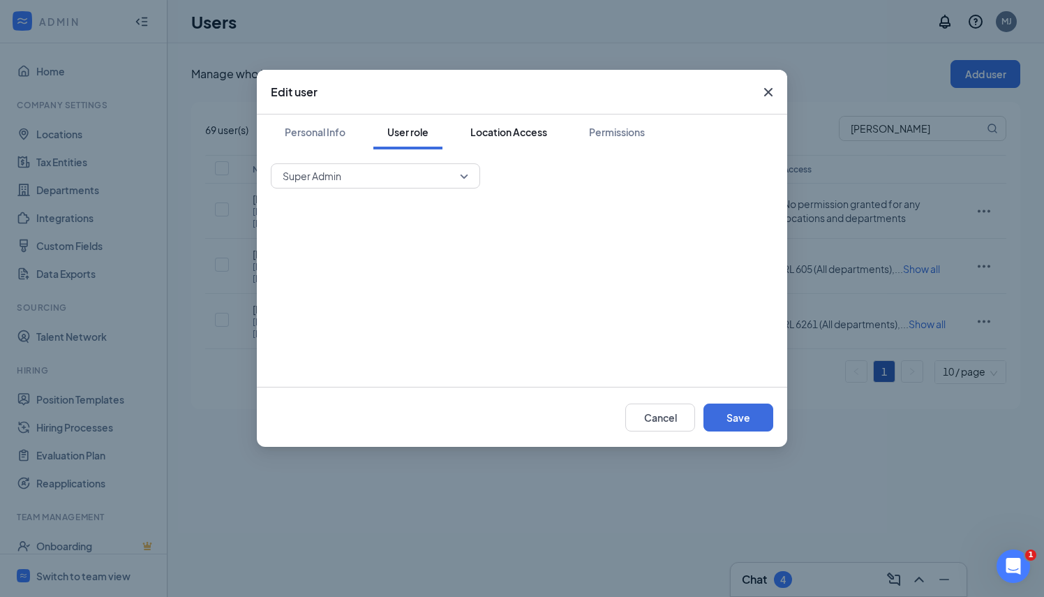
click at [517, 133] on div "Location Access" at bounding box center [508, 132] width 77 height 14
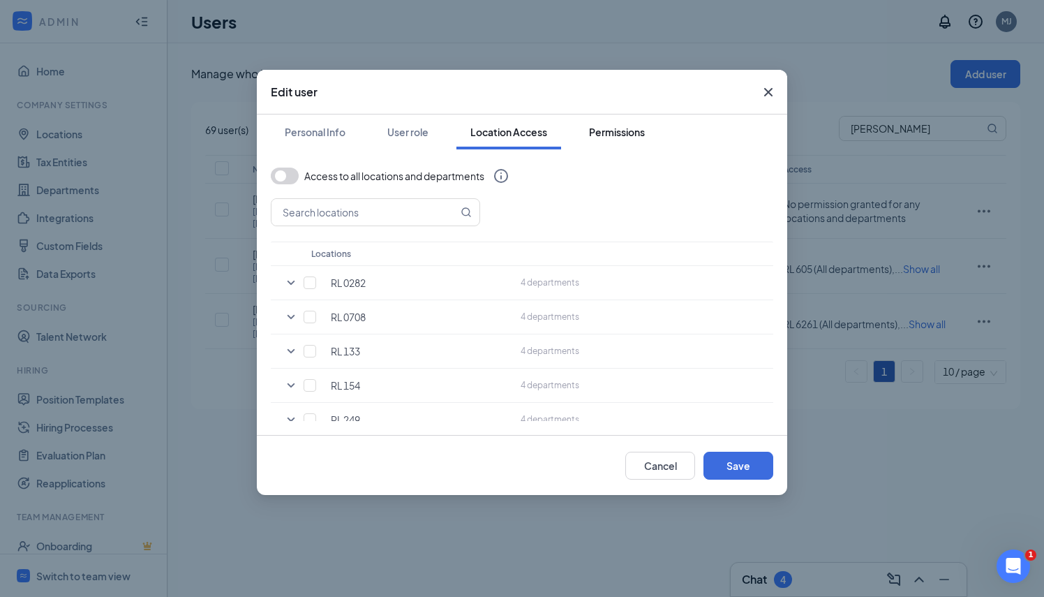
click at [621, 131] on div "Permissions" at bounding box center [617, 132] width 56 height 14
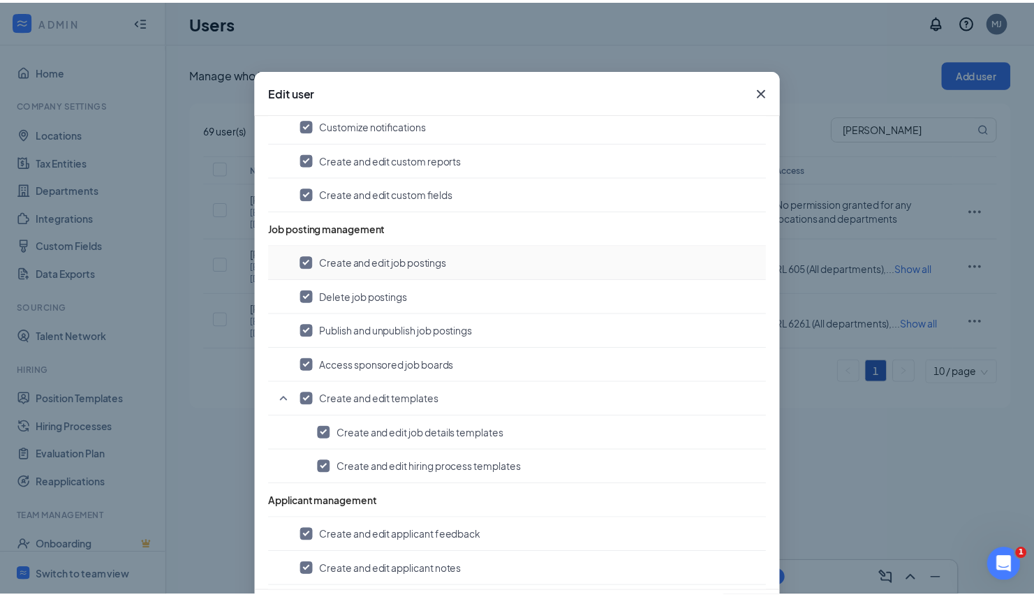
scroll to position [605, 0]
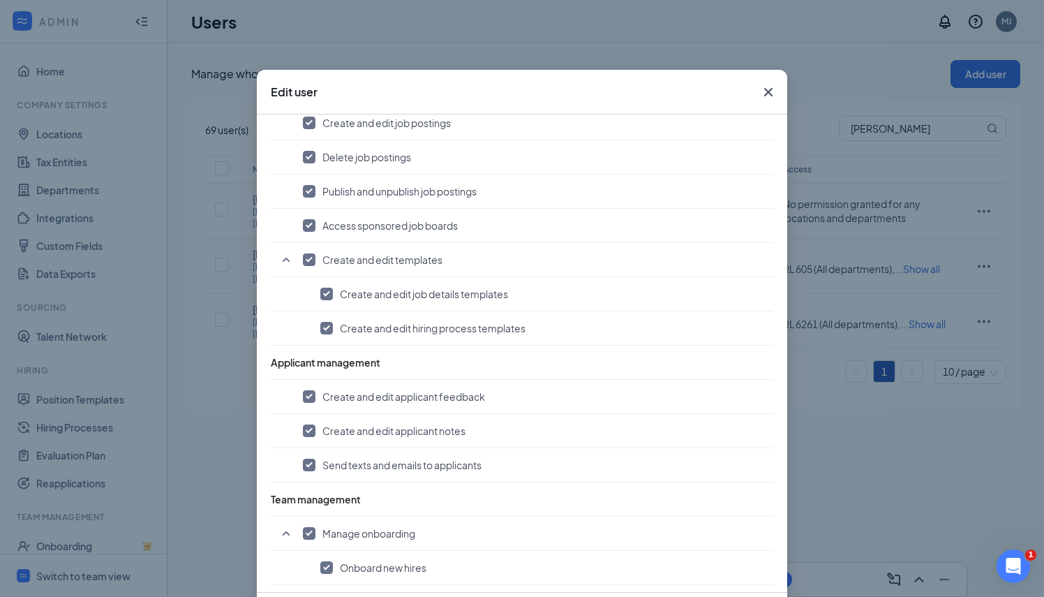
click at [764, 87] on icon "Cross" at bounding box center [768, 92] width 17 height 17
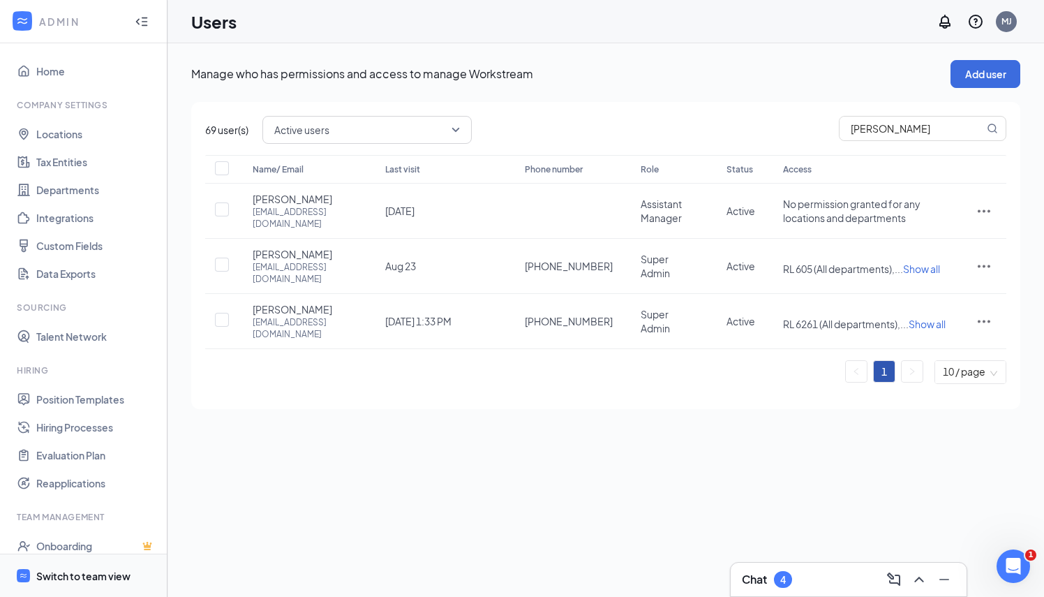
click at [65, 572] on div "Switch to team view" at bounding box center [83, 576] width 94 height 14
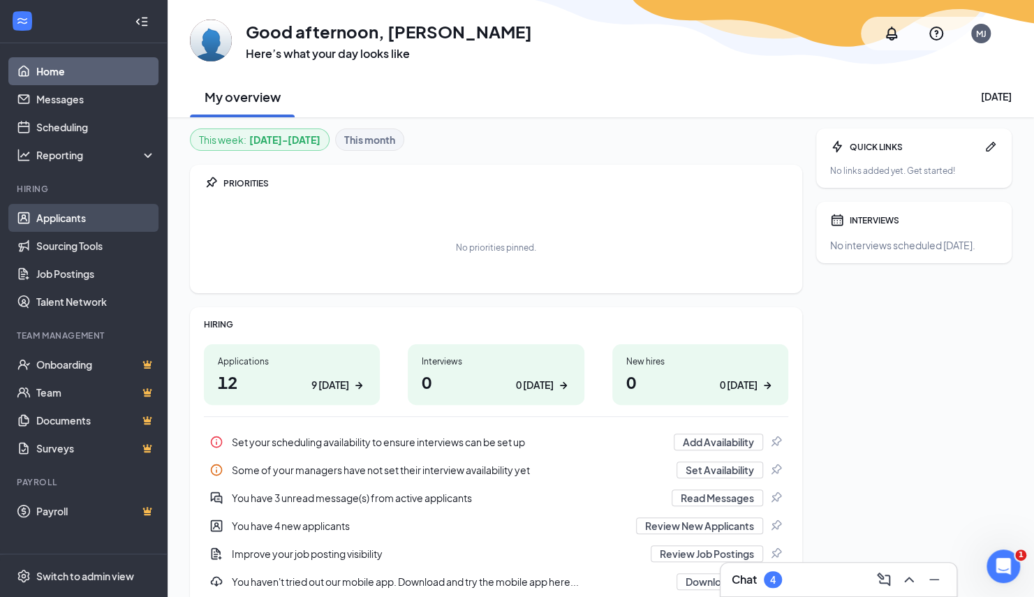
click at [74, 218] on link "Applicants" at bounding box center [95, 218] width 119 height 28
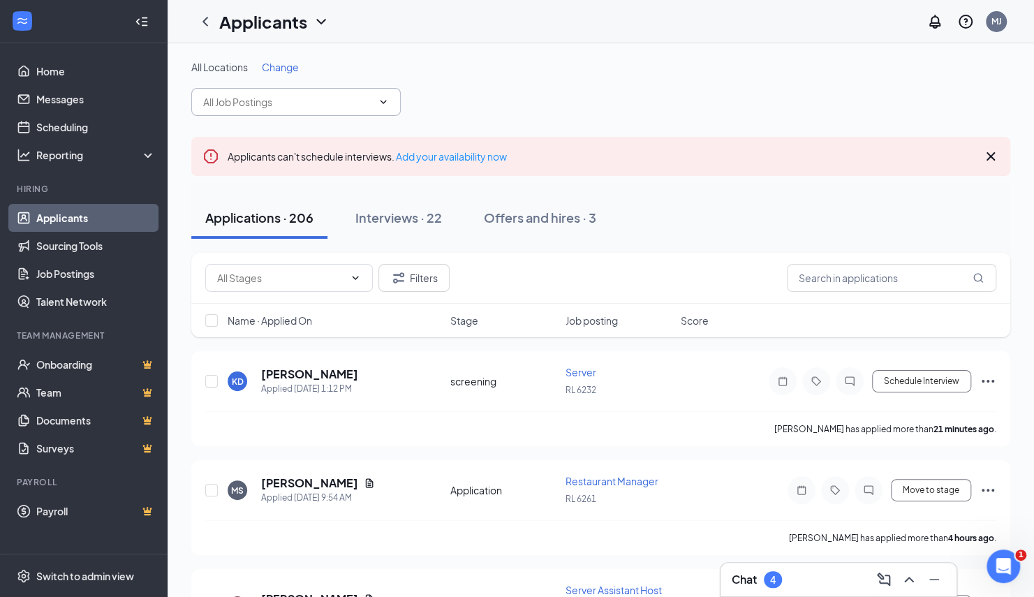
click at [387, 102] on icon "ChevronDown" at bounding box center [383, 101] width 11 height 11
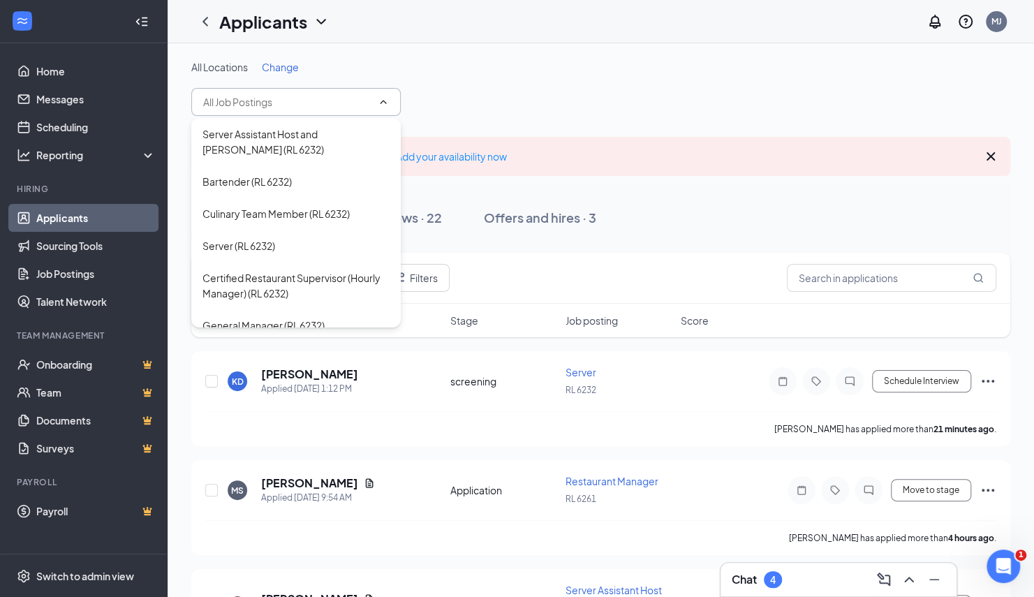
click at [295, 70] on span "Change" at bounding box center [280, 67] width 37 height 13
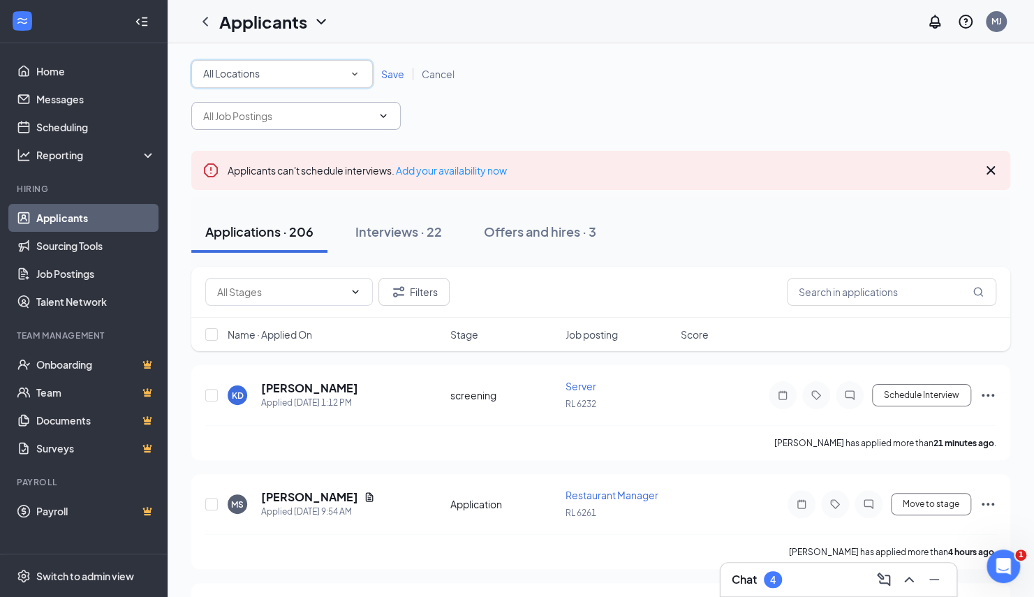
click at [292, 77] on div "All Locations" at bounding box center [282, 74] width 158 height 17
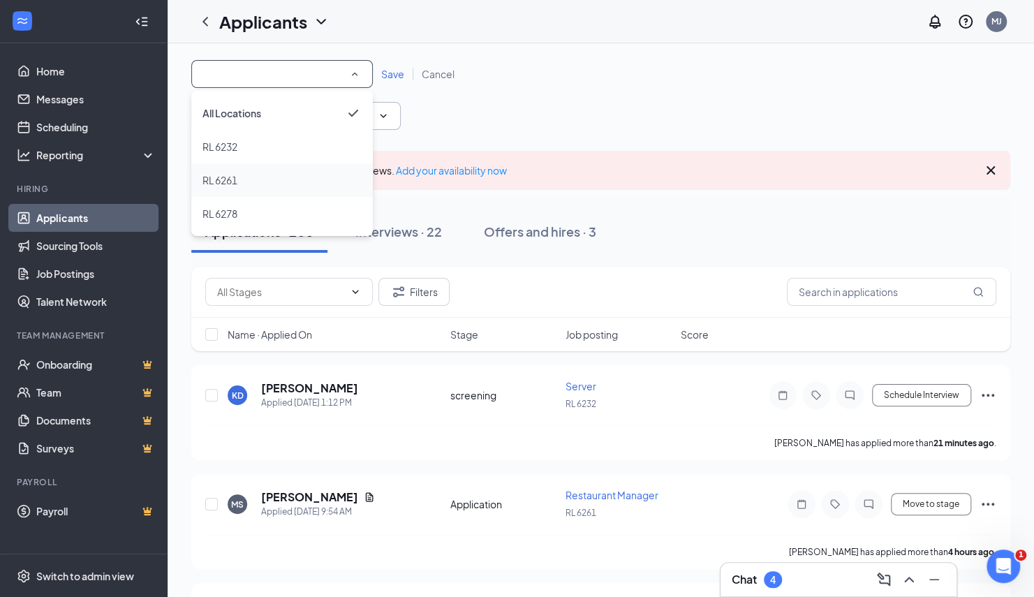
click at [219, 180] on span "RL 6261" at bounding box center [219, 180] width 35 height 13
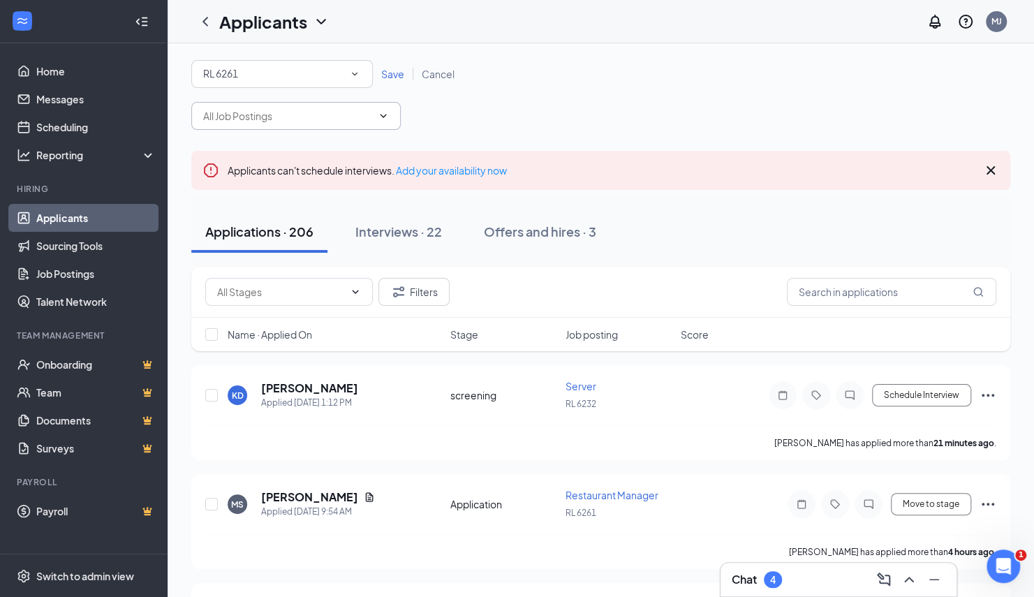
click at [392, 73] on span "Save" at bounding box center [392, 74] width 23 height 13
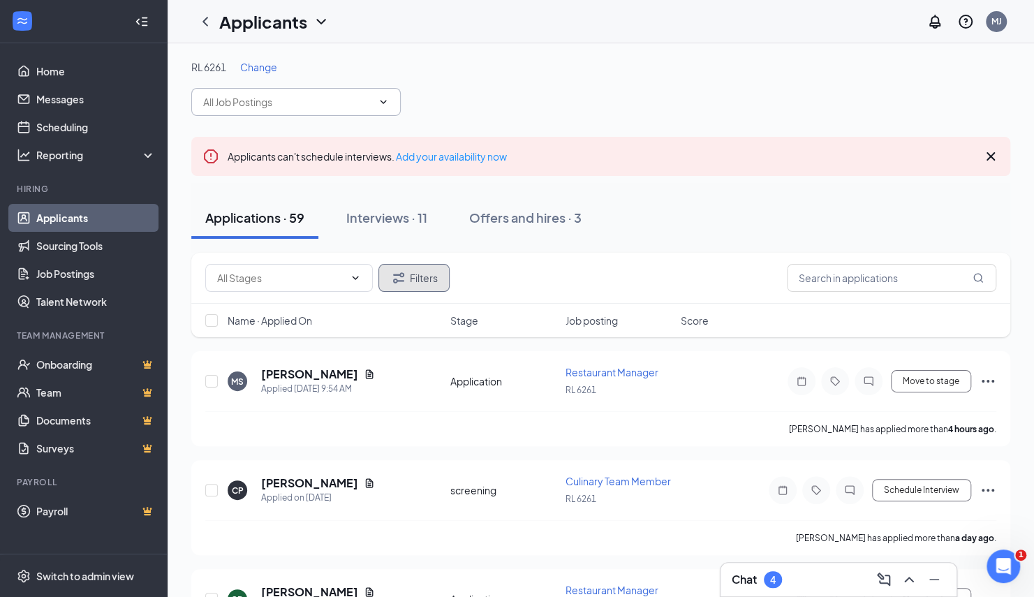
click at [413, 281] on button "Filters" at bounding box center [413, 278] width 71 height 28
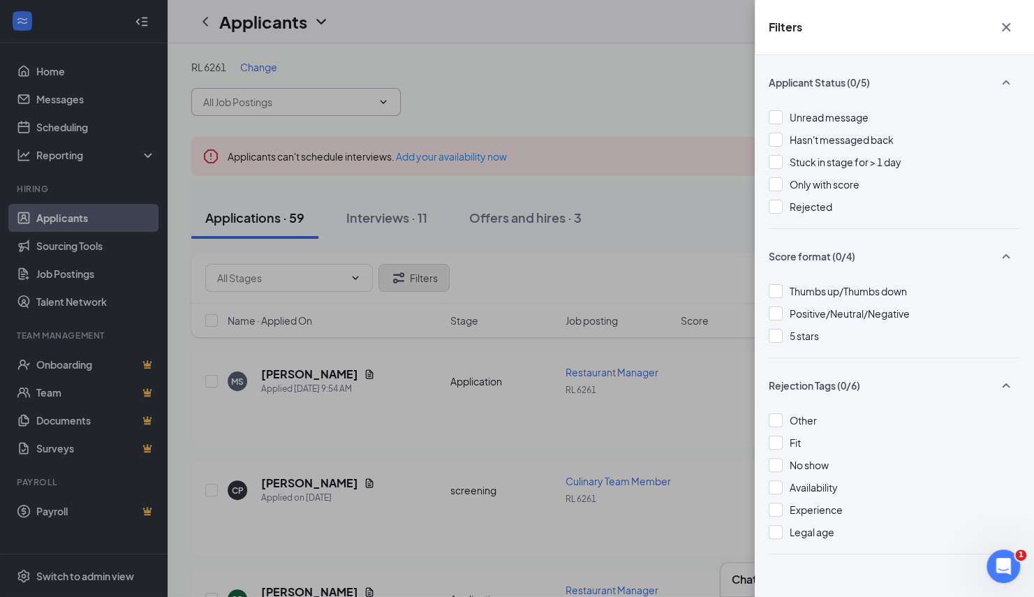
click at [413, 281] on div "Filters Applicant Status (0/5) Unread message Hasn't messaged back Stuck in sta…" at bounding box center [517, 298] width 1034 height 597
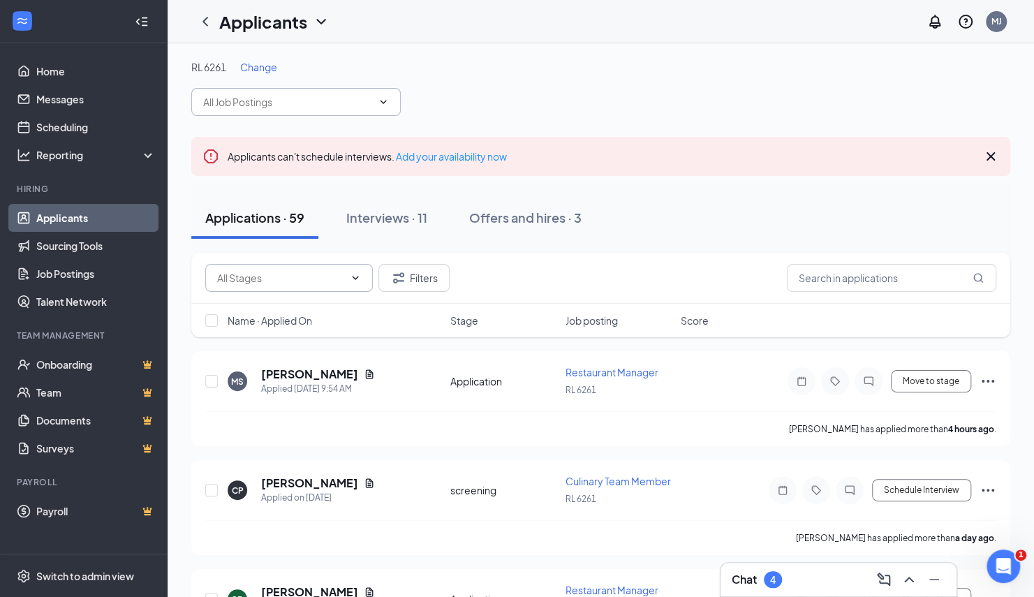
click at [351, 276] on icon "ChevronDown" at bounding box center [355, 277] width 11 height 11
click at [351, 276] on icon "ChevronUp" at bounding box center [355, 277] width 11 height 11
click at [613, 260] on div "Filters" at bounding box center [600, 278] width 819 height 51
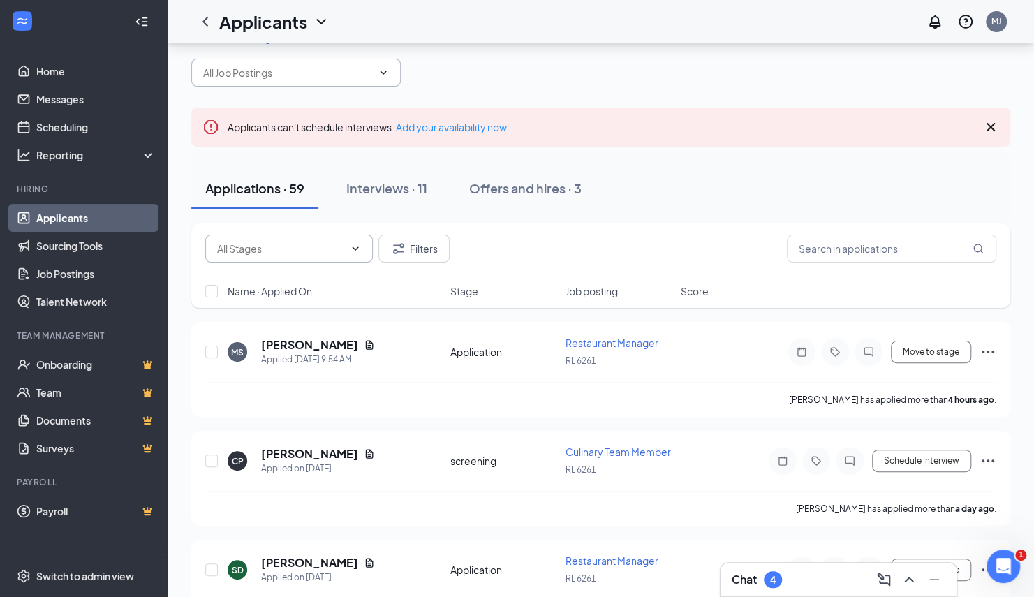
scroll to position [46, 0]
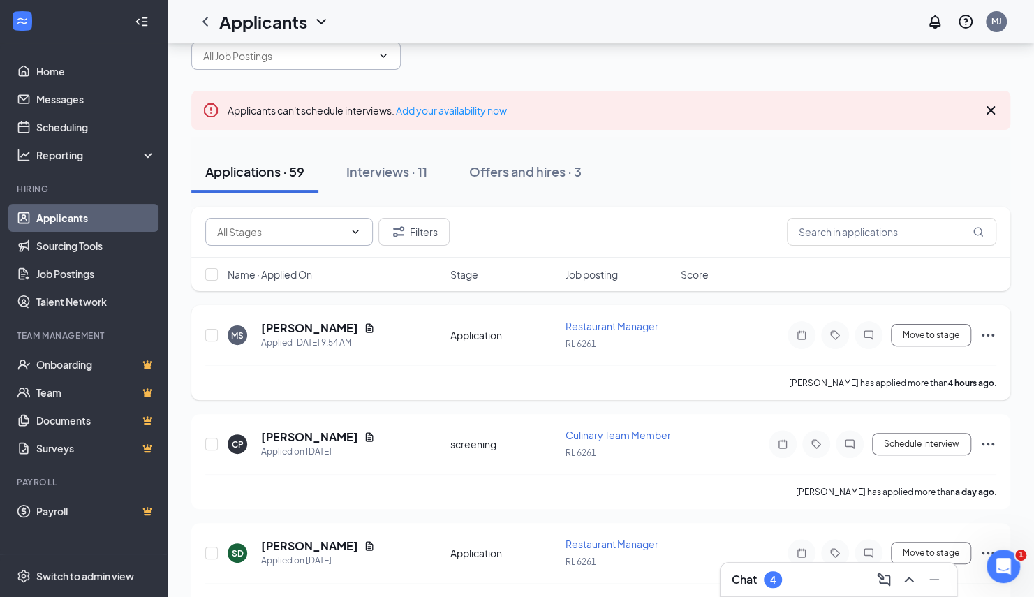
click at [635, 329] on span "Restaurant Manager" at bounding box center [611, 326] width 93 height 13
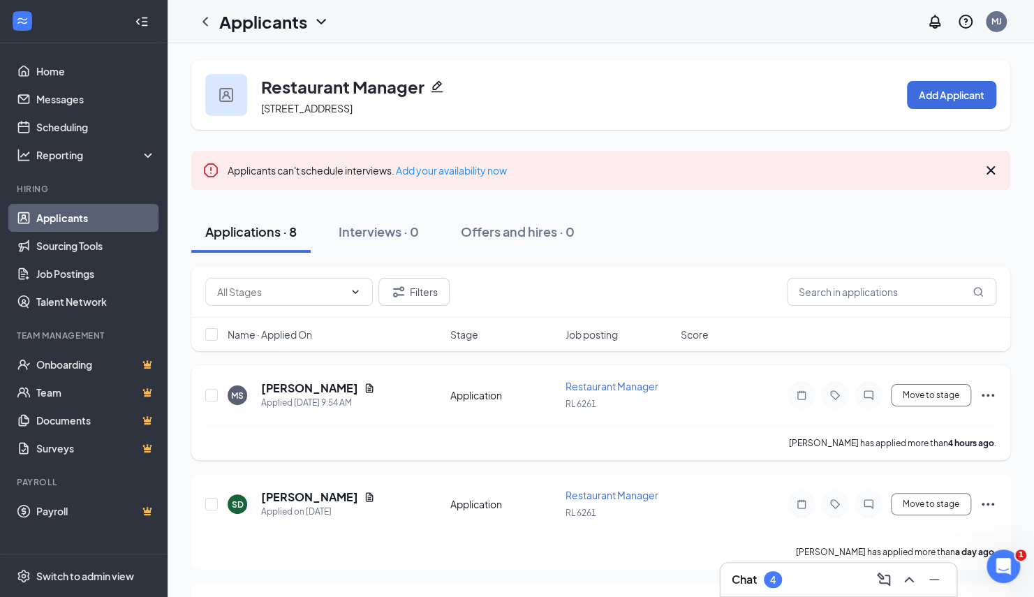
click at [987, 403] on icon "Ellipses" at bounding box center [987, 395] width 17 height 17
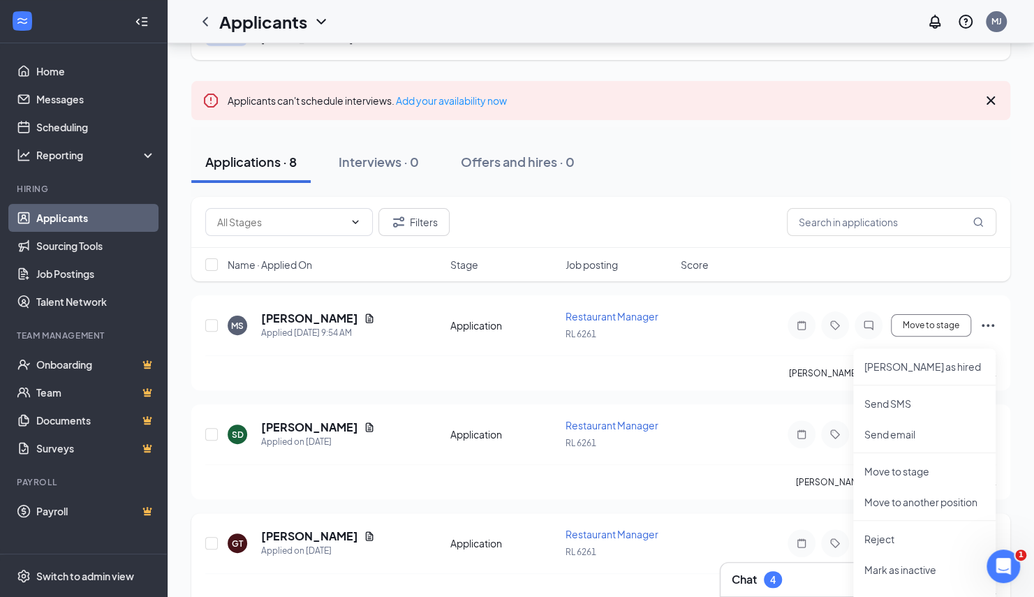
scroll to position [70, 0]
click at [212, 332] on input "checkbox" at bounding box center [211, 325] width 13 height 13
checkbox input "true"
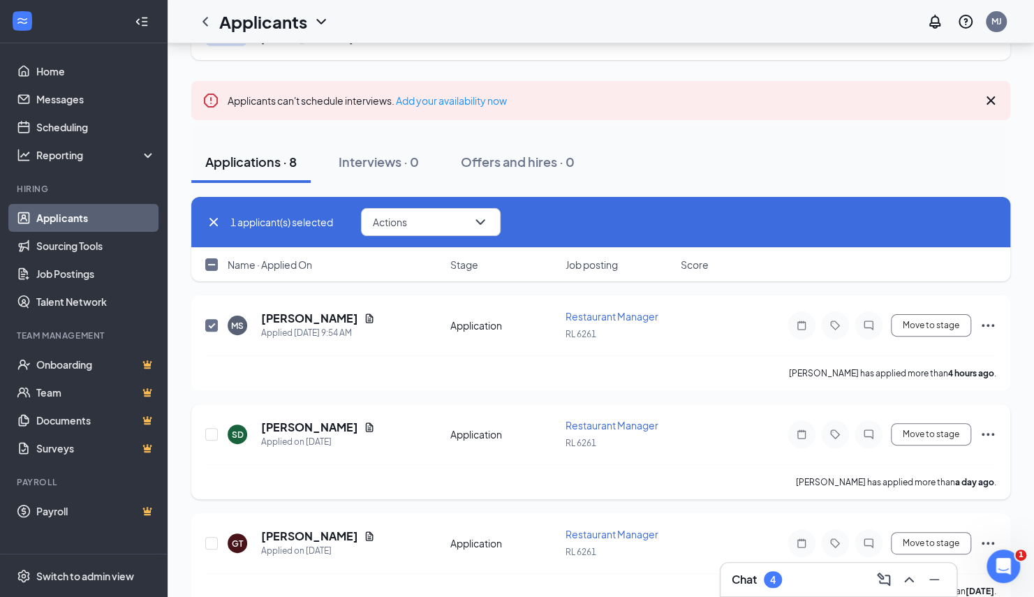
click at [211, 450] on div at bounding box center [212, 434] width 14 height 32
click at [211, 271] on input "checkbox" at bounding box center [211, 264] width 13 height 13
checkbox input "true"
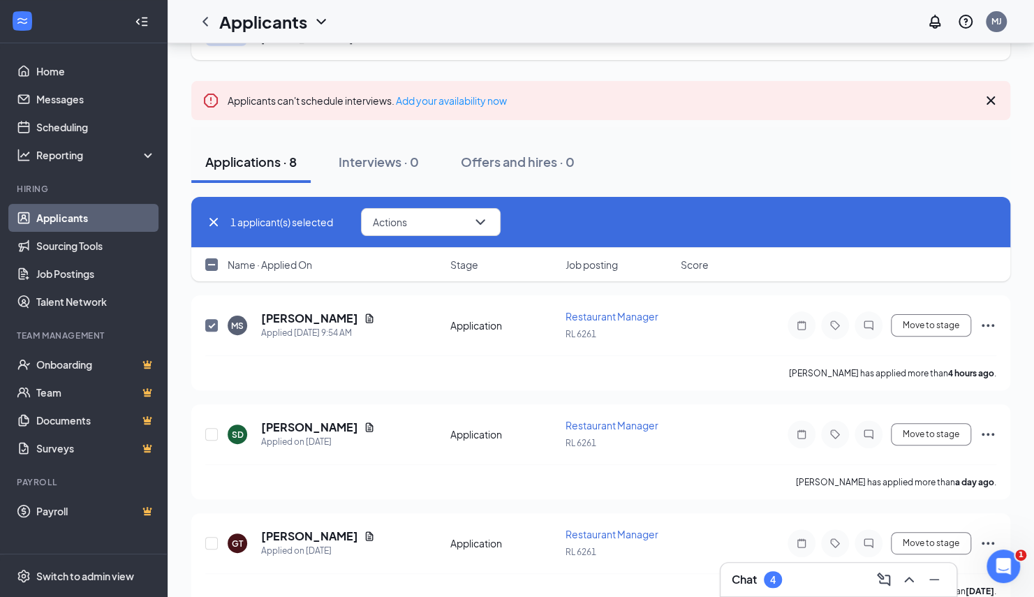
checkbox input "true"
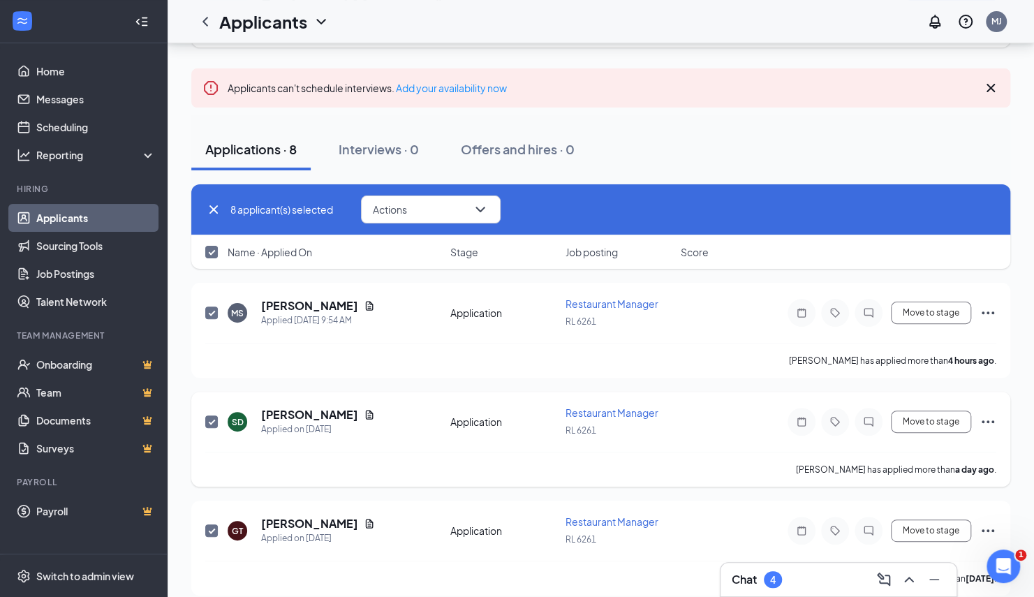
scroll to position [110, 0]
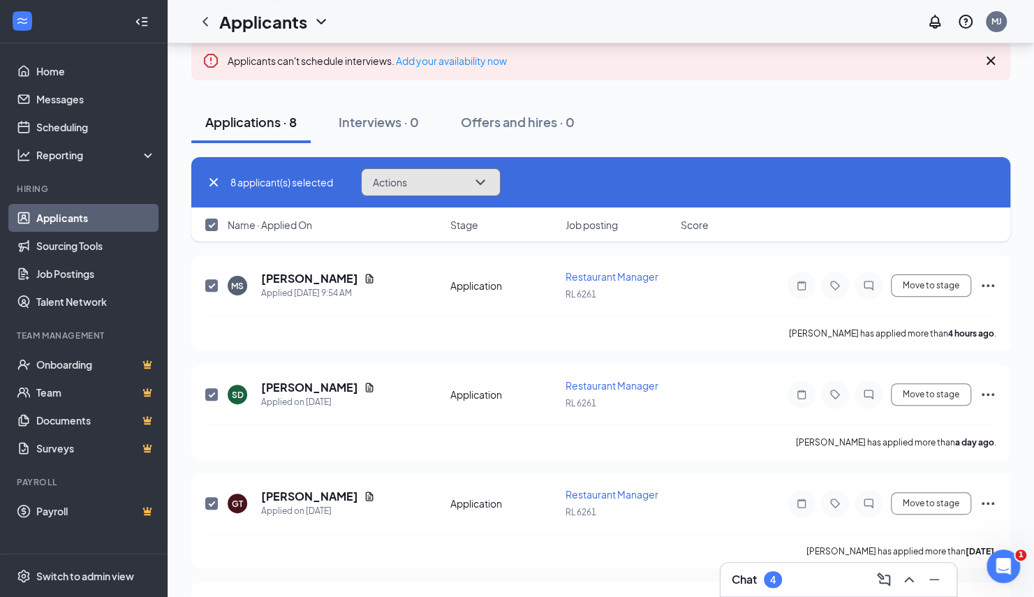
click at [489, 191] on icon "ChevronDown" at bounding box center [480, 182] width 17 height 17
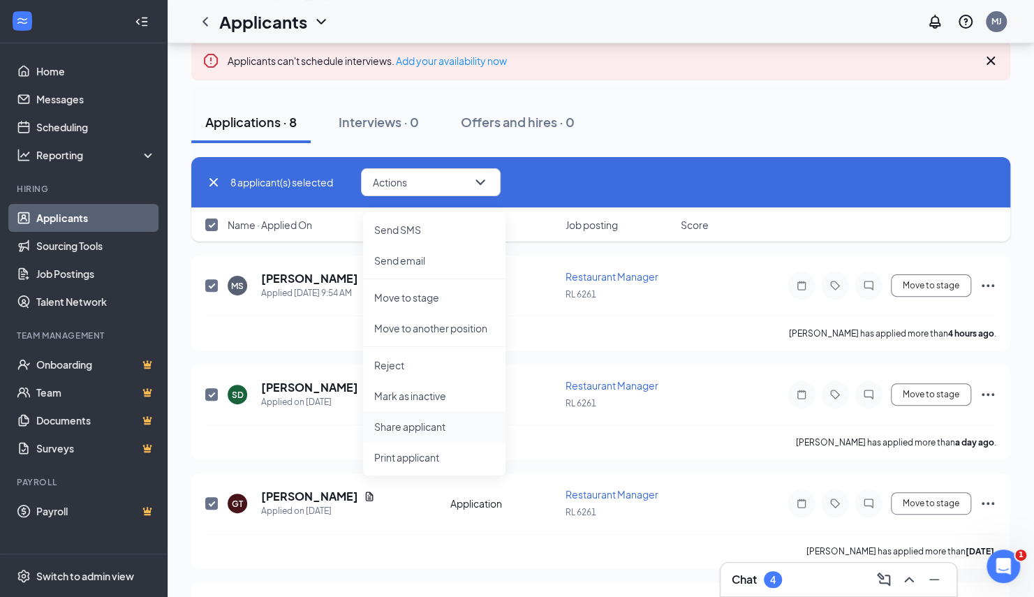
click at [444, 424] on p "Share applicant" at bounding box center [434, 427] width 120 height 14
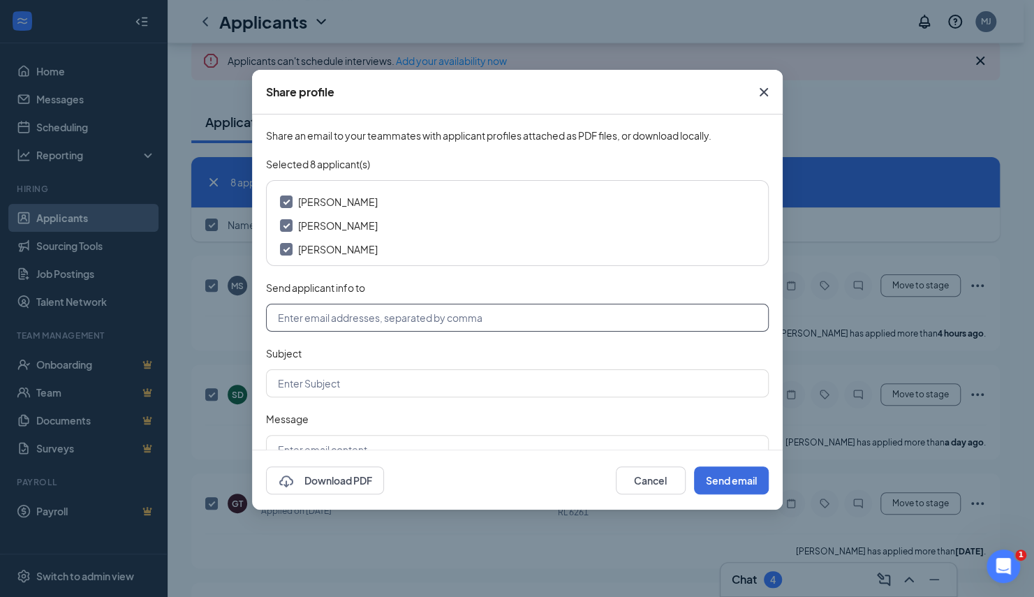
click at [482, 328] on input "text" at bounding box center [517, 318] width 503 height 28
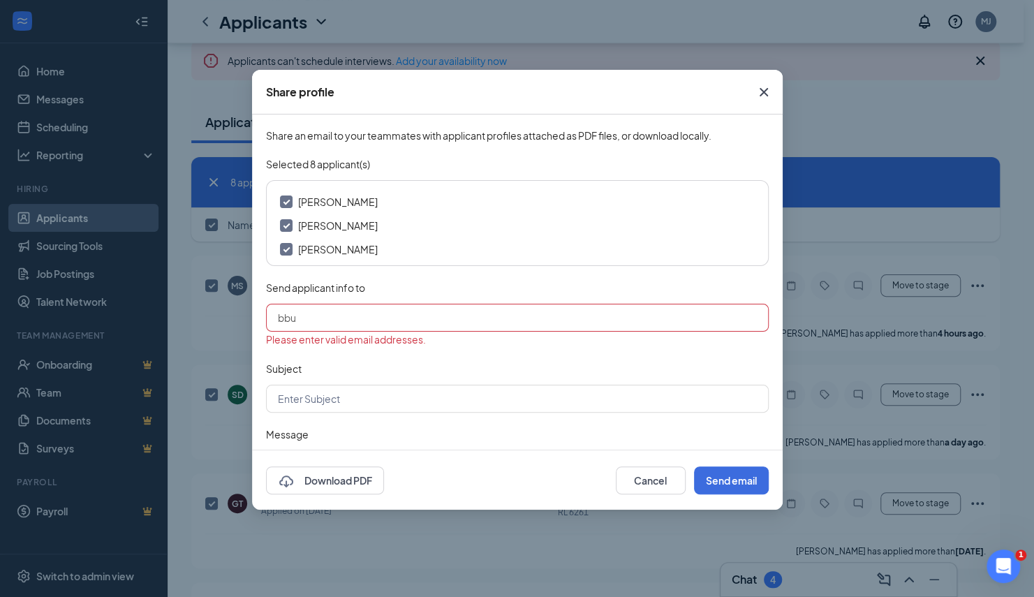
type input "[EMAIL_ADDRESS][DOMAIN_NAME]"
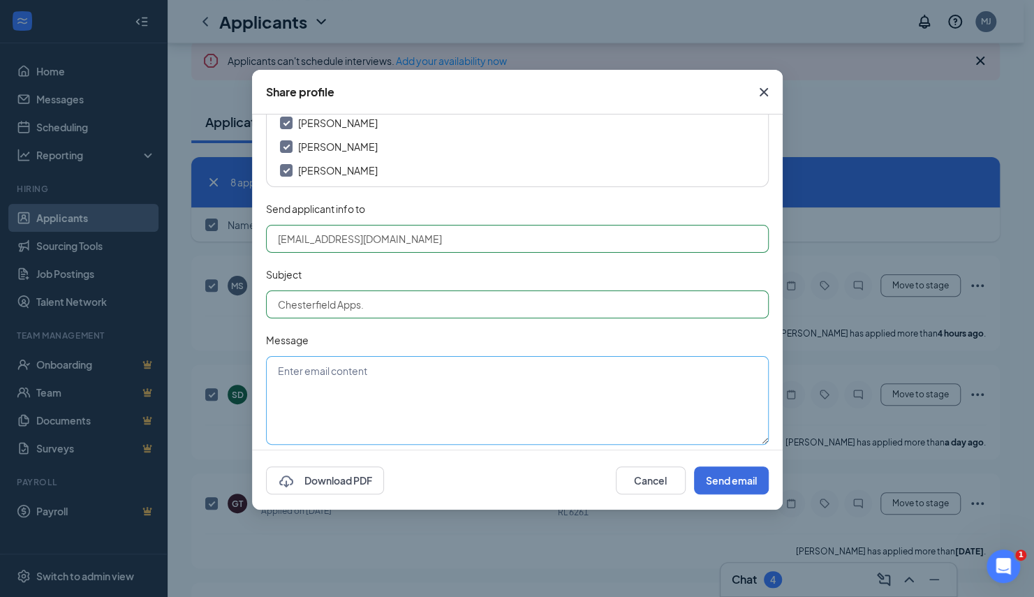
scroll to position [87, 0]
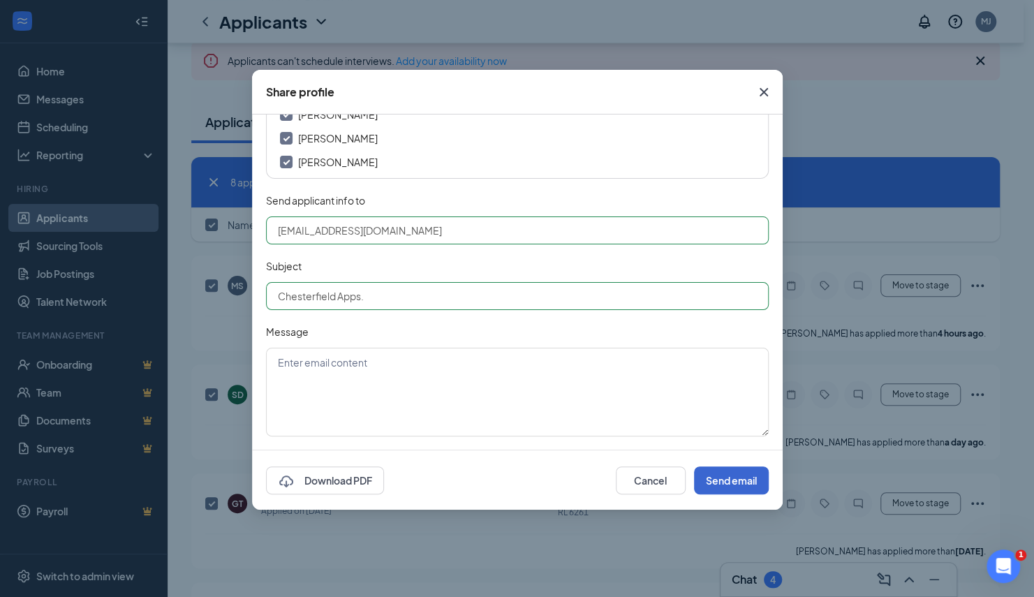
type input "Chesterfield Apps."
click at [755, 480] on button "Send email" at bounding box center [731, 480] width 75 height 28
click at [593, 380] on textarea at bounding box center [517, 392] width 503 height 89
type textarea "Try this!"
click at [732, 488] on button "Send email" at bounding box center [731, 480] width 75 height 28
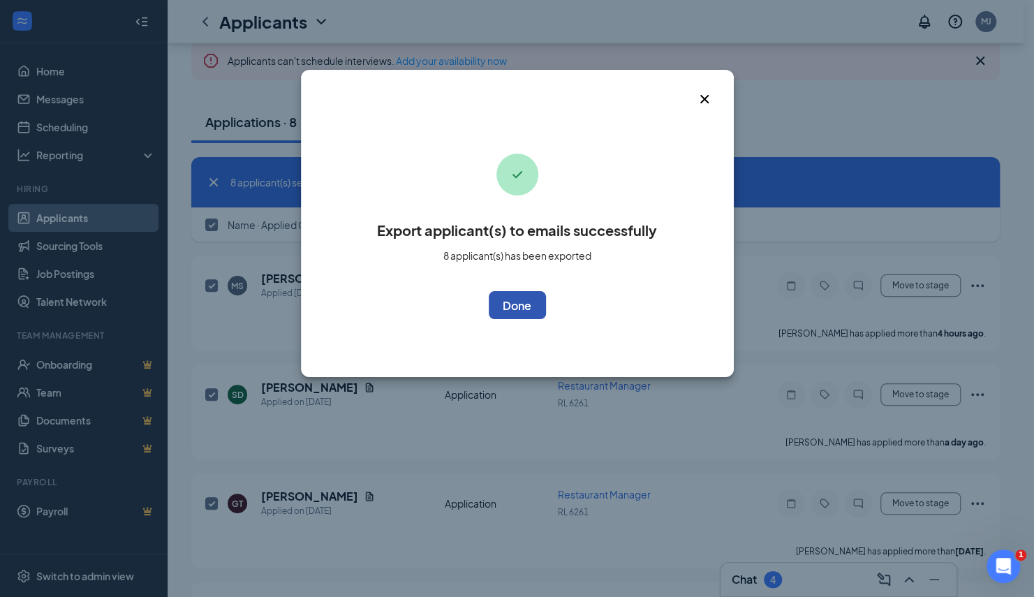
click at [519, 310] on button "OK" at bounding box center [517, 305] width 57 height 28
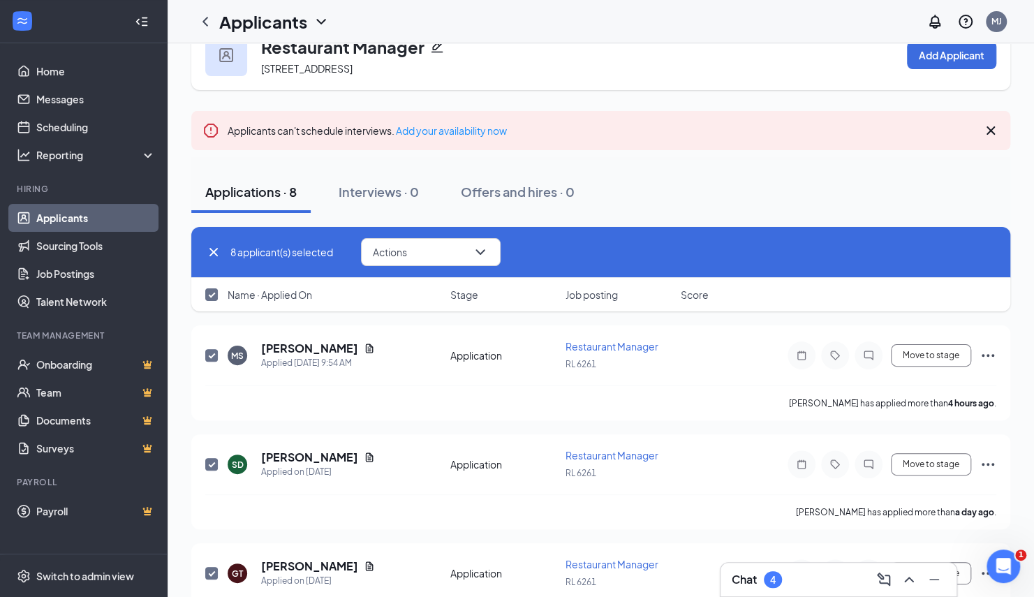
scroll to position [0, 0]
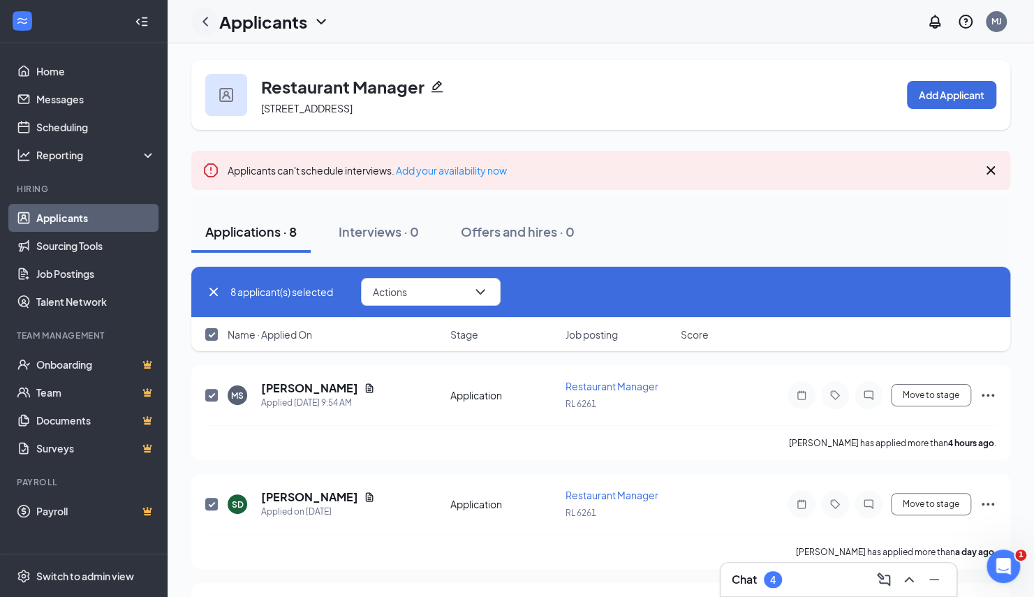
click at [207, 24] on icon "ChevronLeft" at bounding box center [205, 21] width 6 height 9
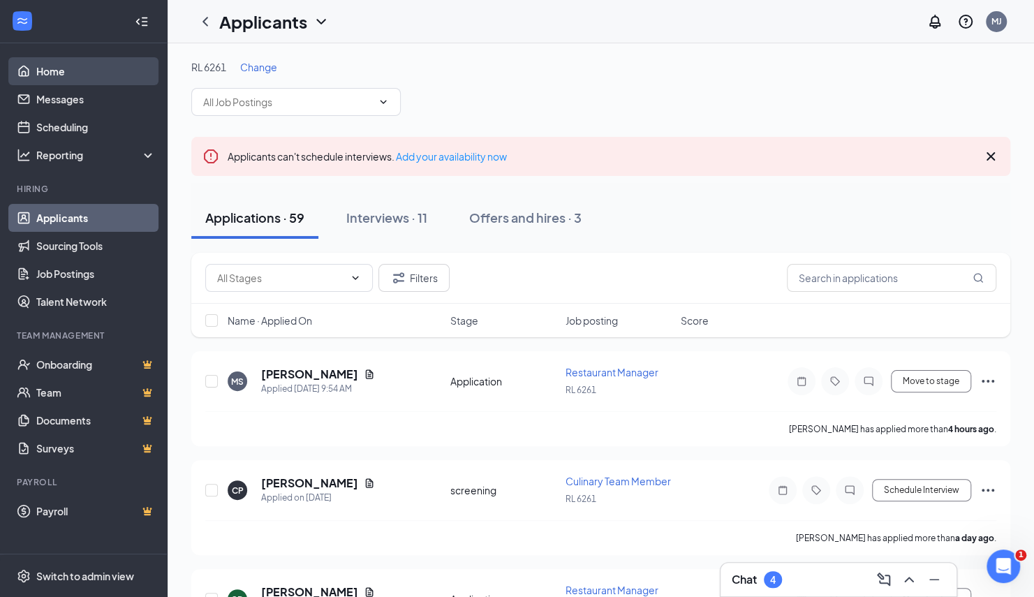
drag, startPoint x: 80, startPoint y: 71, endPoint x: 134, endPoint y: 73, distance: 54.5
click at [80, 71] on link "Home" at bounding box center [95, 71] width 119 height 28
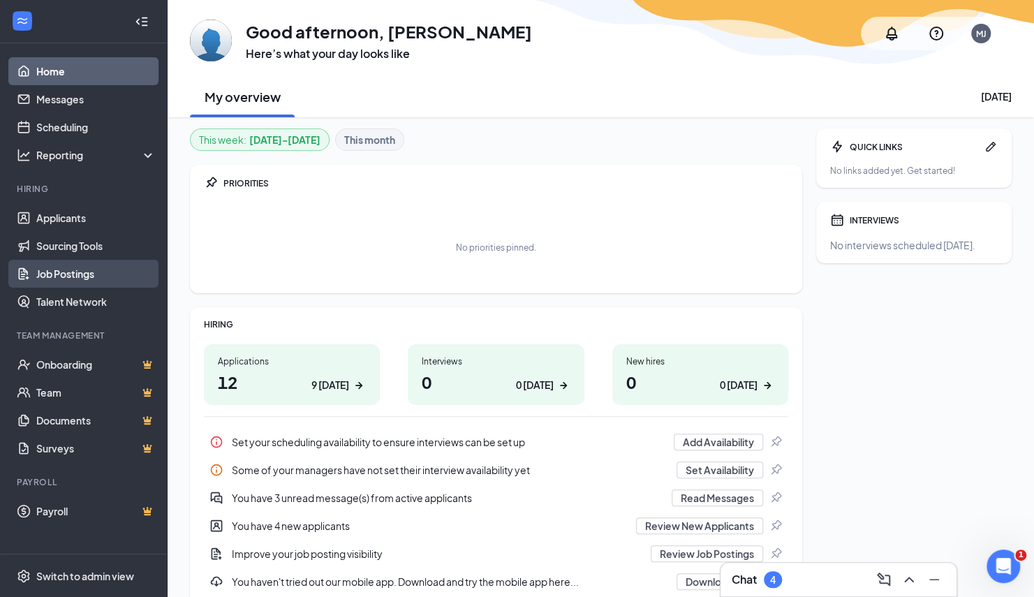
click at [73, 274] on link "Job Postings" at bounding box center [95, 274] width 119 height 28
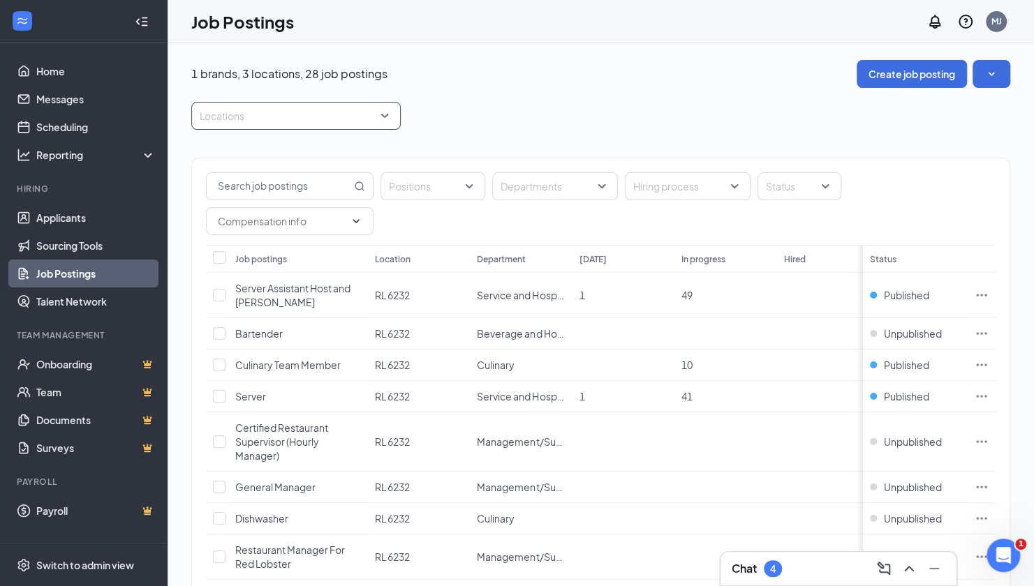
click at [387, 112] on div "Locations" at bounding box center [295, 116] width 209 height 28
click at [378, 109] on div at bounding box center [289, 116] width 188 height 22
click at [476, 112] on div "Locations" at bounding box center [600, 116] width 819 height 28
click at [93, 78] on link "Home" at bounding box center [95, 71] width 119 height 28
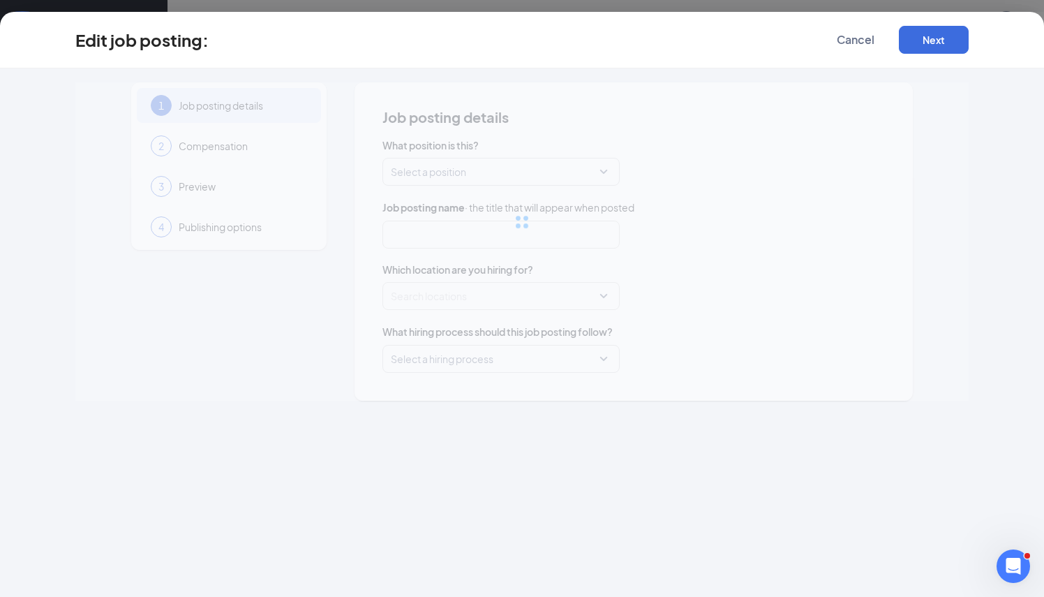
type input "Restaurant Manager"
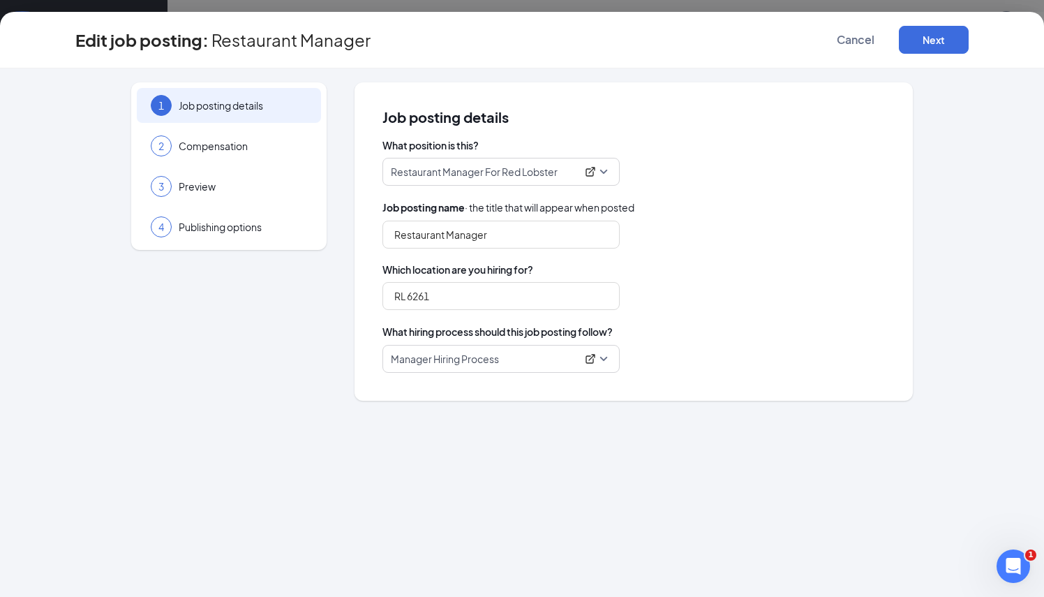
type input "RL 6261"
click at [847, 35] on span "Cancel" at bounding box center [856, 40] width 38 height 14
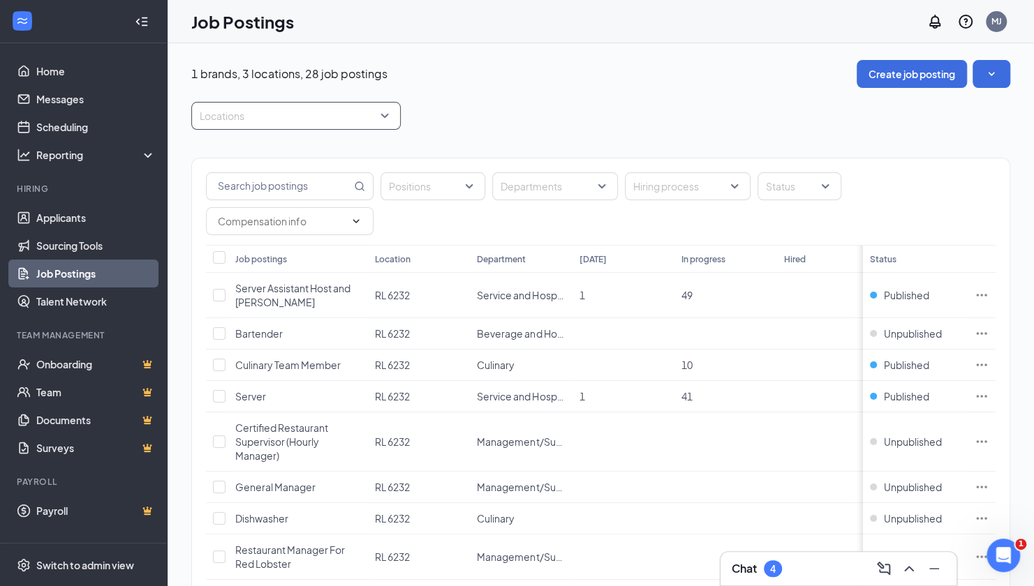
click at [373, 110] on div at bounding box center [289, 116] width 188 height 22
click at [223, 221] on span "RL 6261" at bounding box center [239, 218] width 35 height 13
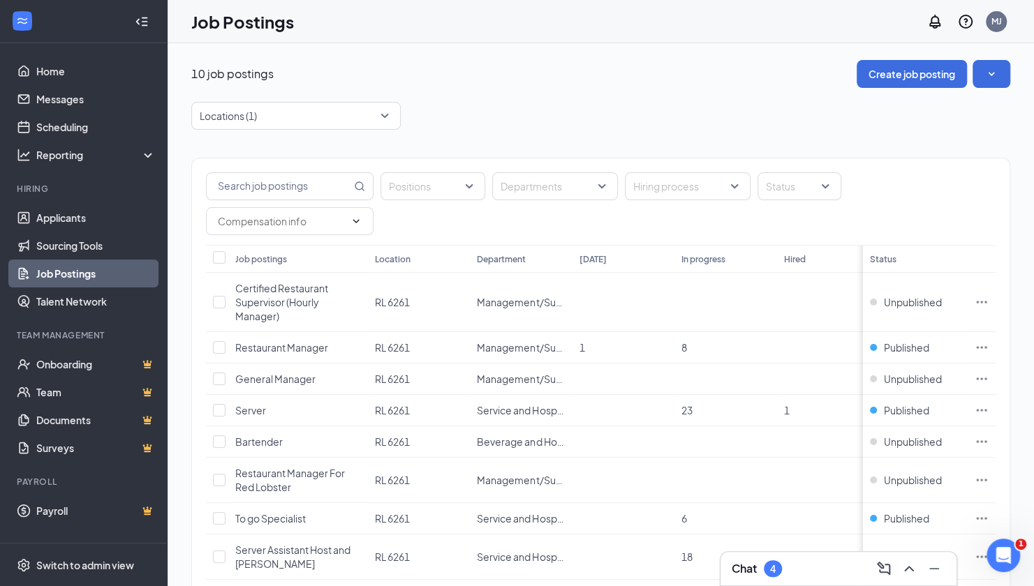
click at [577, 91] on div "10 job postings Create job posting Locations (1) Positions Departments Hiring p…" at bounding box center [600, 382] width 819 height 644
click at [998, 74] on icon "SmallChevronDown" at bounding box center [991, 74] width 14 height 14
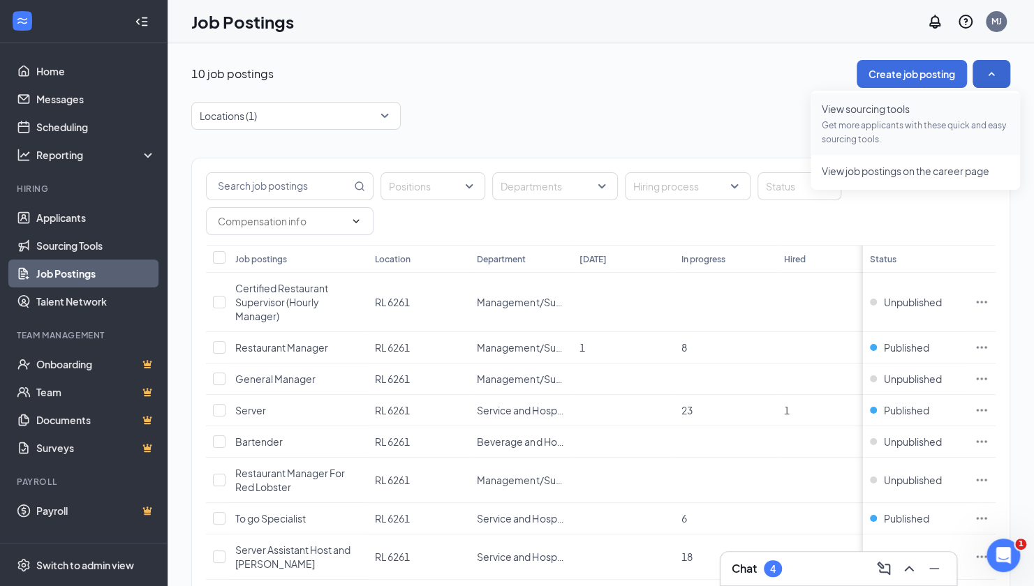
click at [916, 128] on span "Get more applicants with these quick and easy sourcing tools." at bounding box center [915, 133] width 187 height 28
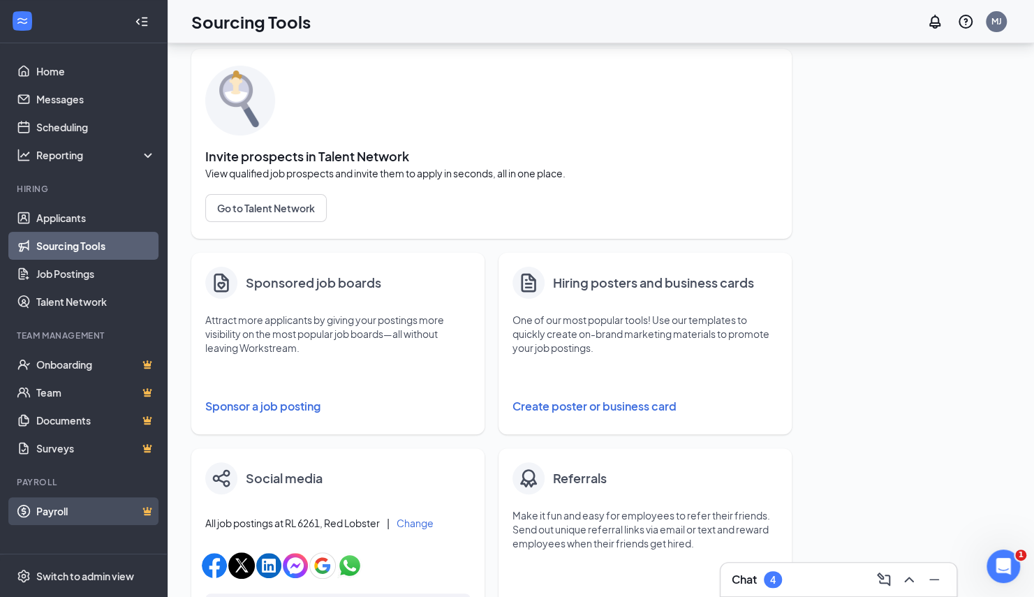
scroll to position [70, 0]
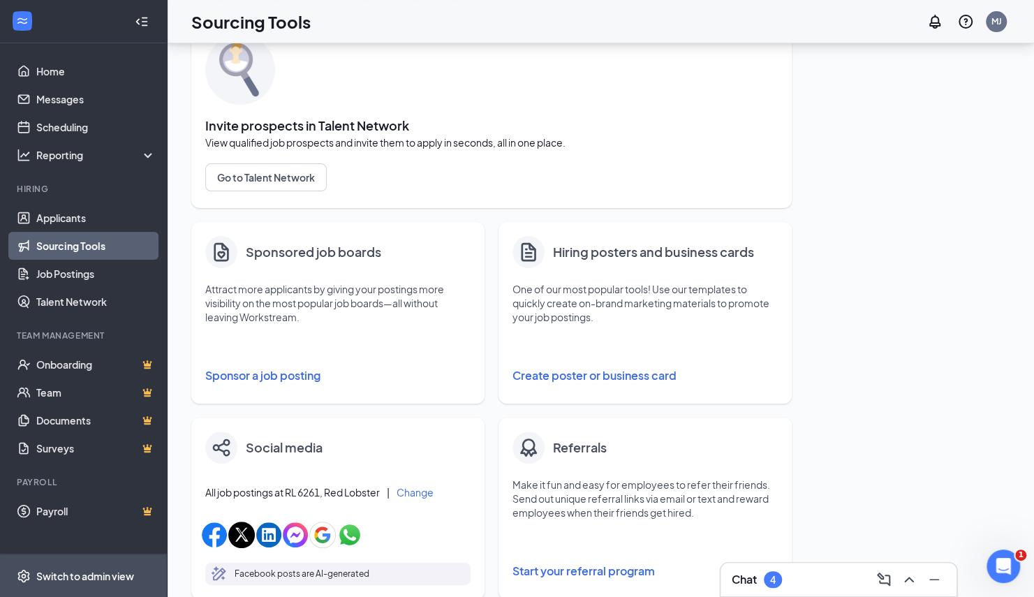
click at [73, 581] on div "Switch to admin view" at bounding box center [85, 576] width 98 height 14
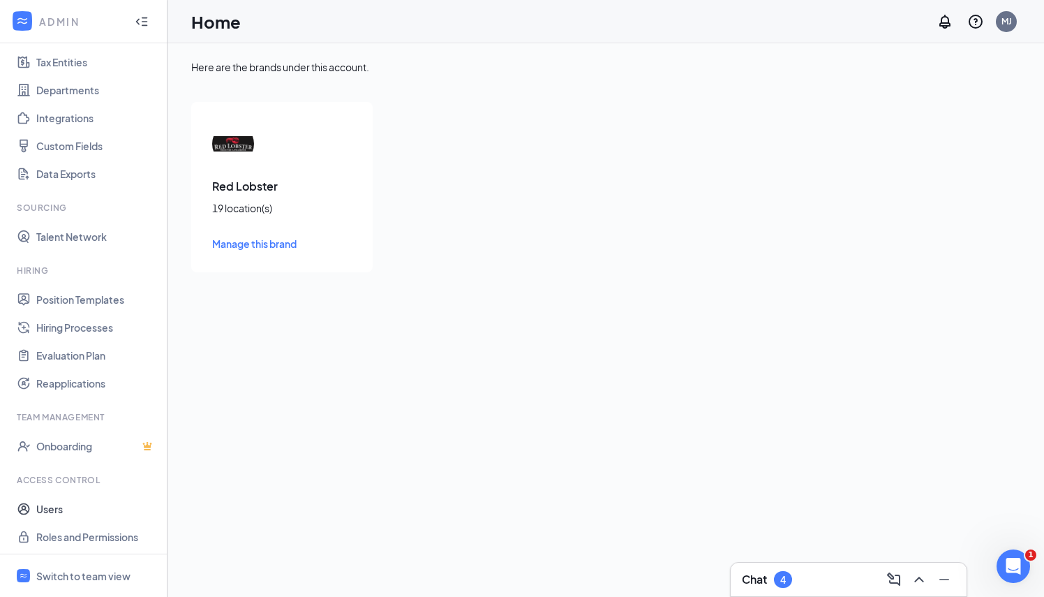
scroll to position [102, 0]
click at [73, 533] on link "Roles and Permissions" at bounding box center [95, 535] width 119 height 28
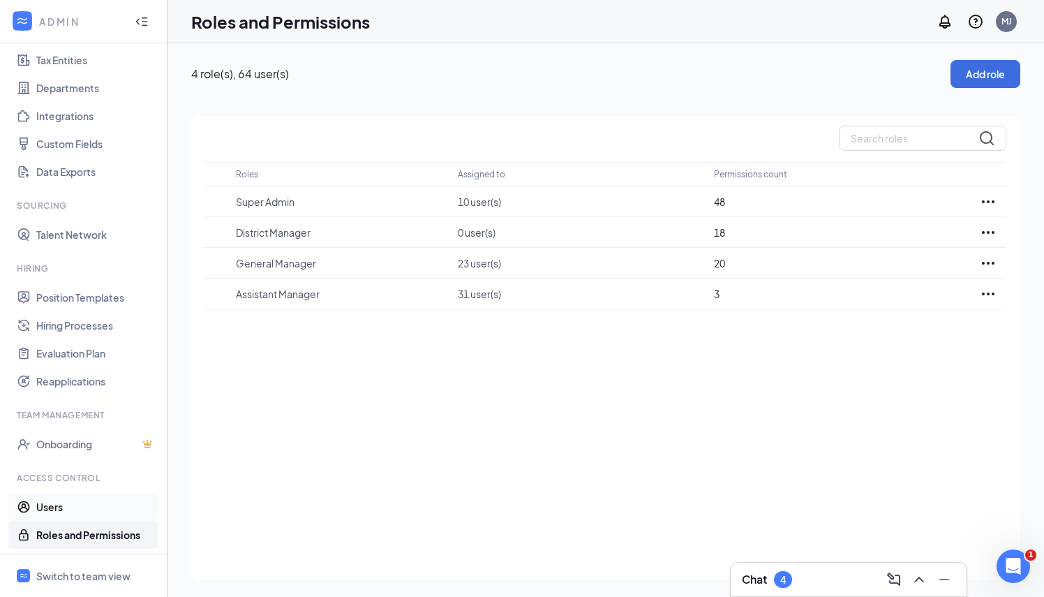
click at [91, 507] on link "Users" at bounding box center [95, 507] width 119 height 28
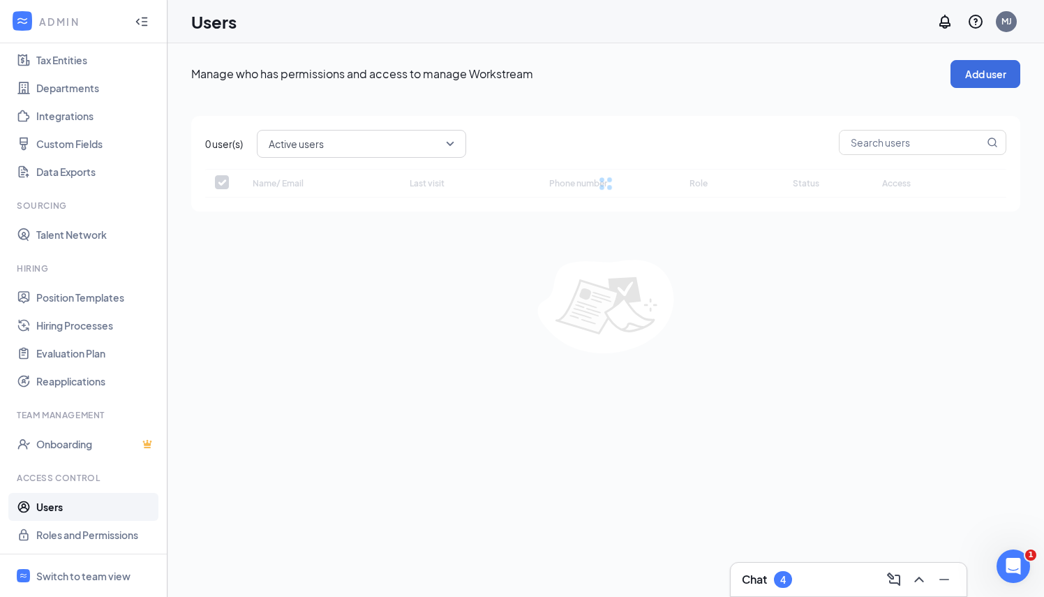
checkbox input "false"
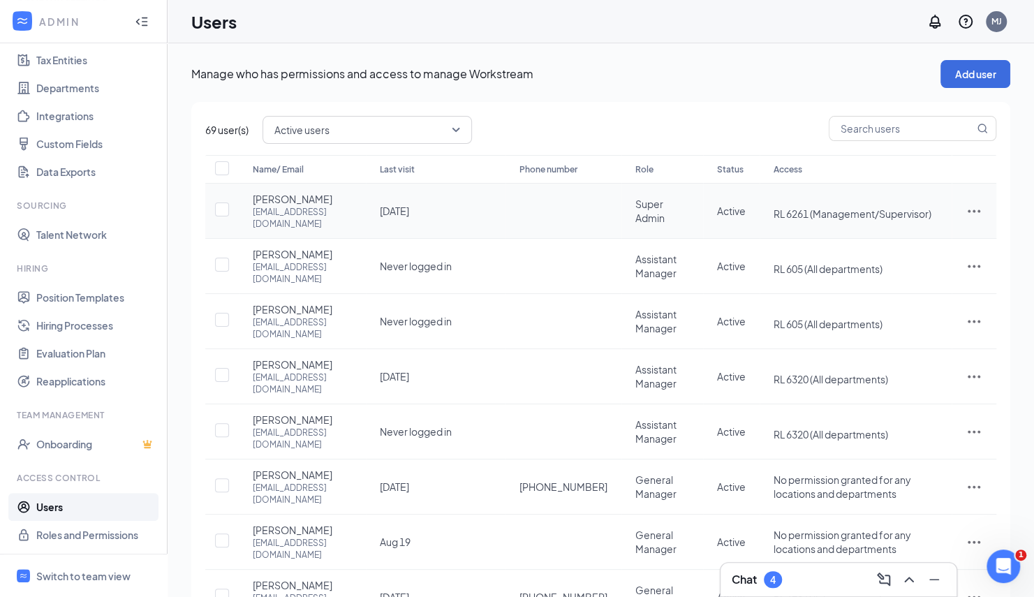
click at [981, 217] on icon "ActionsIcon" at bounding box center [973, 210] width 17 height 17
click at [936, 236] on span "Edit user" at bounding box center [927, 242] width 87 height 15
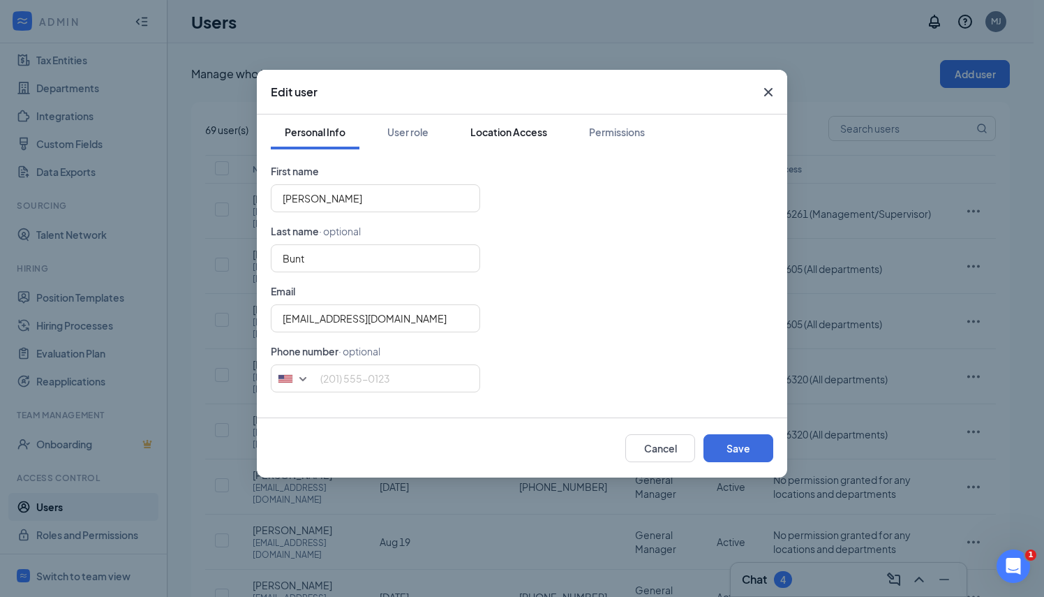
click at [538, 133] on div "Location Access" at bounding box center [508, 132] width 77 height 14
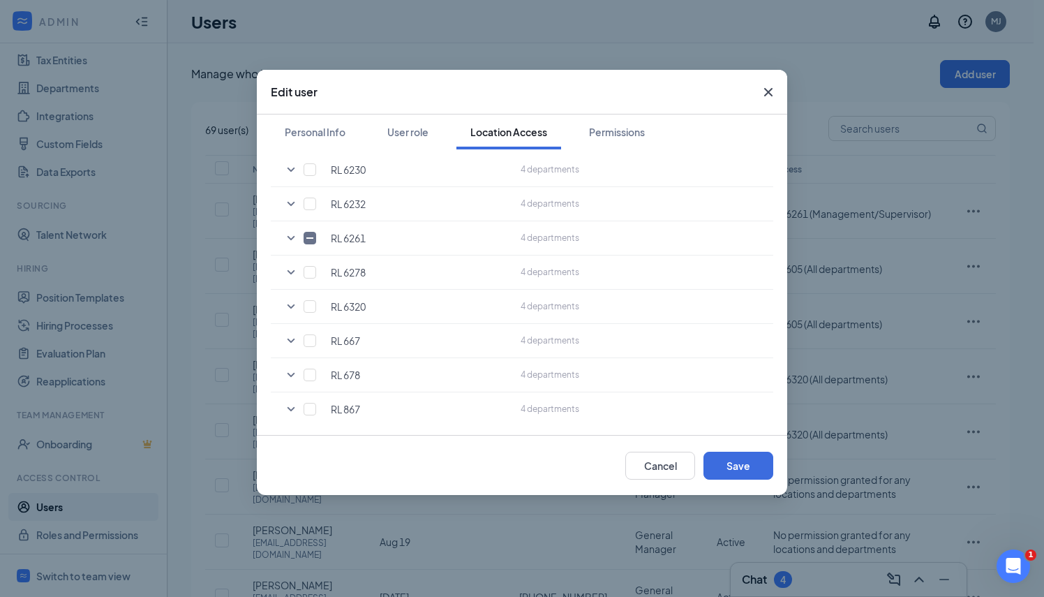
scroll to position [490, 0]
click at [292, 235] on icon "SmallChevronDown" at bounding box center [292, 237] width 8 height 4
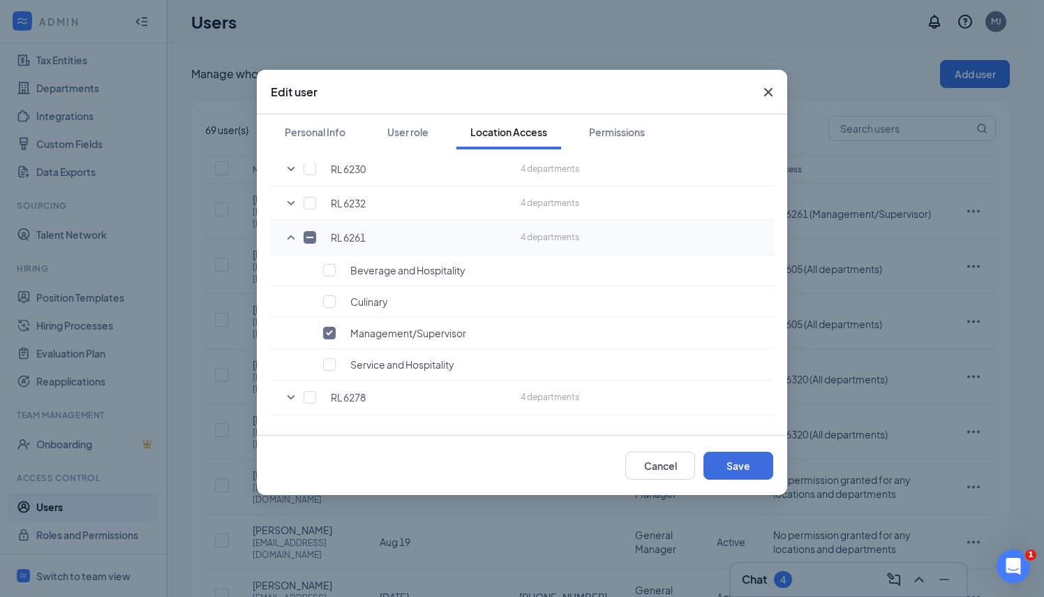
click at [768, 92] on icon "Cross" at bounding box center [768, 92] width 8 height 8
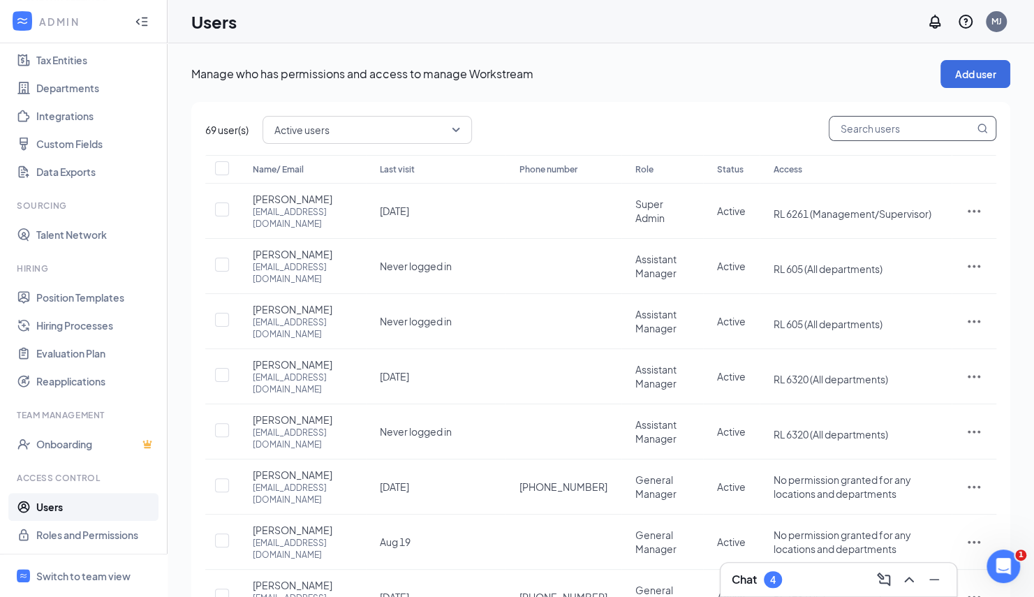
click at [898, 126] on input "text" at bounding box center [901, 129] width 144 height 24
type input "[PERSON_NAME]"
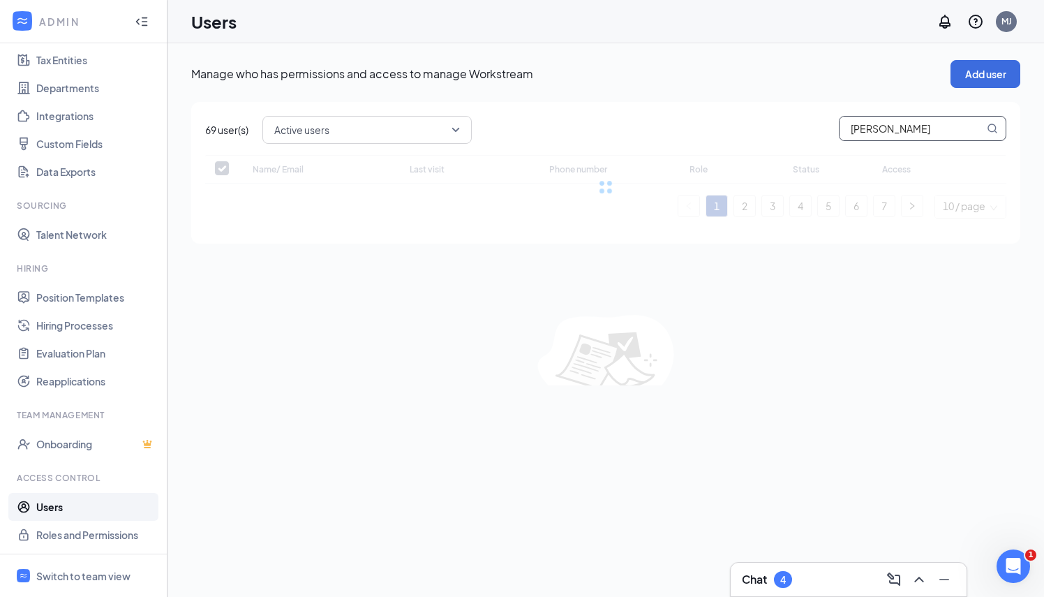
checkbox input "false"
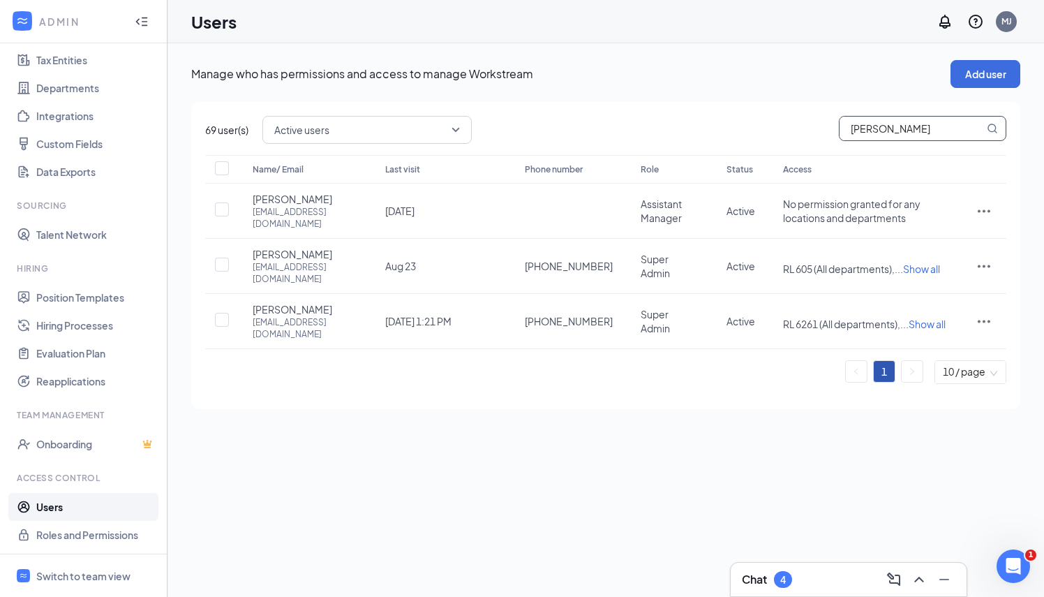
click at [541, 381] on div "Manage who has permissions and access to manage Workstream Add user 69 user(s) …" at bounding box center [606, 234] width 877 height 383
click at [982, 313] on icon "ActionsIcon" at bounding box center [984, 321] width 17 height 17
click at [953, 329] on span "Edit user" at bounding box center [937, 325] width 87 height 15
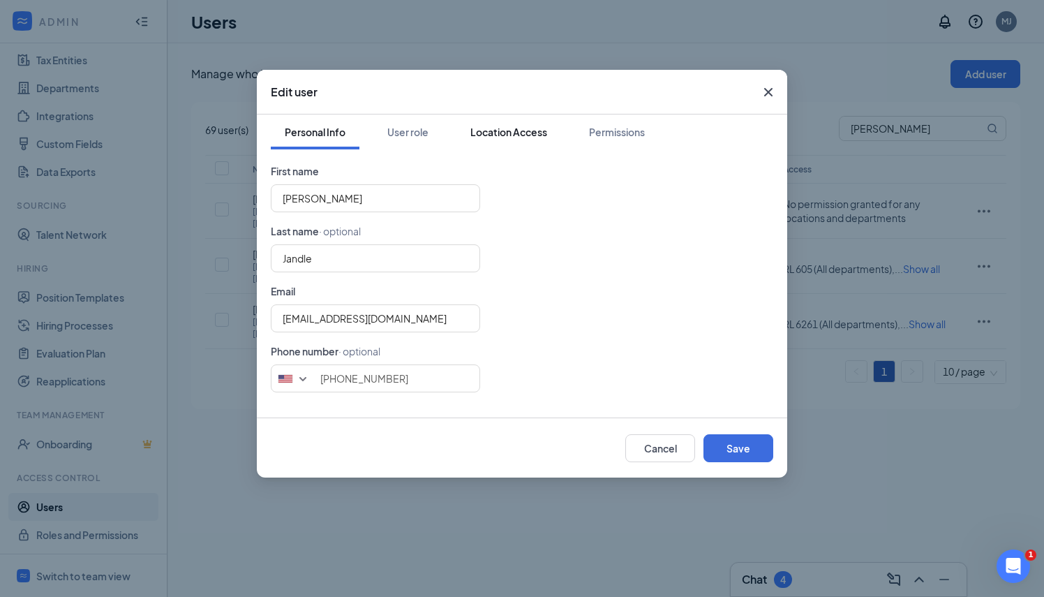
click at [510, 133] on div "Location Access" at bounding box center [508, 132] width 77 height 14
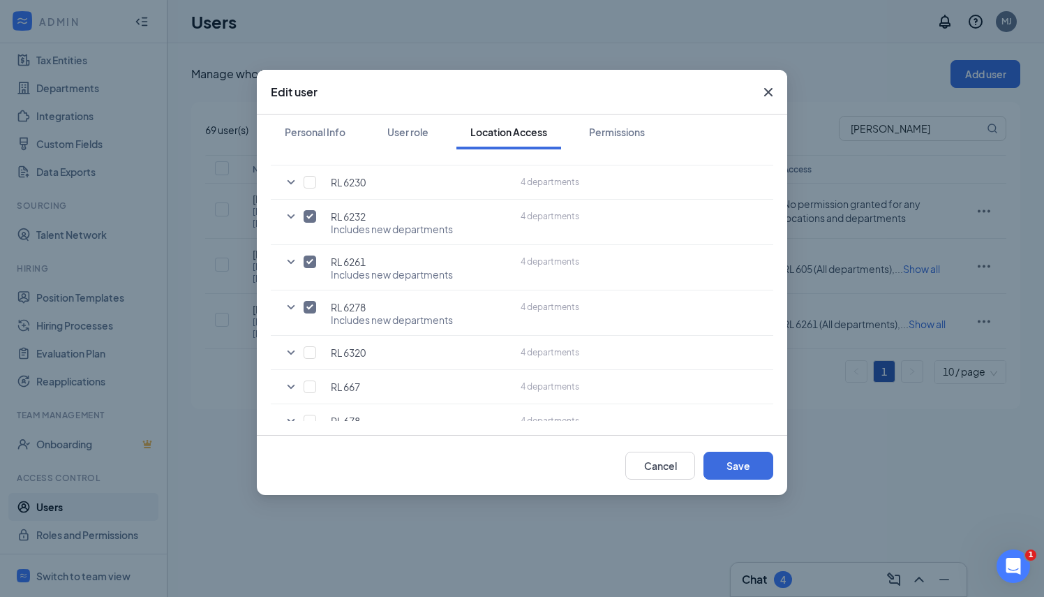
scroll to position [489, 0]
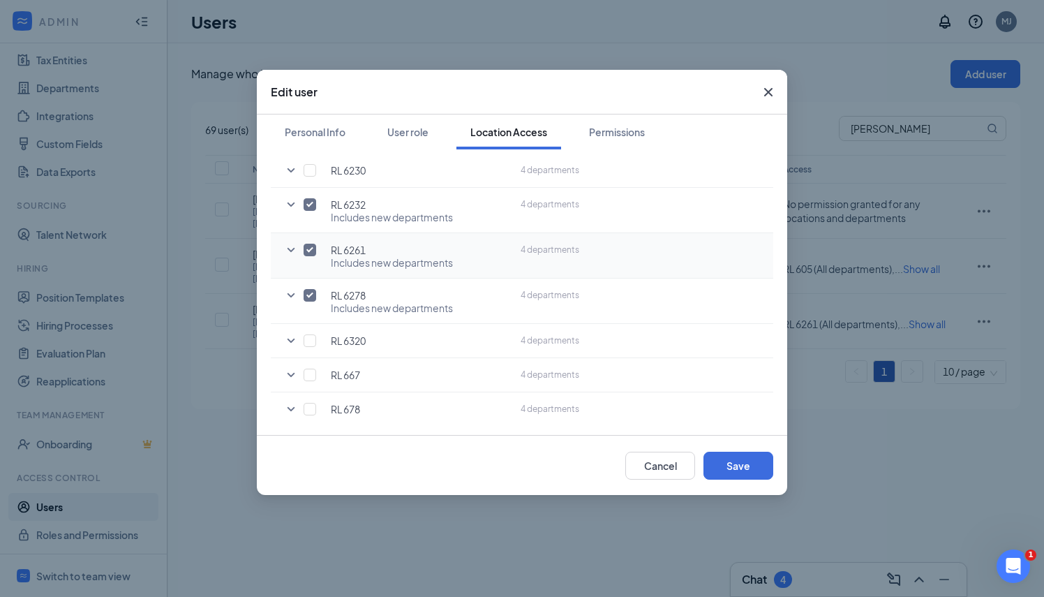
click at [288, 247] on icon "SmallChevronDown" at bounding box center [291, 250] width 17 height 17
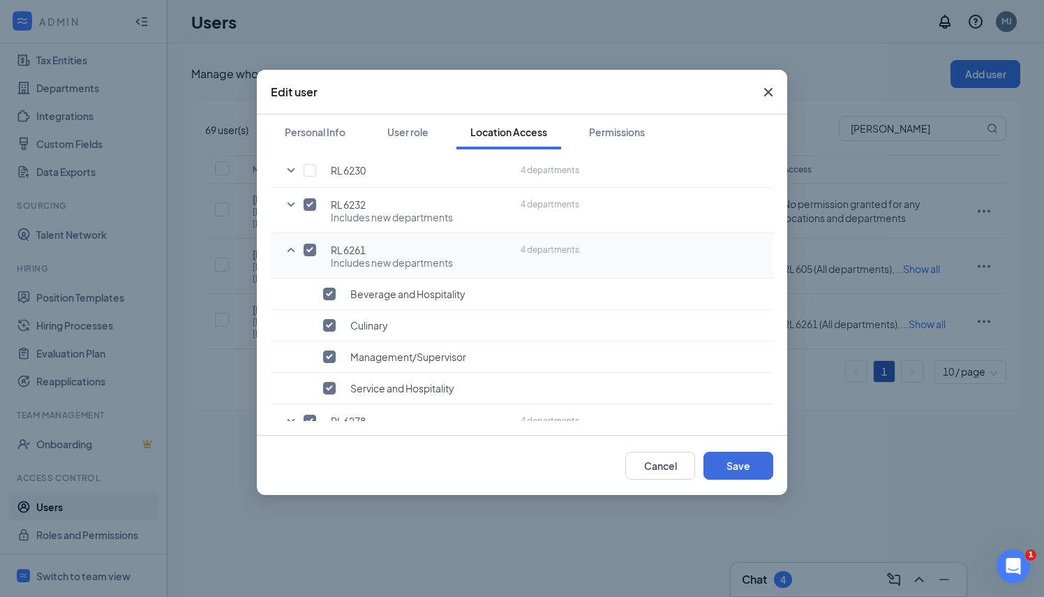
click at [288, 248] on icon "SmallChevronUp" at bounding box center [292, 250] width 8 height 4
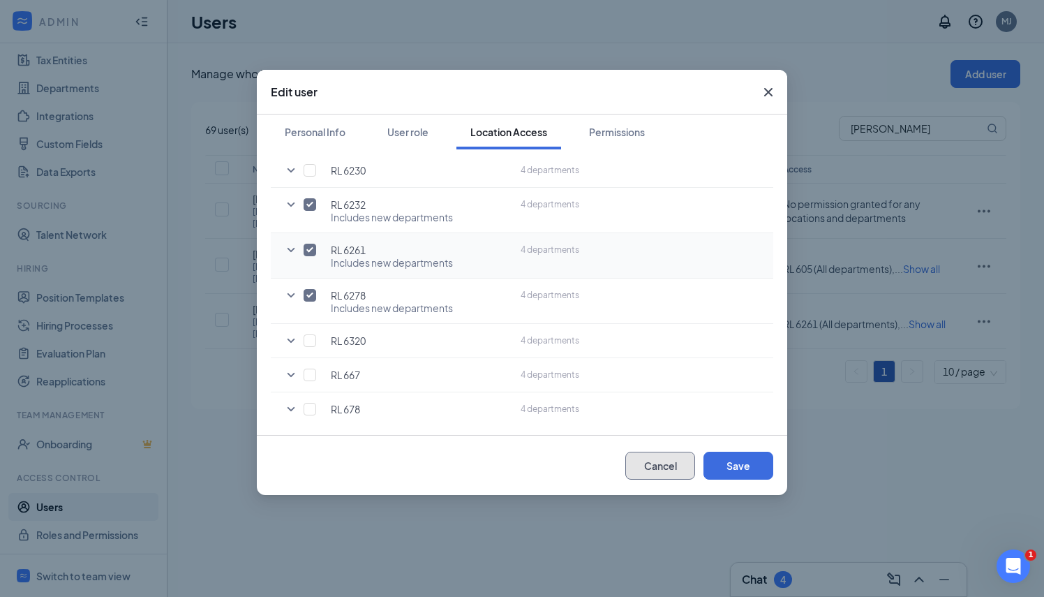
click at [651, 459] on button "Cancel" at bounding box center [660, 466] width 70 height 28
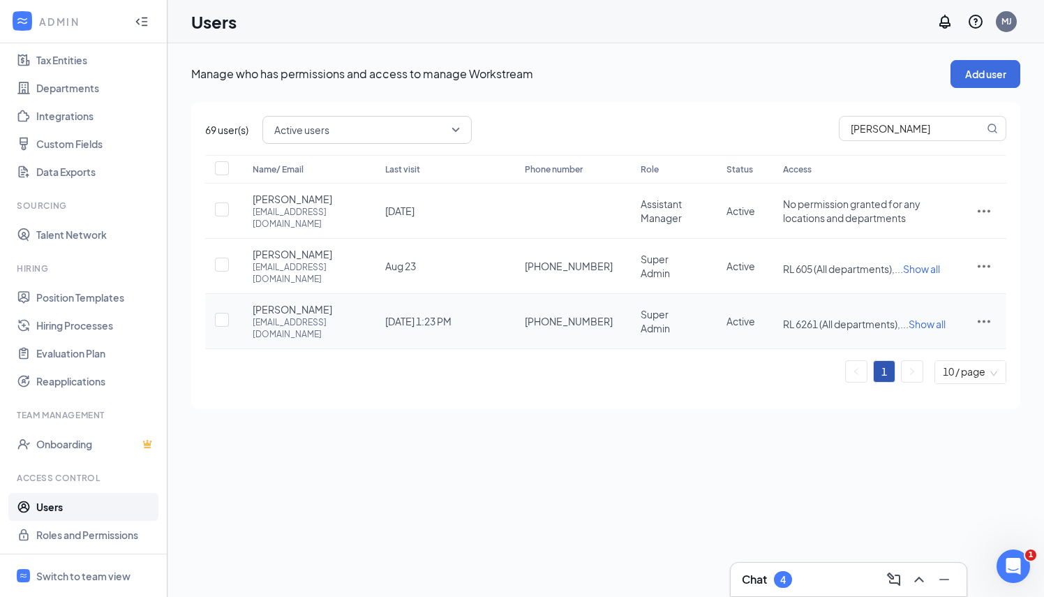
click at [986, 313] on icon "ActionsIcon" at bounding box center [984, 321] width 17 height 17
click at [962, 318] on span "Edit user" at bounding box center [937, 325] width 87 height 15
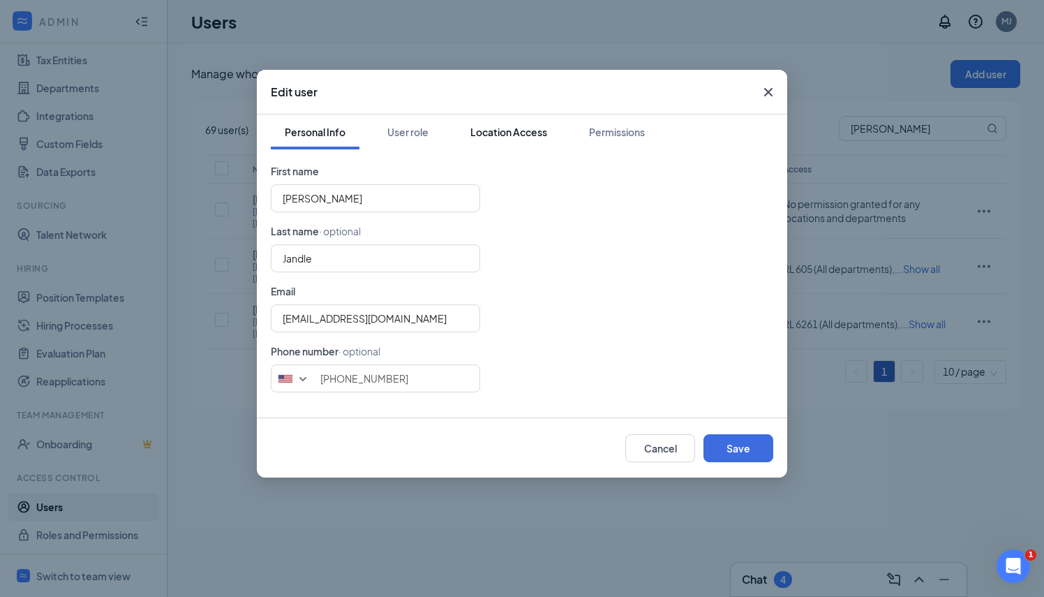
click at [514, 137] on div "Location Access" at bounding box center [508, 132] width 77 height 14
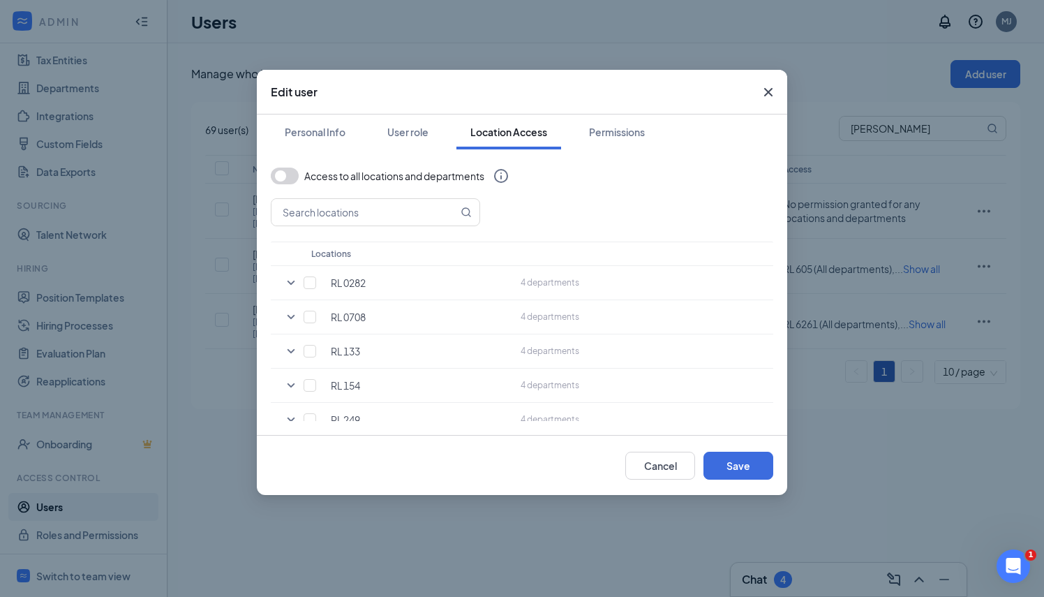
click at [766, 93] on icon "Cross" at bounding box center [768, 92] width 8 height 8
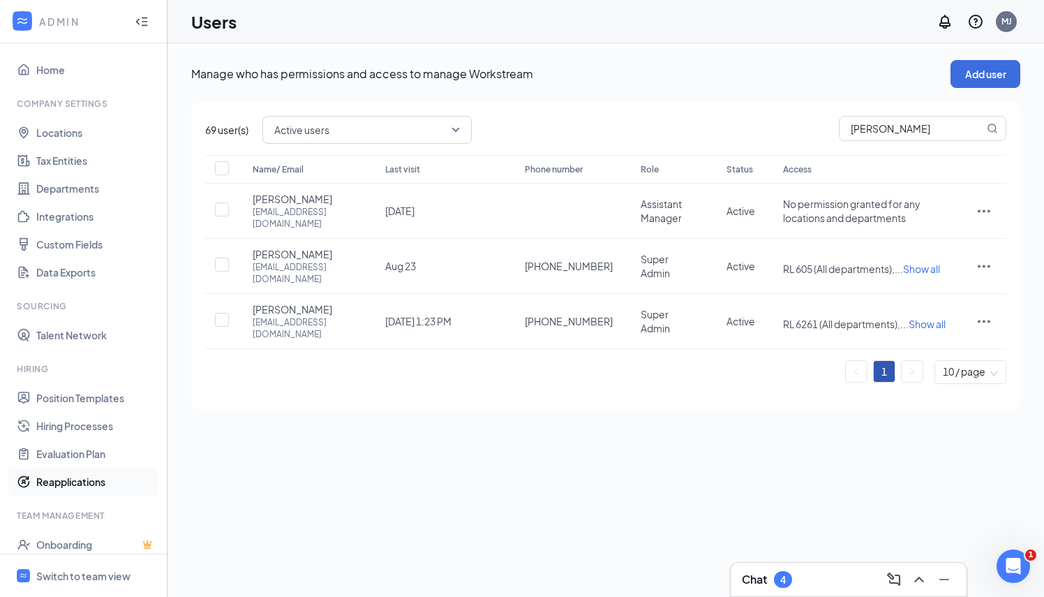
scroll to position [0, 0]
click at [96, 72] on link "Home" at bounding box center [95, 71] width 119 height 28
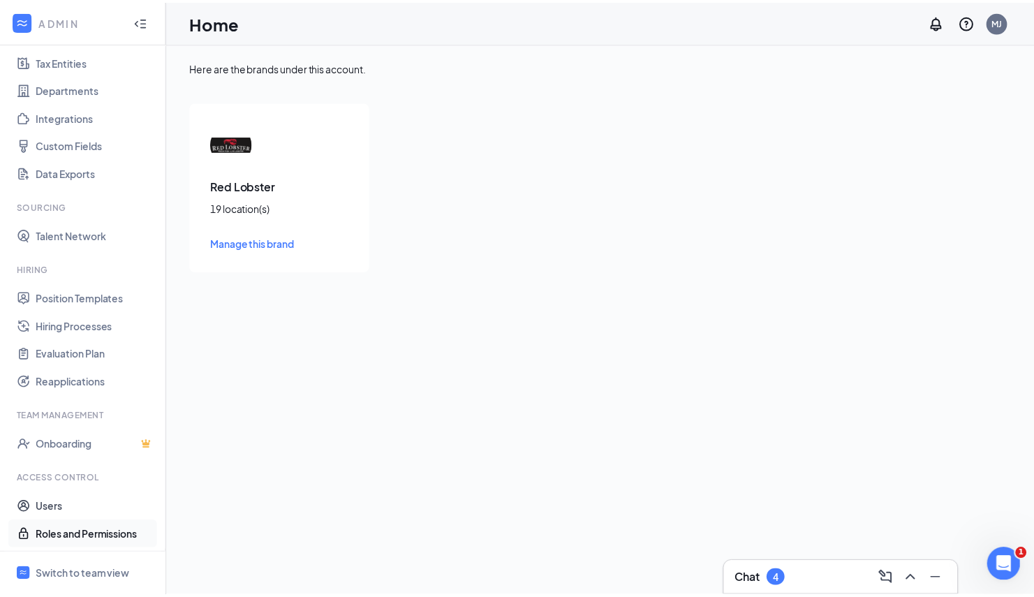
scroll to position [102, 0]
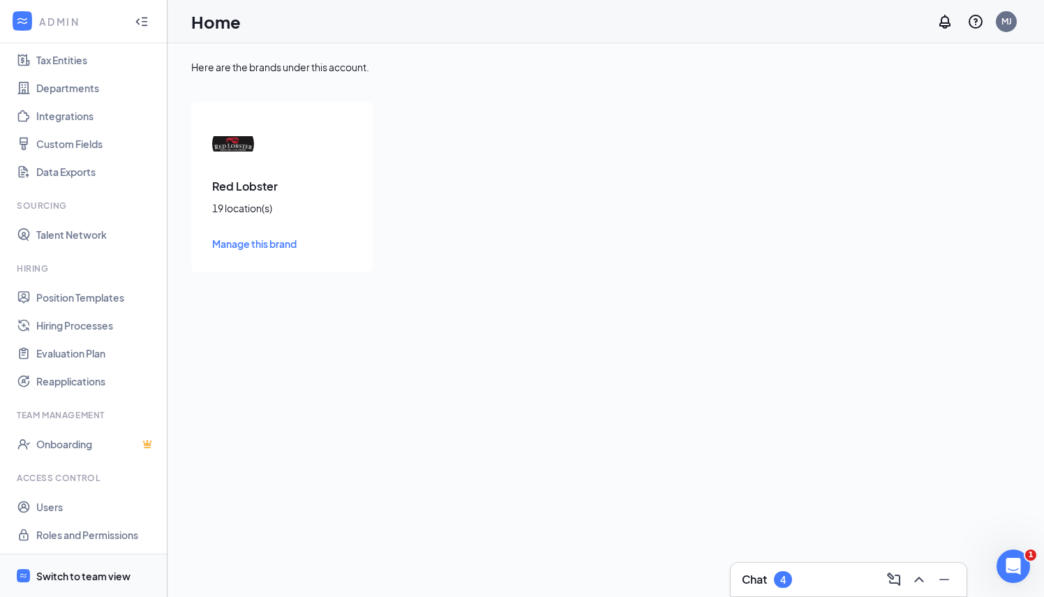
click at [59, 572] on div "Switch to team view" at bounding box center [83, 576] width 94 height 14
